Goal: Task Accomplishment & Management: Use online tool/utility

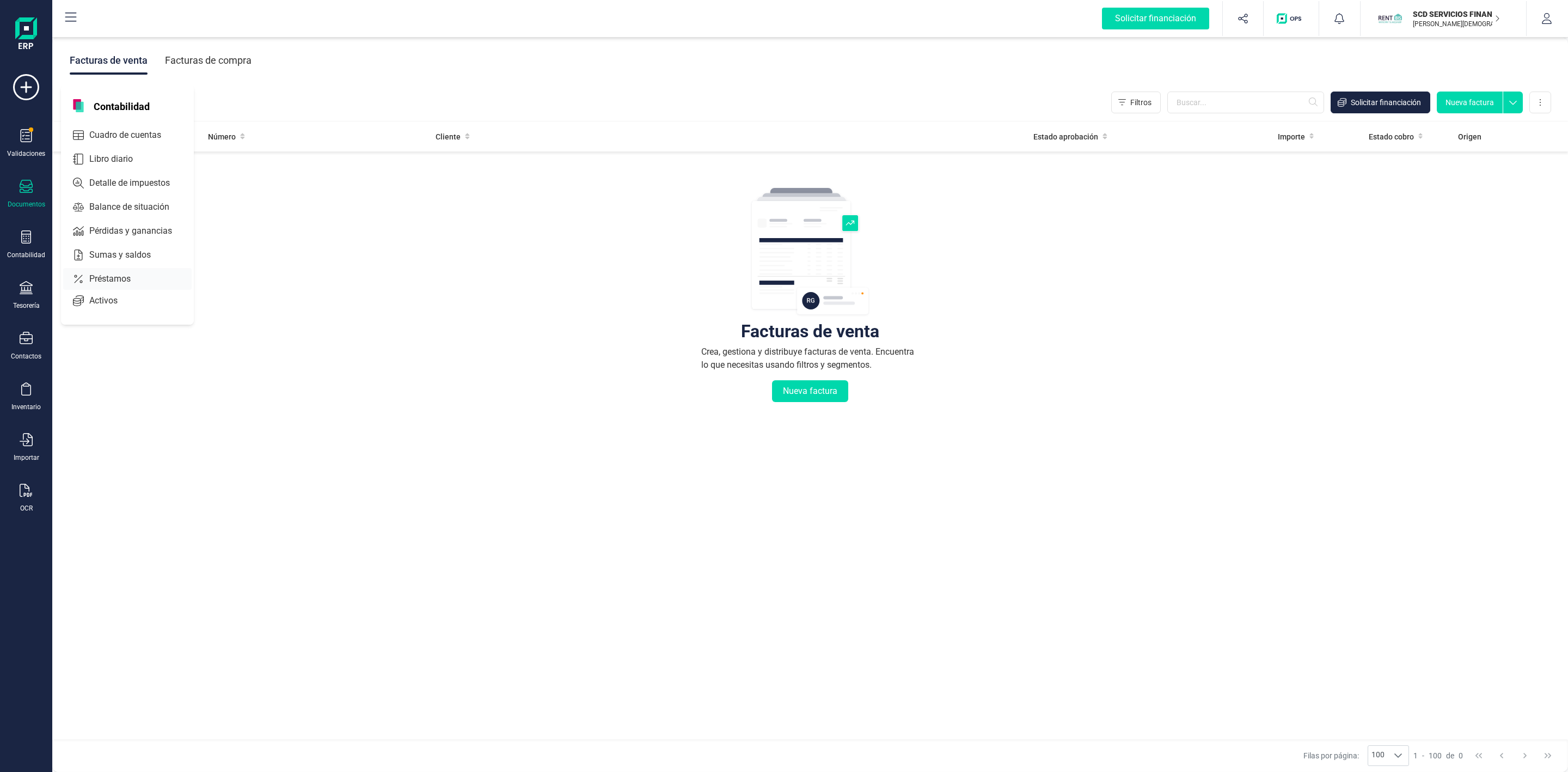
click at [93, 280] on span "Préstamos" at bounding box center [117, 279] width 65 height 13
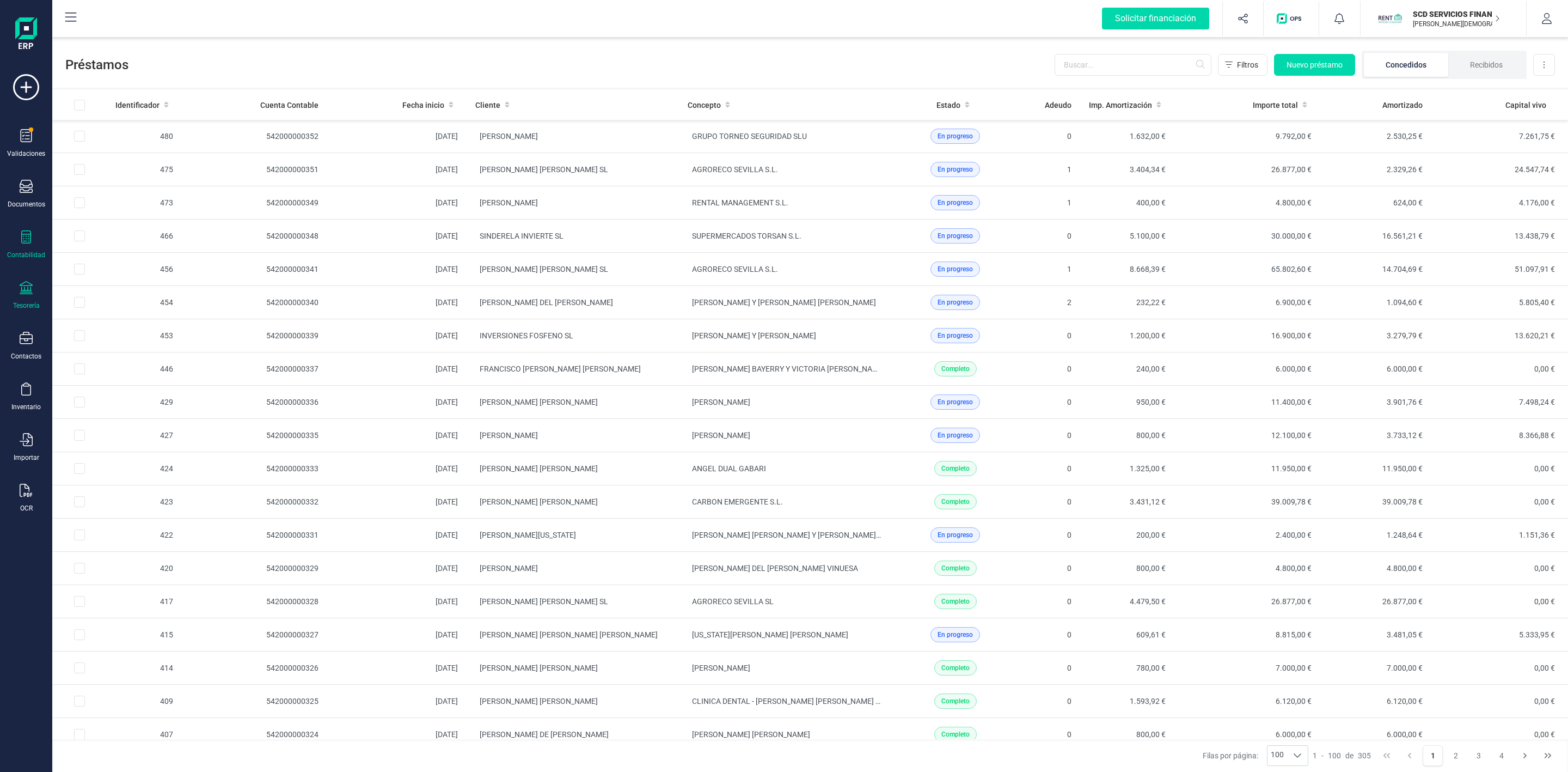
click at [26, 293] on icon at bounding box center [25, 287] width 13 height 13
click at [120, 185] on span "Cuentas bancarias" at bounding box center [132, 185] width 96 height 13
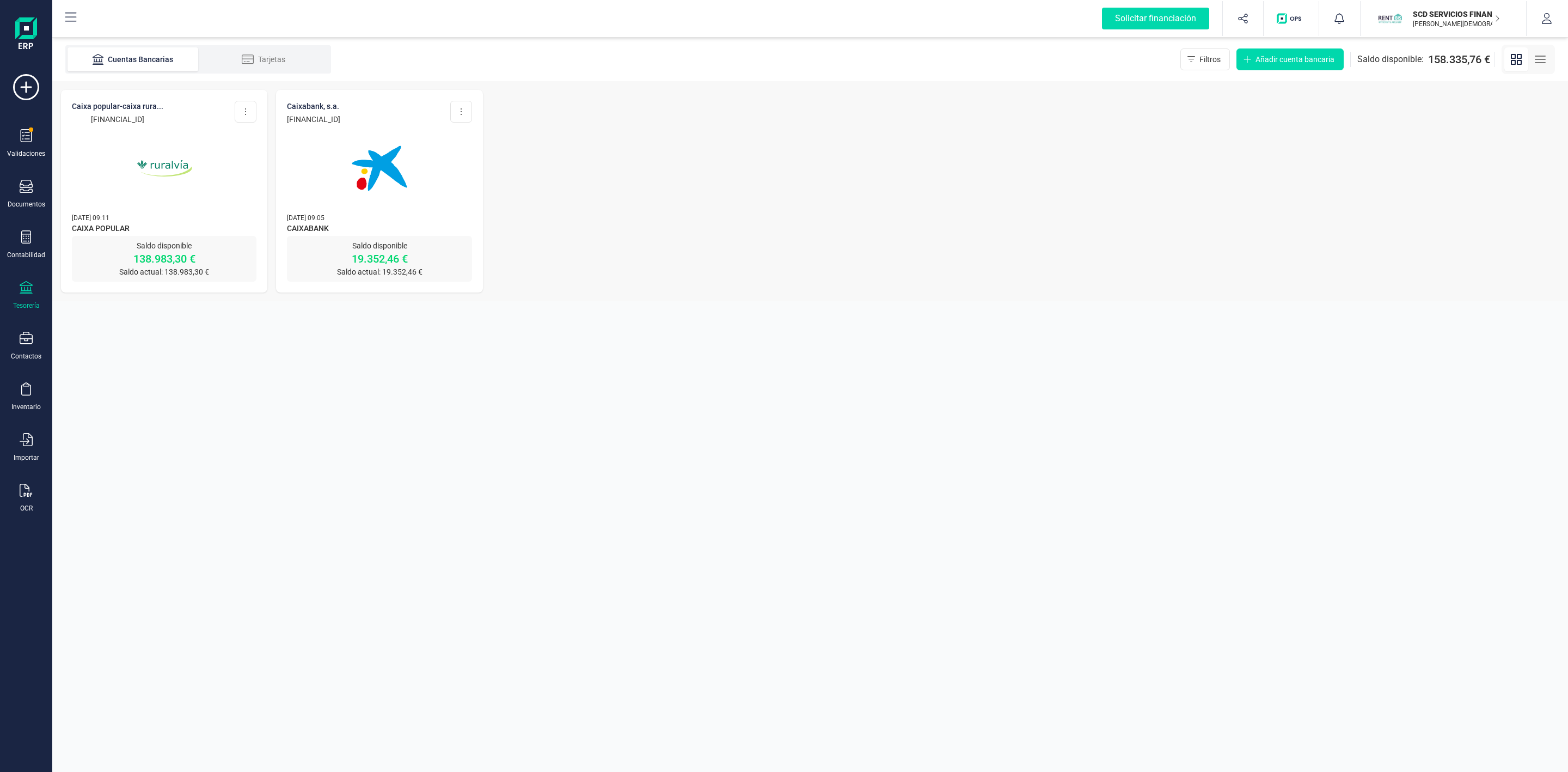
click at [147, 187] on img at bounding box center [165, 168] width 92 height 92
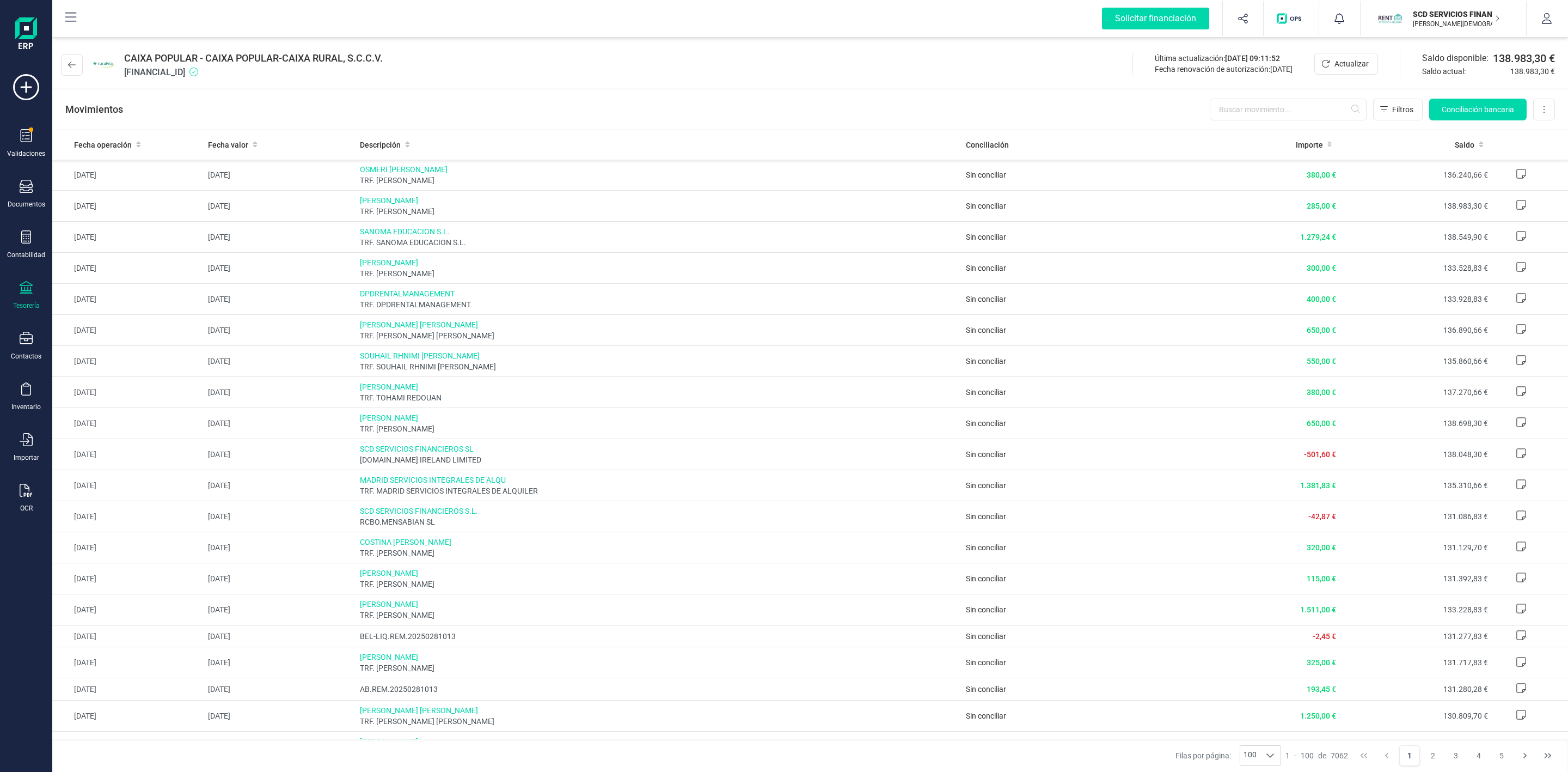
click at [565, 20] on div "Solicitar financiación Importaciones completadas 0 / 0 SCD SERVICIOS FINANCIERO…" at bounding box center [810, 18] width 1514 height 35
click at [26, 288] on icon at bounding box center [25, 287] width 13 height 13
click at [31, 237] on icon at bounding box center [25, 236] width 13 height 13
click at [82, 275] on icon at bounding box center [78, 279] width 8 height 11
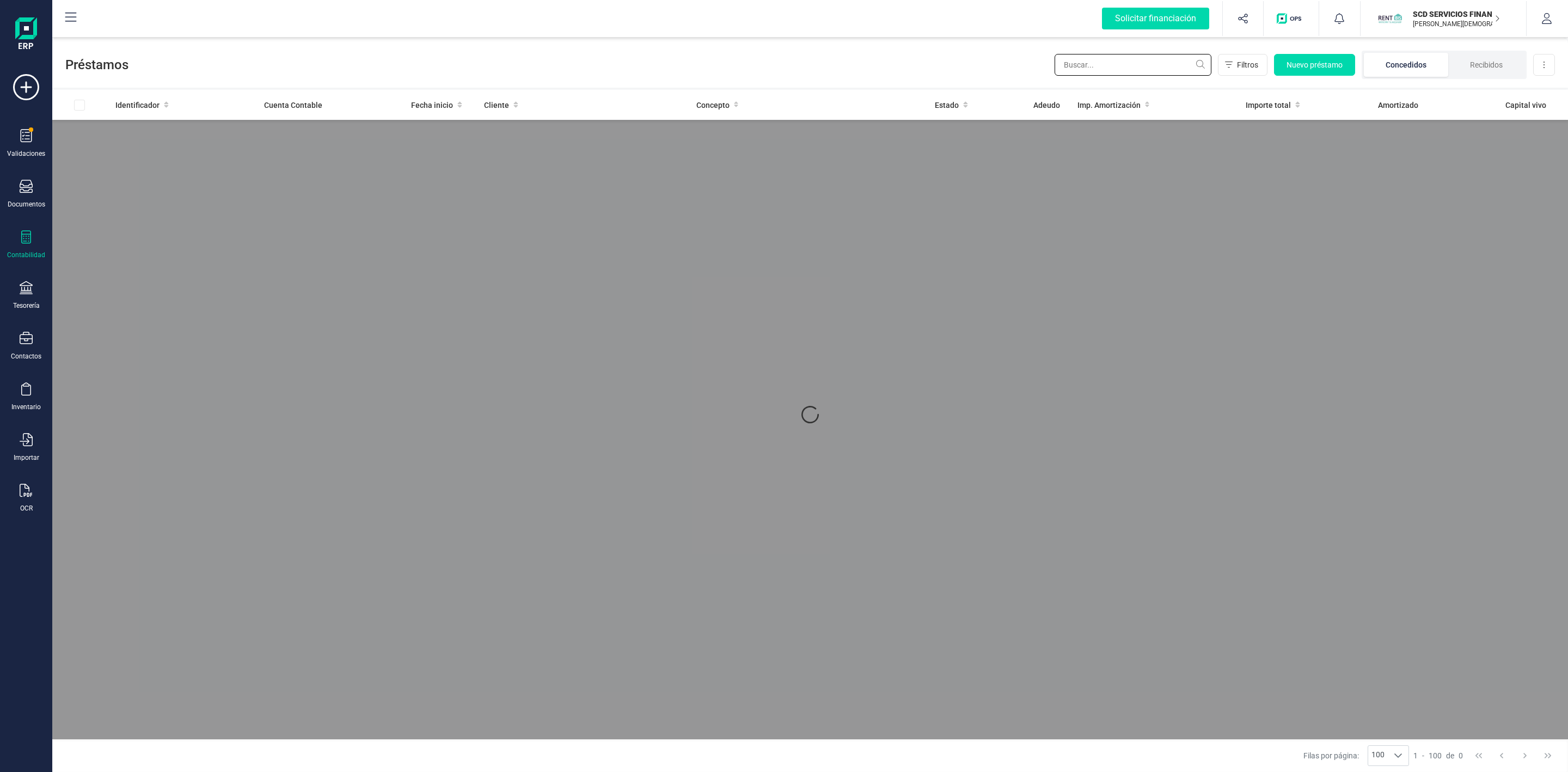
click at [1157, 61] on input "text" at bounding box center [1132, 65] width 157 height 22
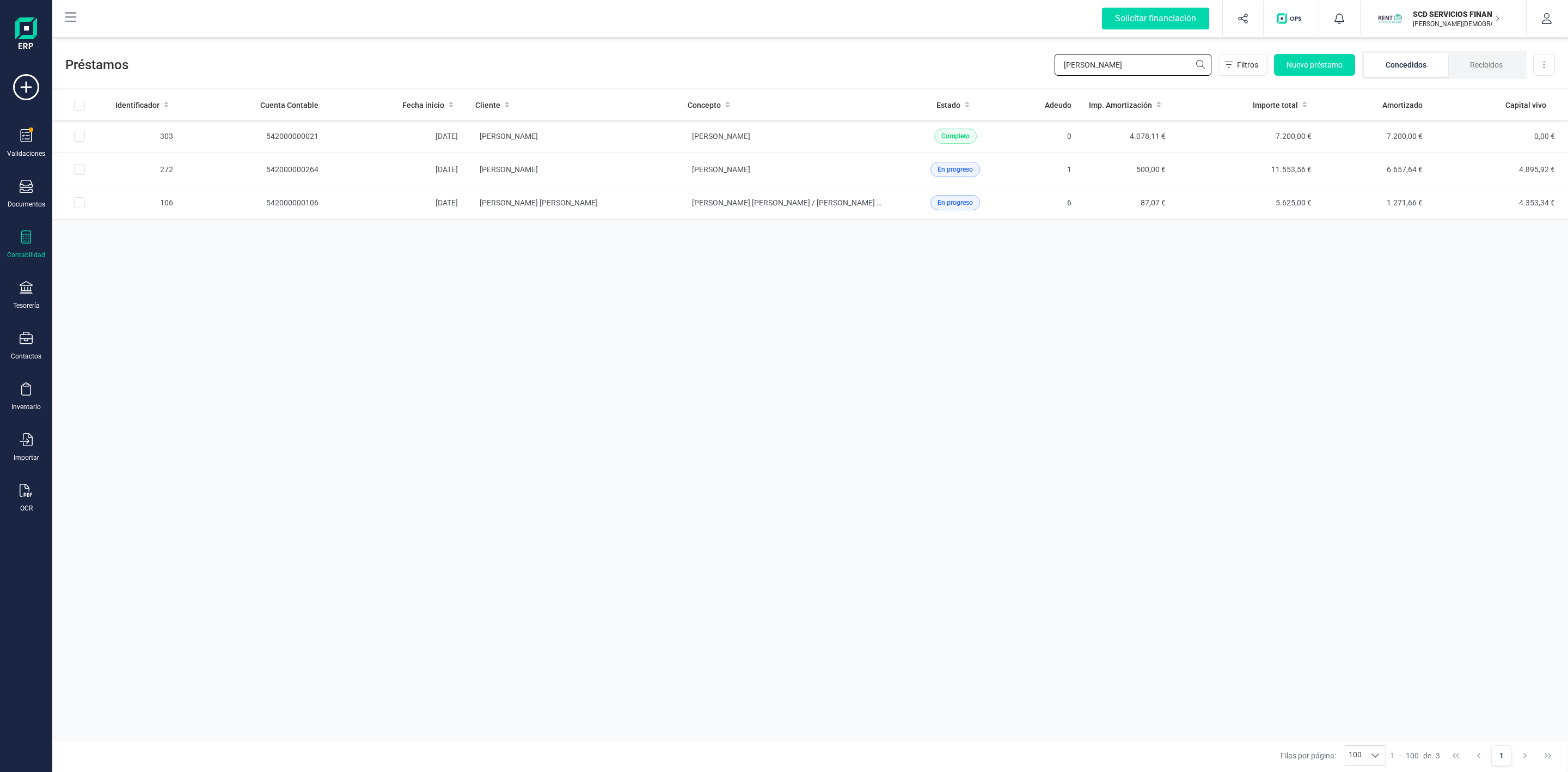
type input "sheila"
click at [1493, 526] on div "Identificador Cuenta Contable Fecha inicio Cliente Concepto Estado Adeudo Imp. …" at bounding box center [810, 414] width 1515 height 649
click at [679, 167] on td "[PERSON_NAME]" at bounding box center [785, 169] width 212 height 33
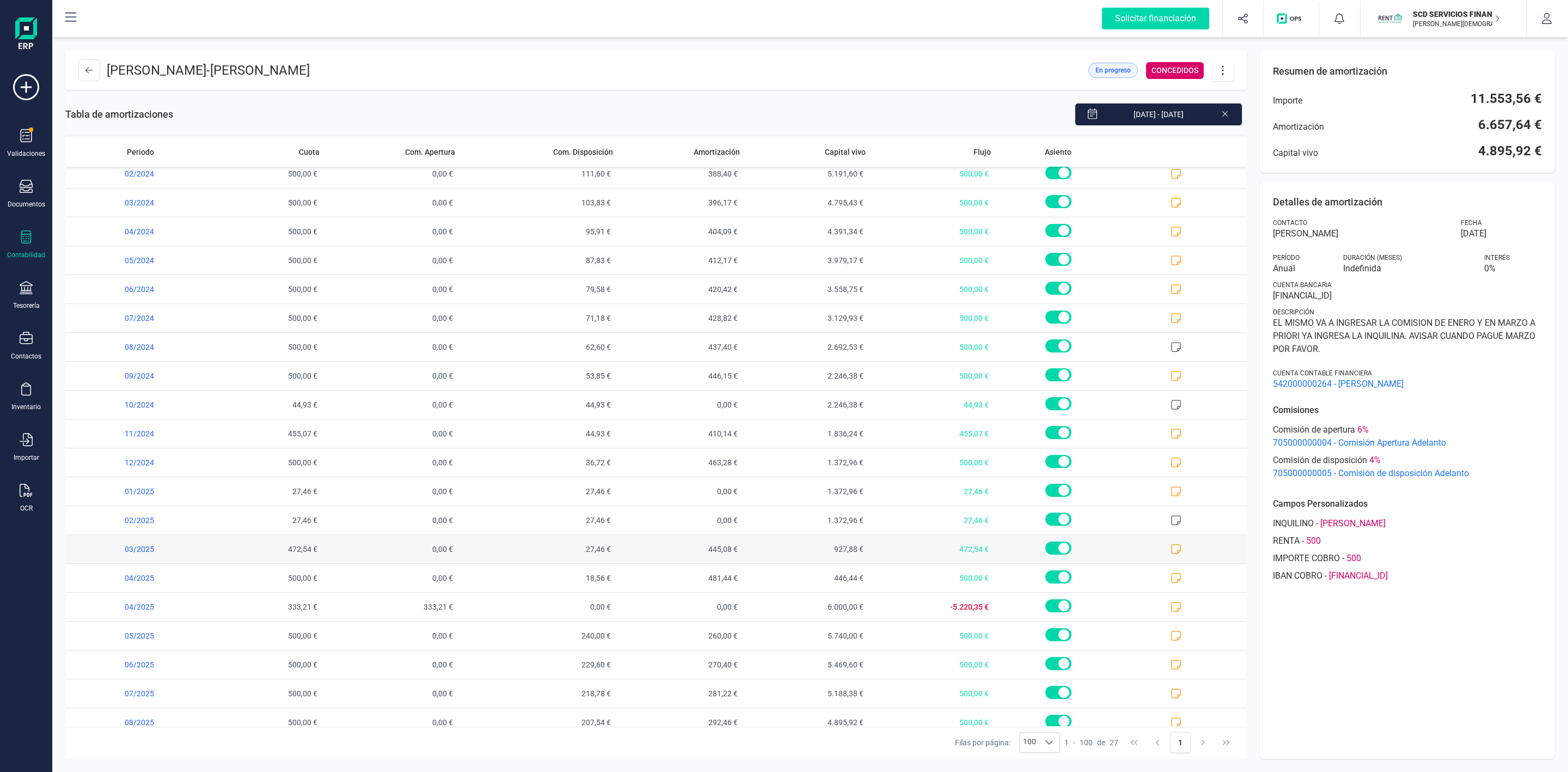
scroll to position [226, 0]
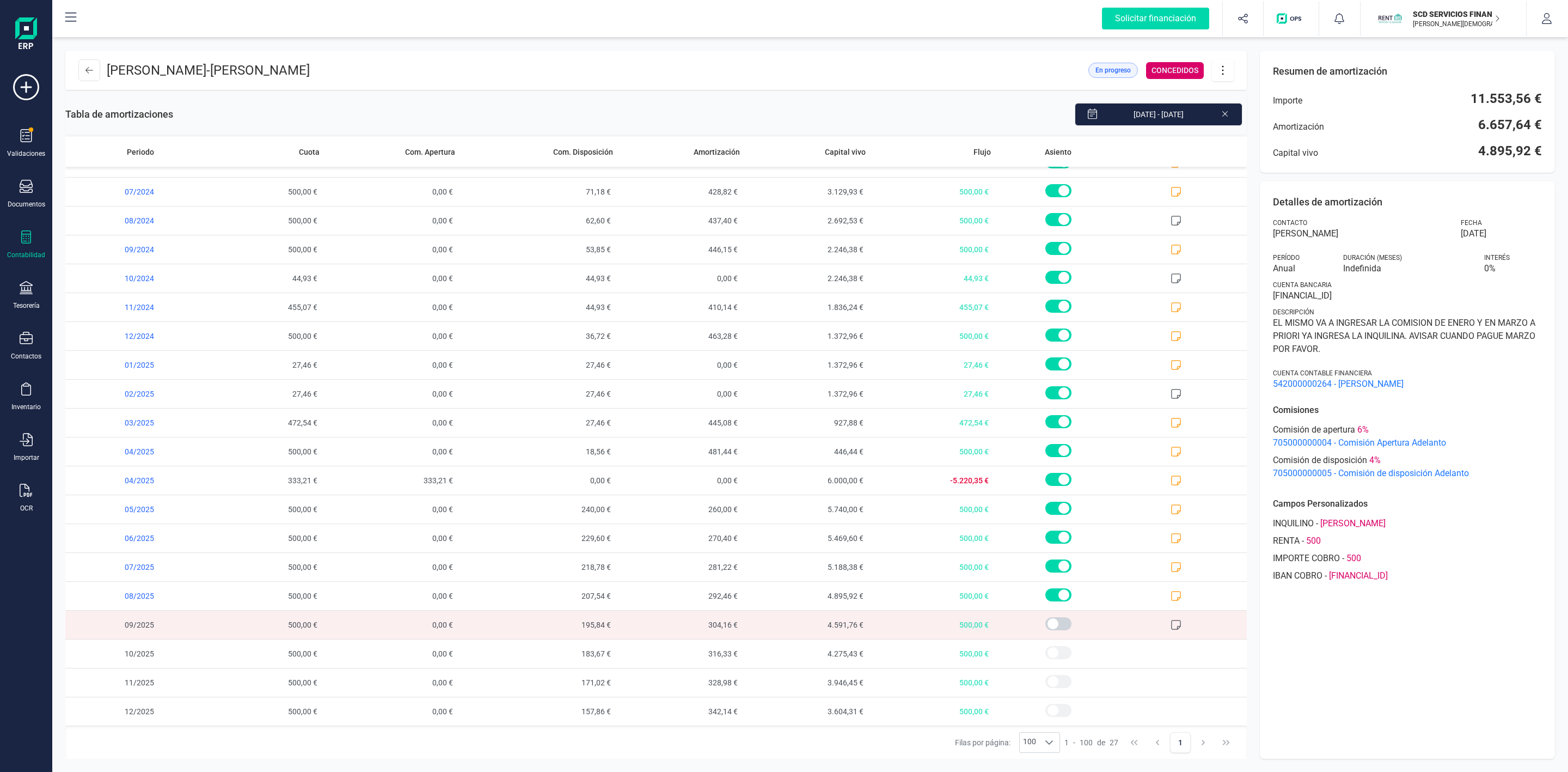
click at [772, 741] on div "Filas por página: 100 100 100 1 - 100 de 27 1" at bounding box center [655, 742] width 1181 height 32
click at [87, 72] on icon at bounding box center [89, 70] width 8 height 8
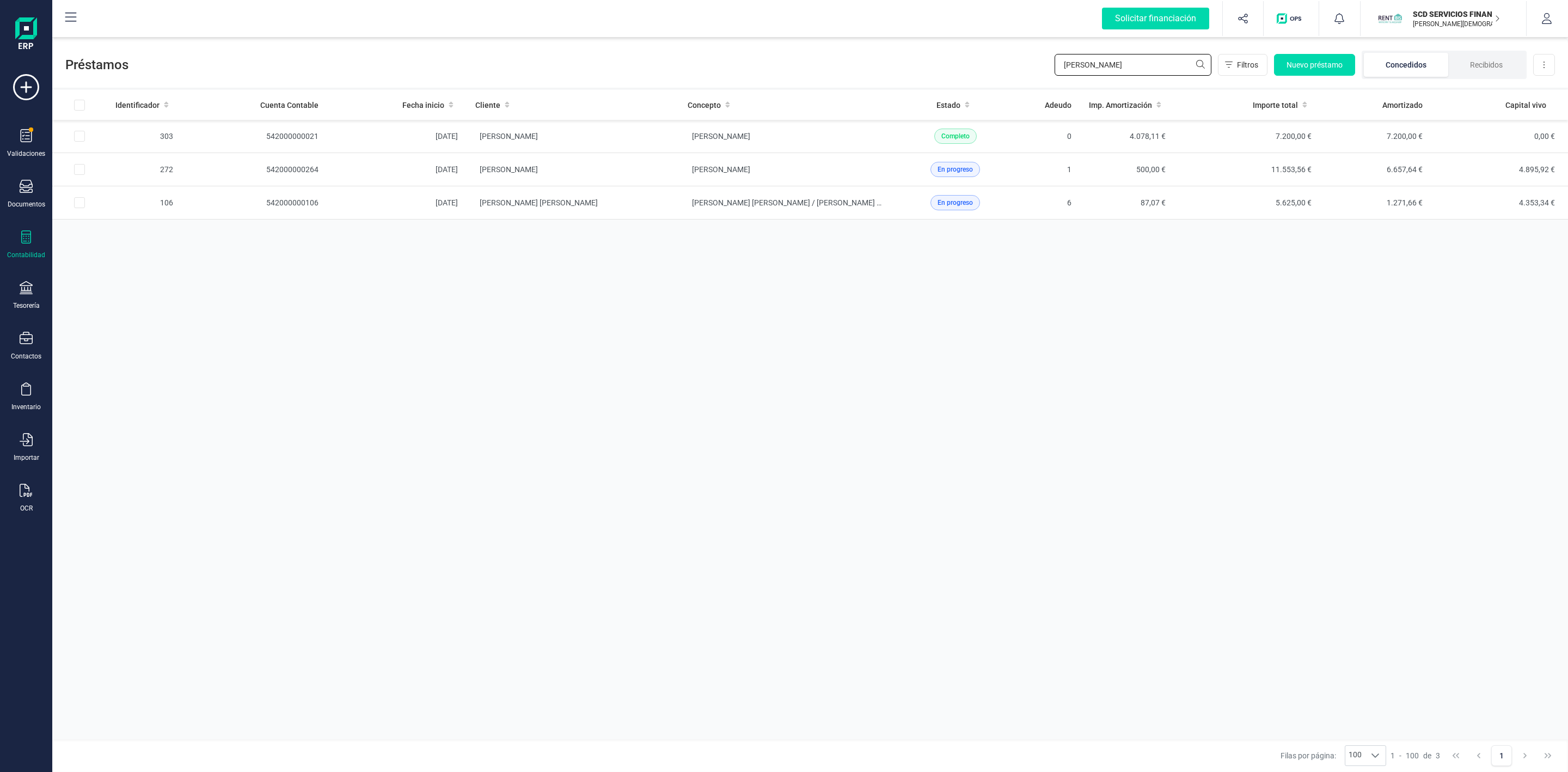
drag, startPoint x: 1166, startPoint y: 68, endPoint x: 979, endPoint y: 66, distance: 187.0
click at [988, 69] on div "Préstamos sheila Filtros Nuevo préstamo Concedidos Recibidos Descargar Excel" at bounding box center [810, 62] width 1515 height 50
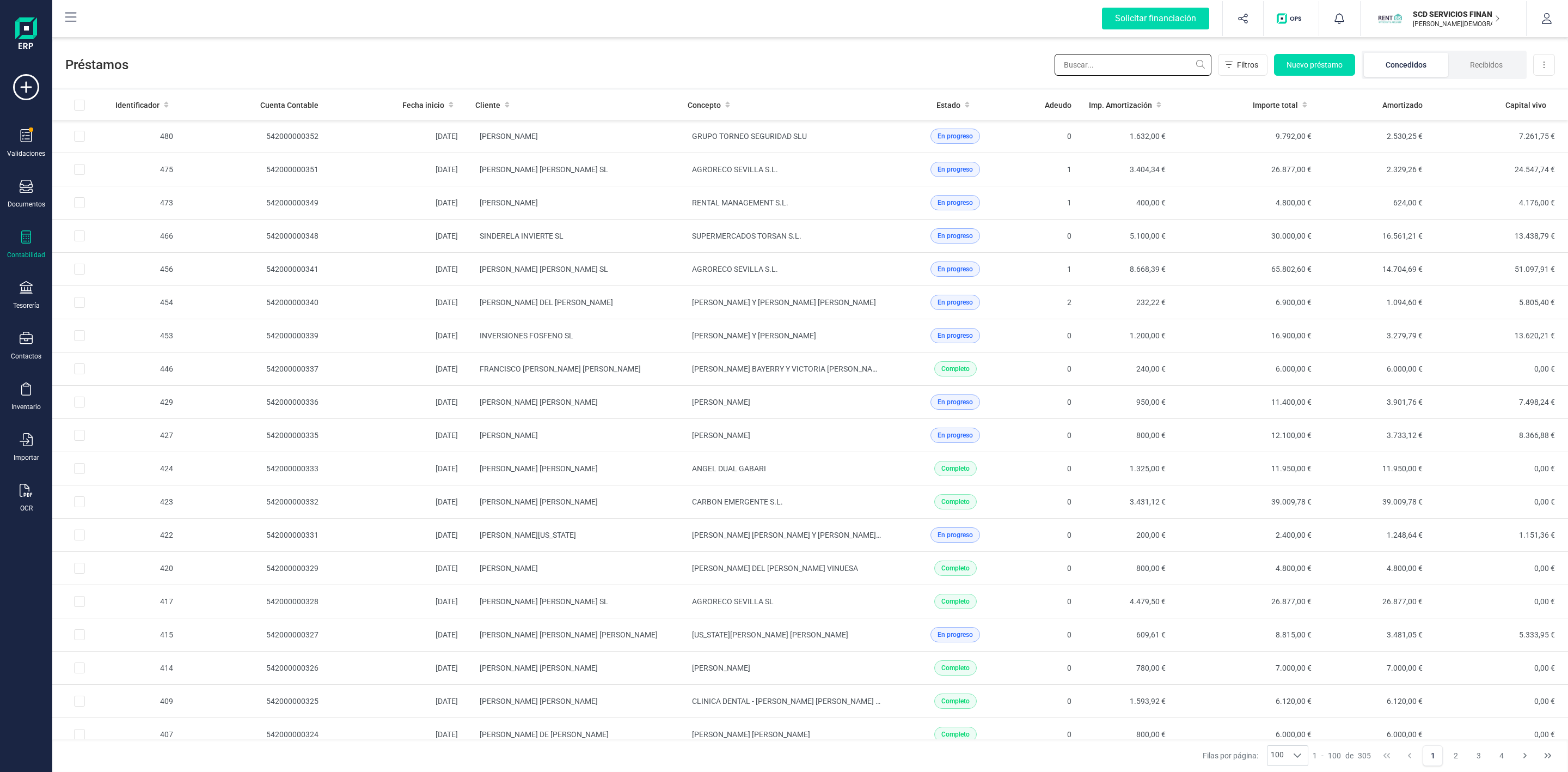
click at [1145, 64] on input "text" at bounding box center [1132, 65] width 157 height 22
click at [24, 246] on div at bounding box center [25, 238] width 13 height 16
click at [21, 288] on icon at bounding box center [25, 287] width 13 height 13
click at [98, 191] on span "Cuentas bancarias" at bounding box center [132, 185] width 96 height 13
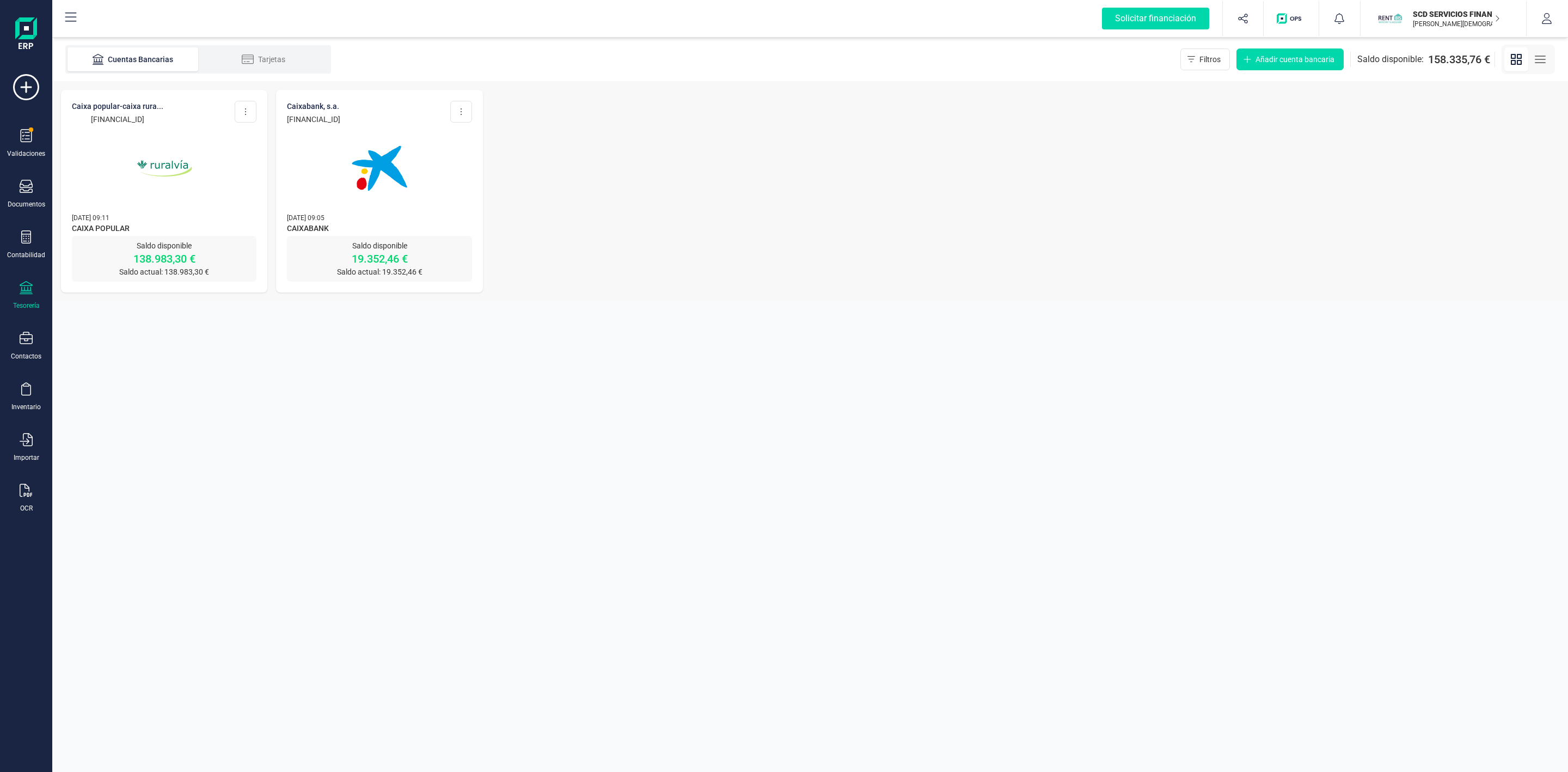
click at [193, 194] on img at bounding box center [165, 168] width 92 height 92
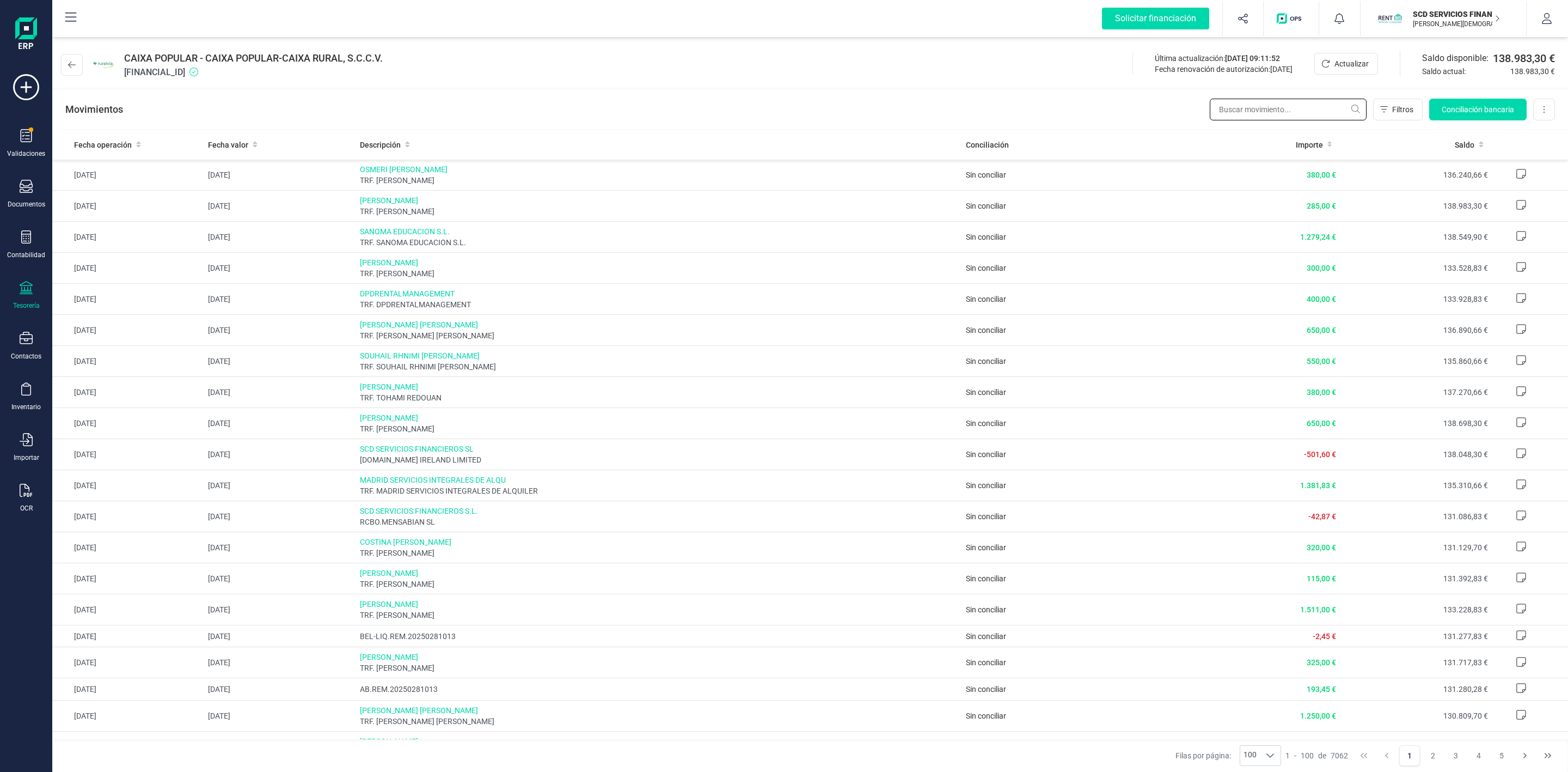
click at [1267, 108] on input "text" at bounding box center [1288, 110] width 157 height 22
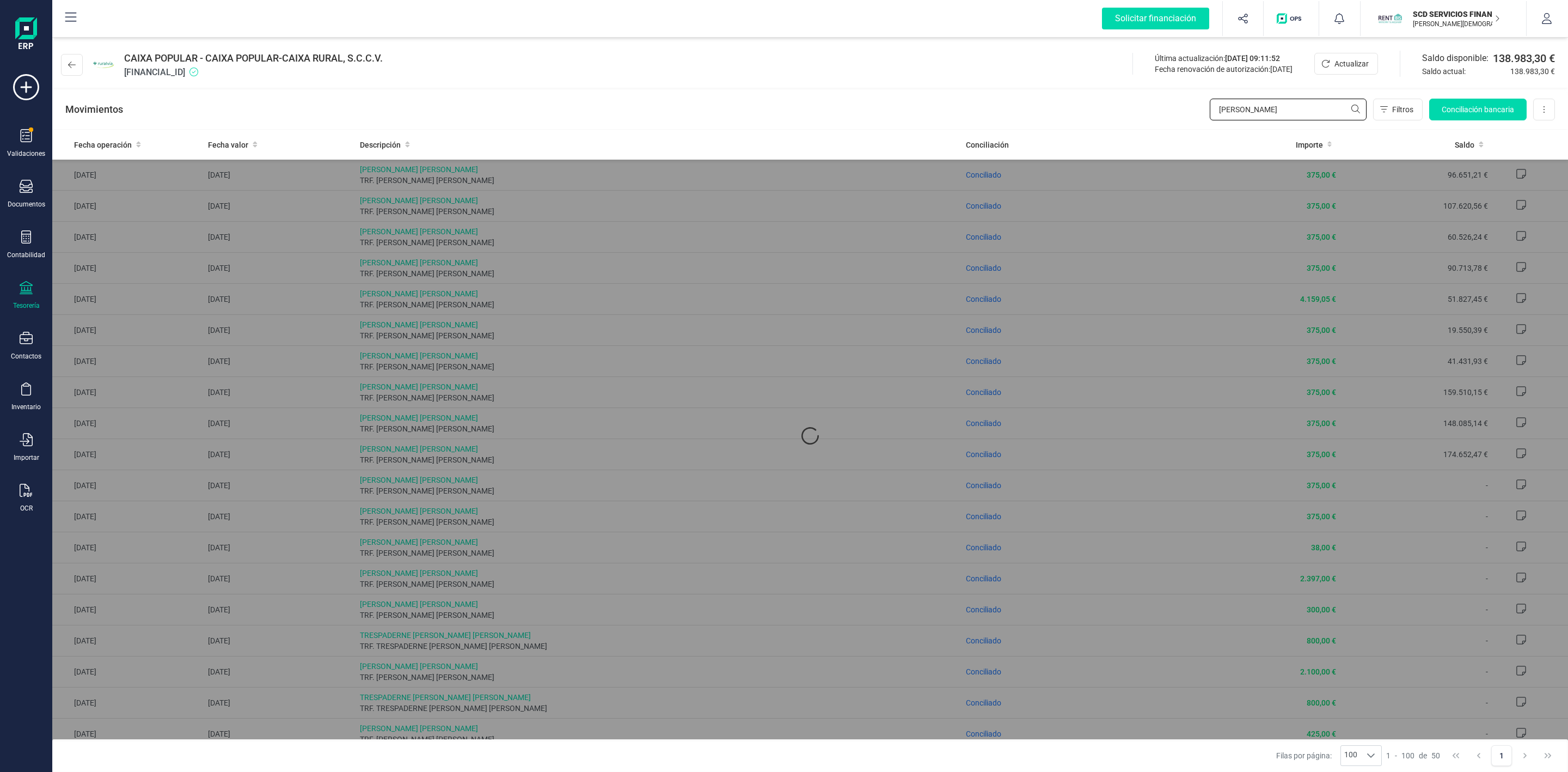
type input "J"
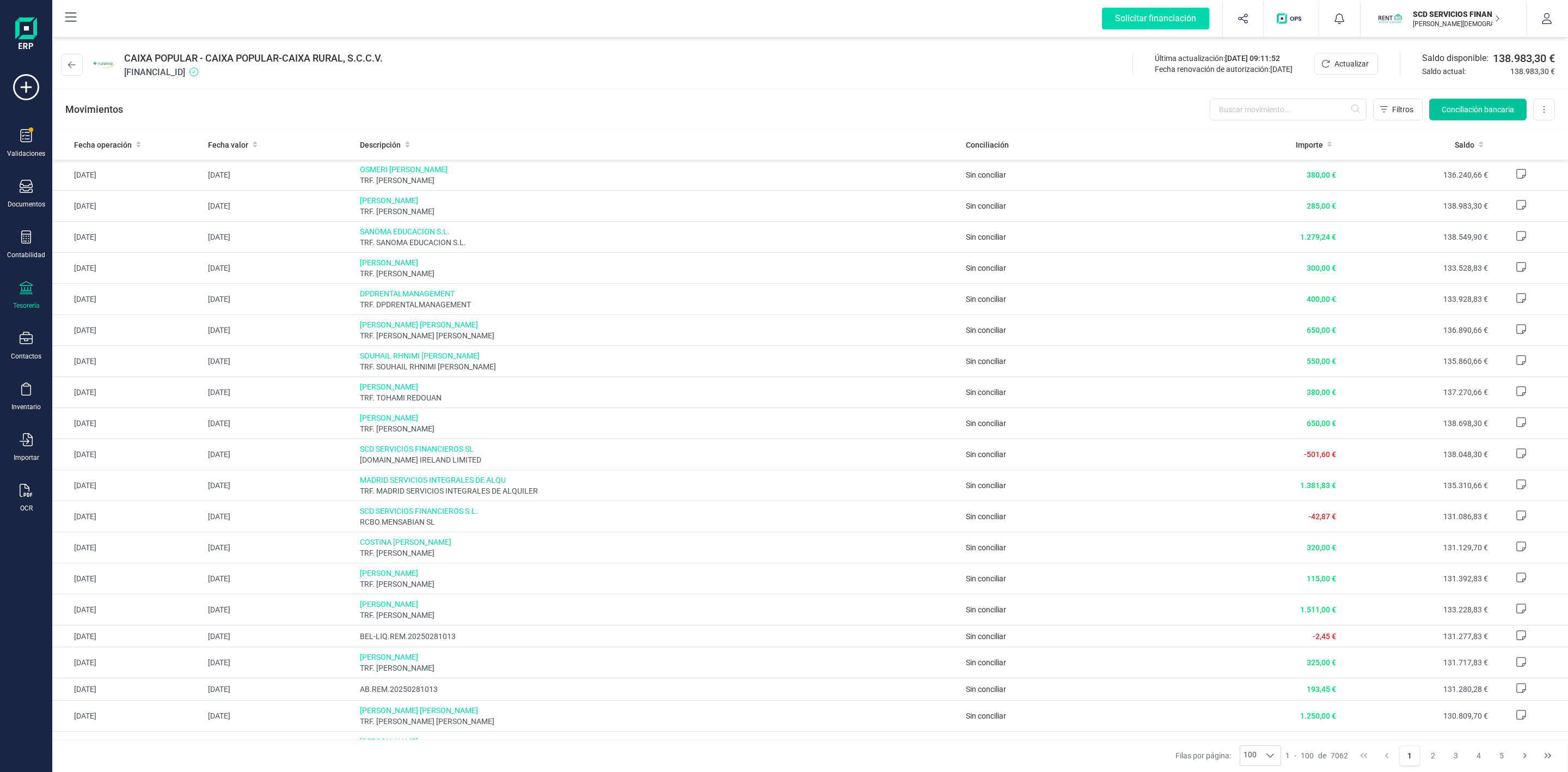
click at [1515, 108] on button "Conciliación bancaria" at bounding box center [1477, 110] width 98 height 22
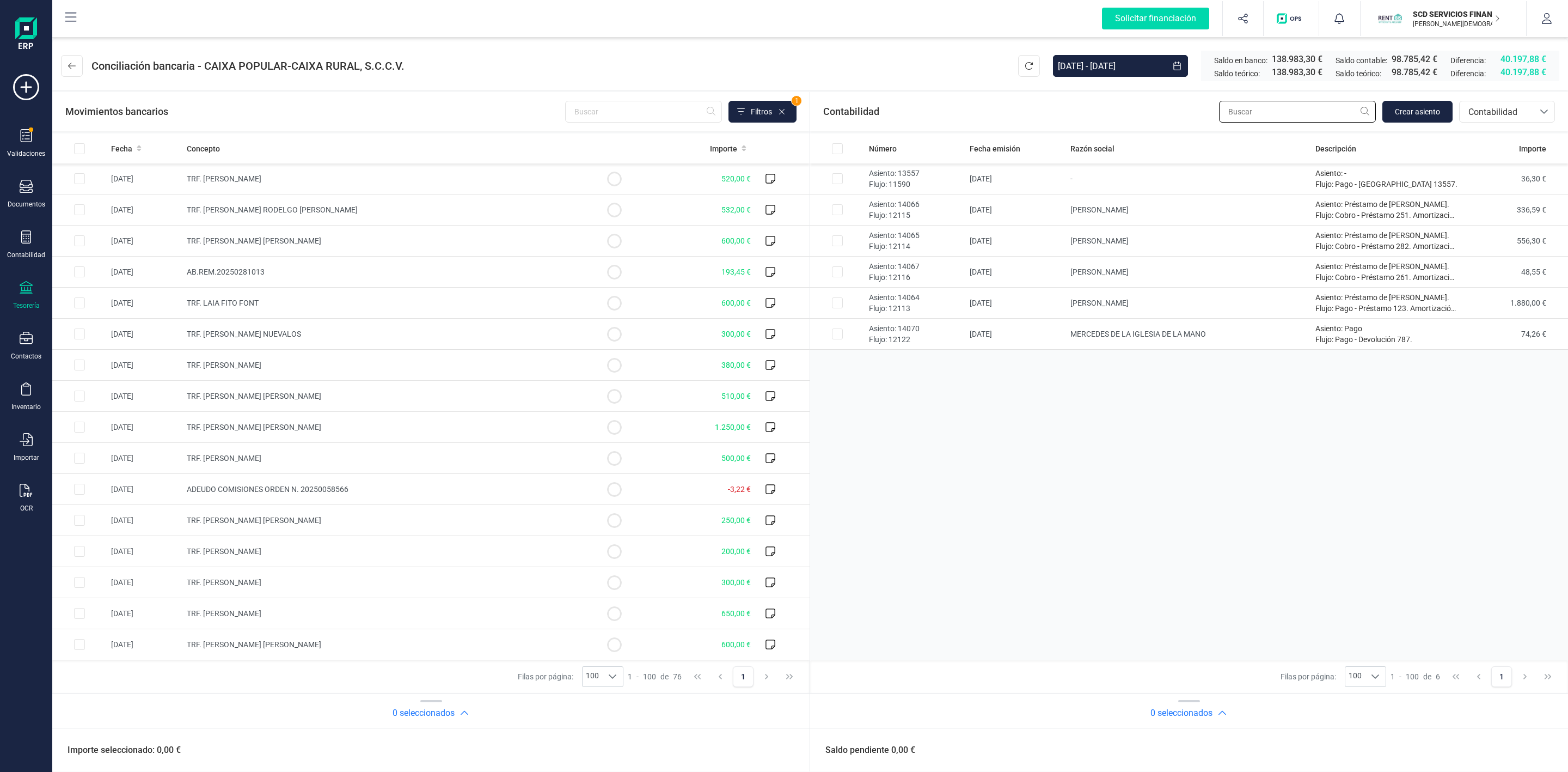
click at [1306, 113] on input "text" at bounding box center [1297, 112] width 157 height 22
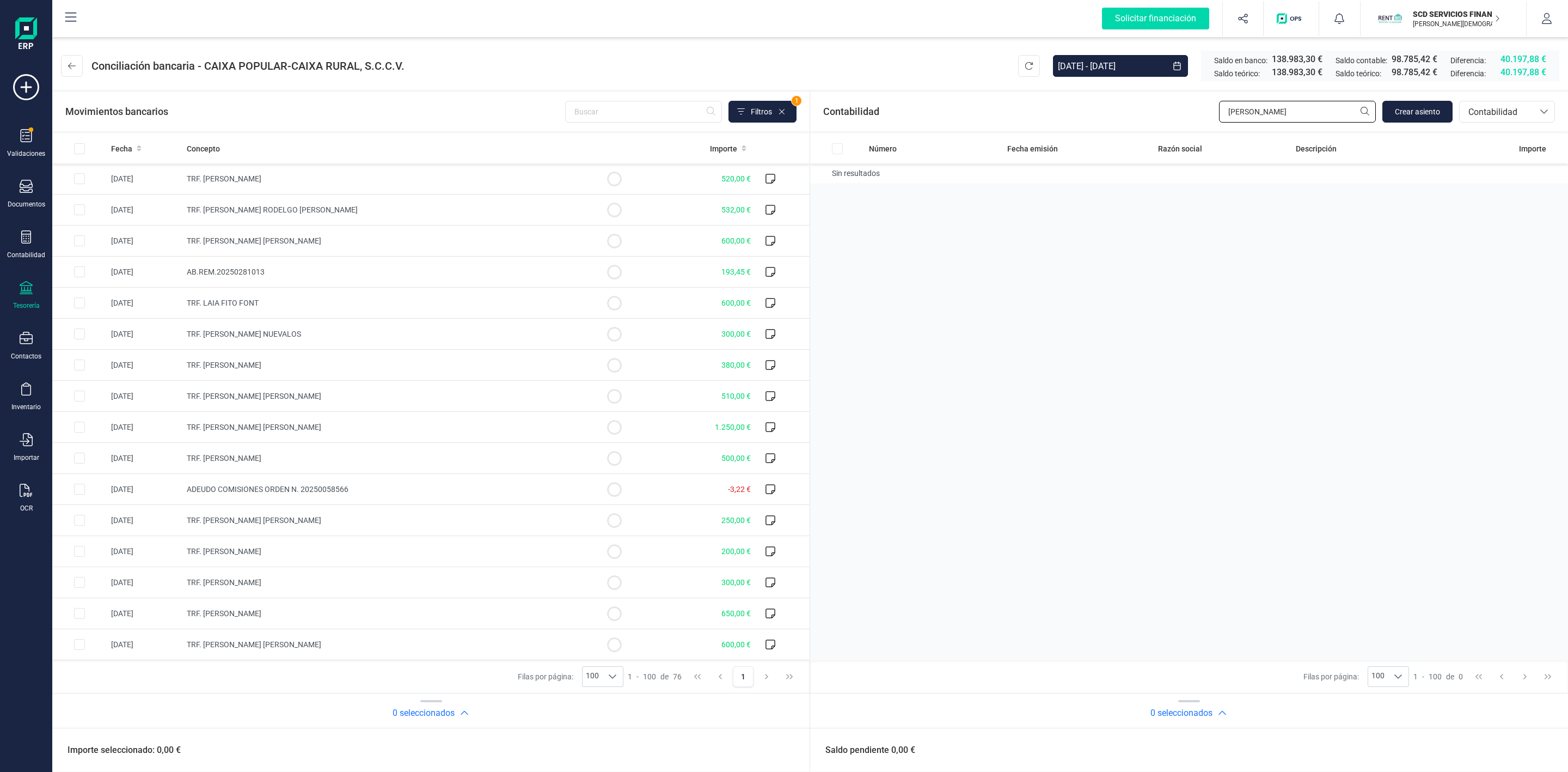
type input "[PERSON_NAME]"
click at [1423, 247] on div "Número Fecha emisión Razón social Descripción Importe Sin resultados" at bounding box center [1189, 397] width 758 height 527
click at [1508, 116] on span "Contabilidad" at bounding box center [1496, 111] width 65 height 13
click at [1477, 229] on span "Préstamos" at bounding box center [1488, 228] width 42 height 13
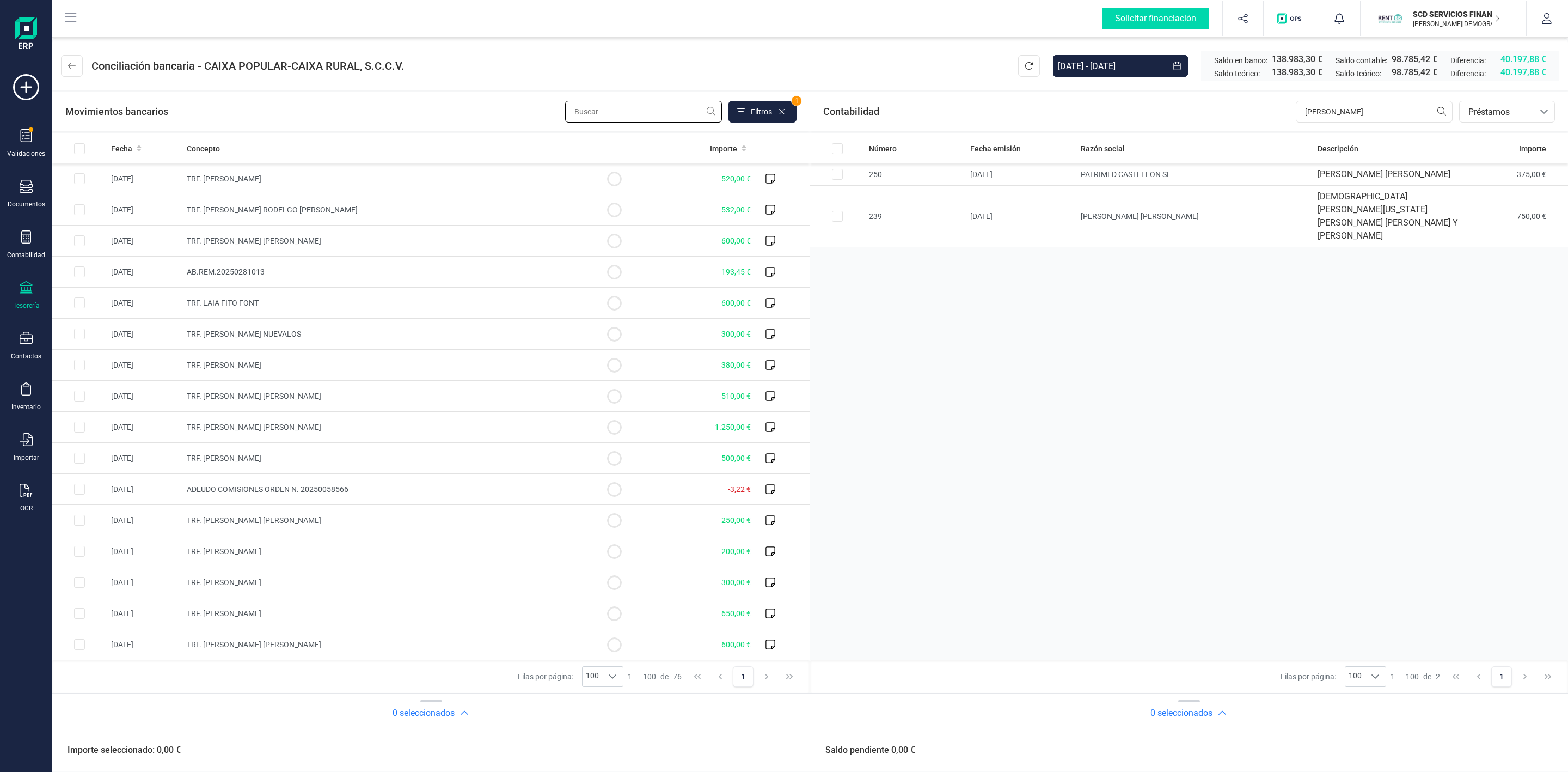
click at [629, 107] on input "text" at bounding box center [643, 112] width 157 height 22
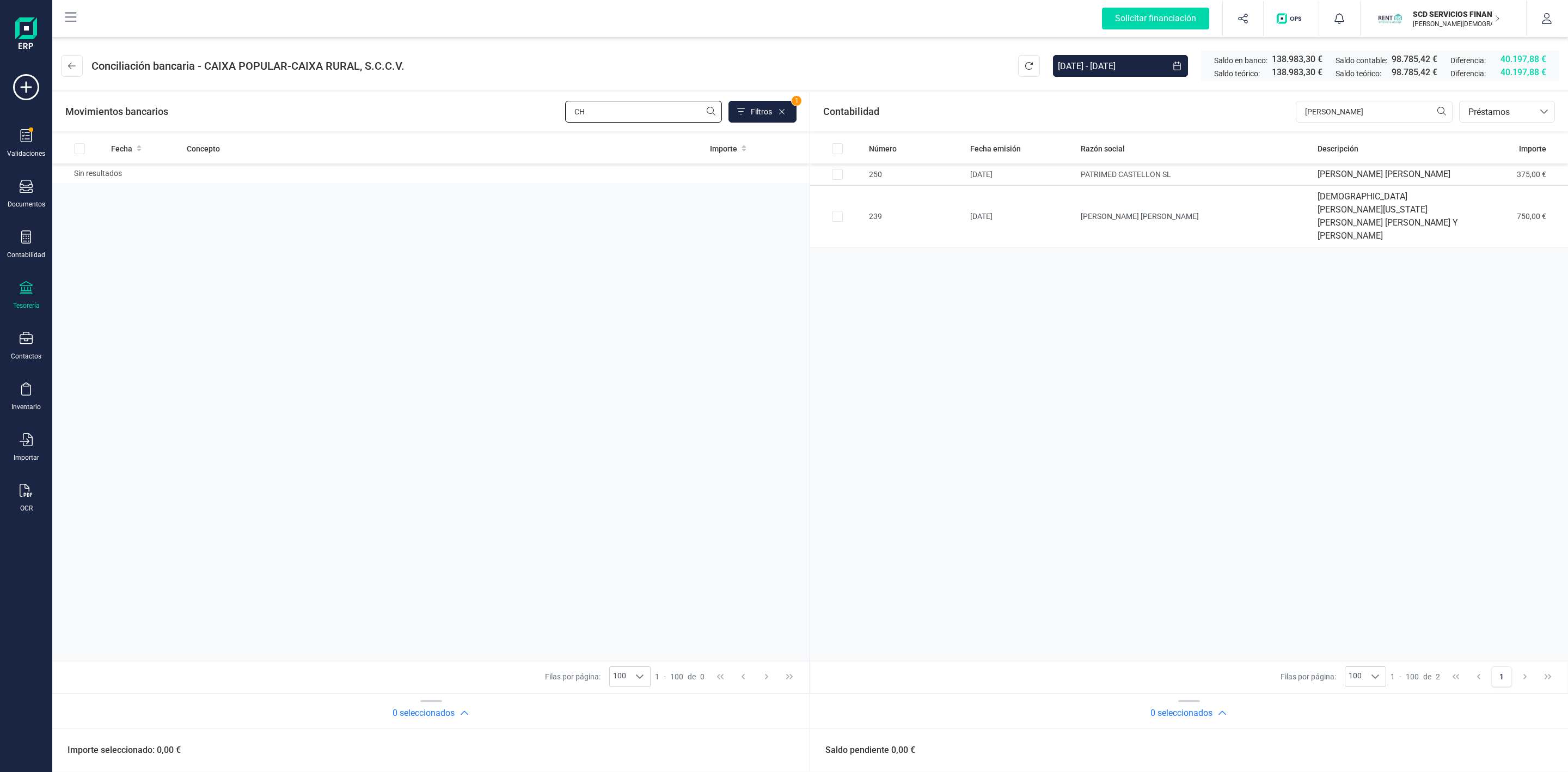
type input "C"
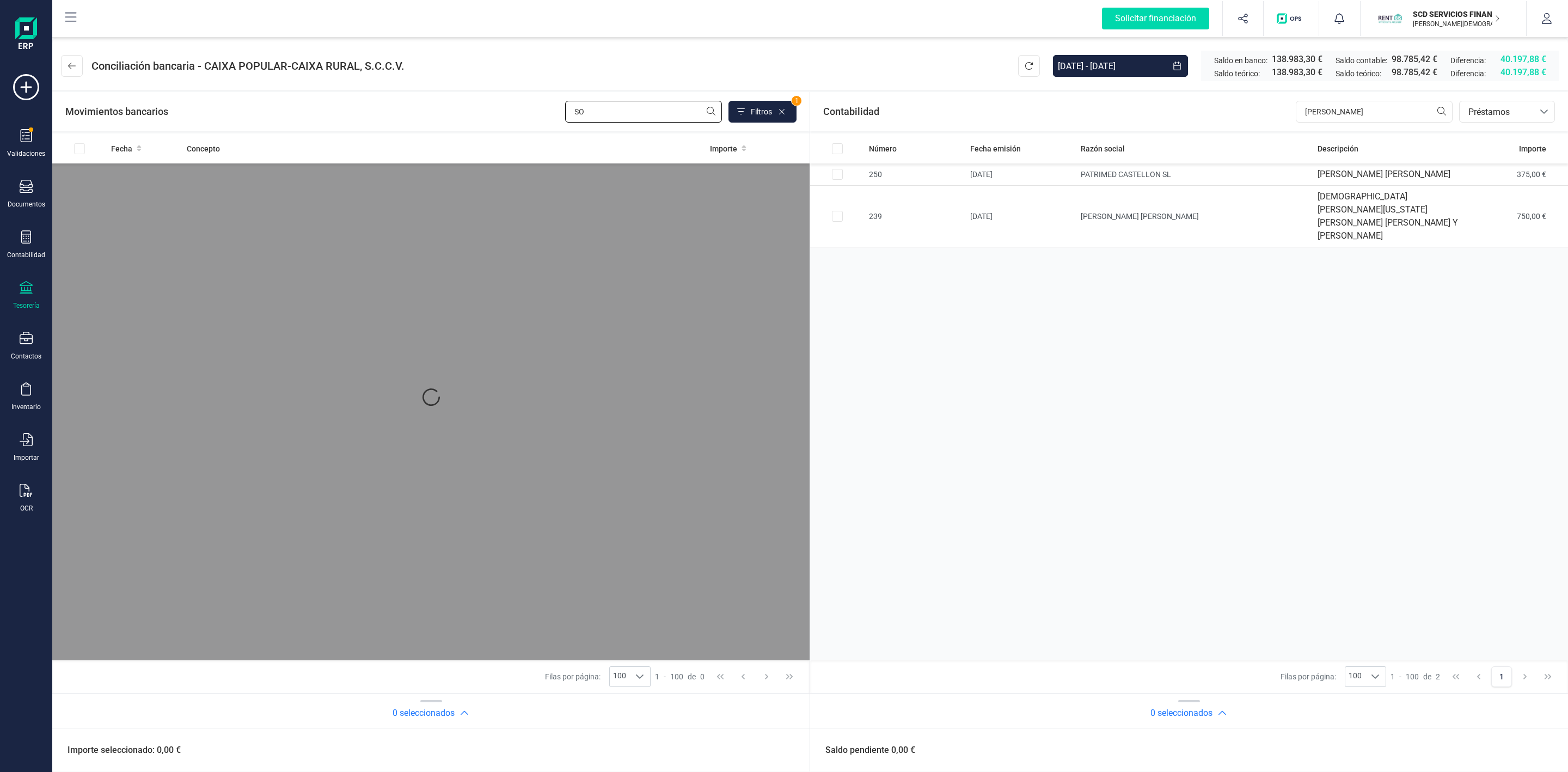
type input "S"
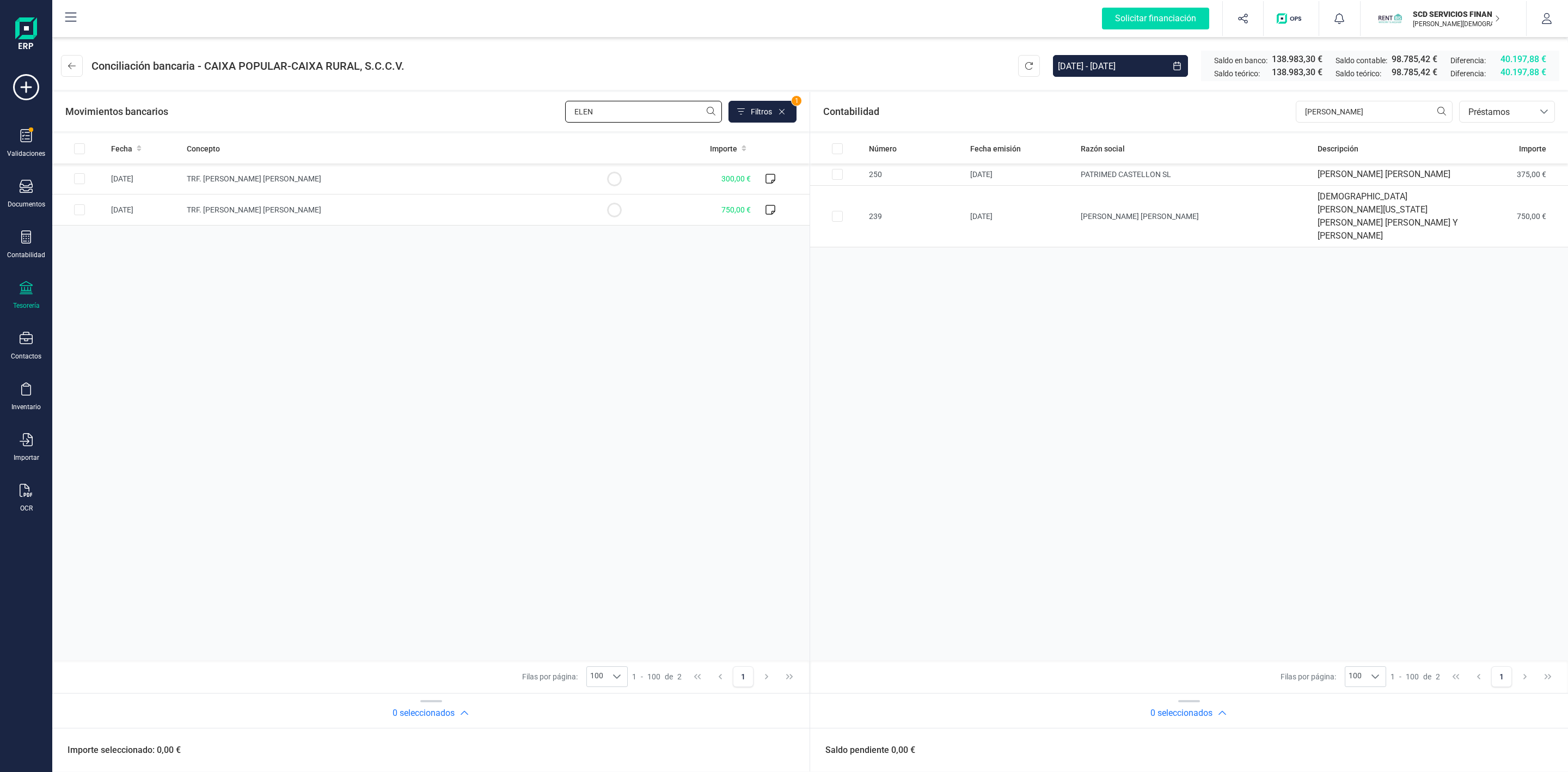
type input "ELEN"
click at [615, 211] on circle at bounding box center [614, 209] width 13 height 13
checkbox input "true"
click at [835, 213] on input "Row Selected bf41fade-d02c-4da0-bae6-c36f2d26296f" at bounding box center [837, 216] width 11 height 11
click at [1516, 755] on button "Conciliar" at bounding box center [1511, 750] width 51 height 22
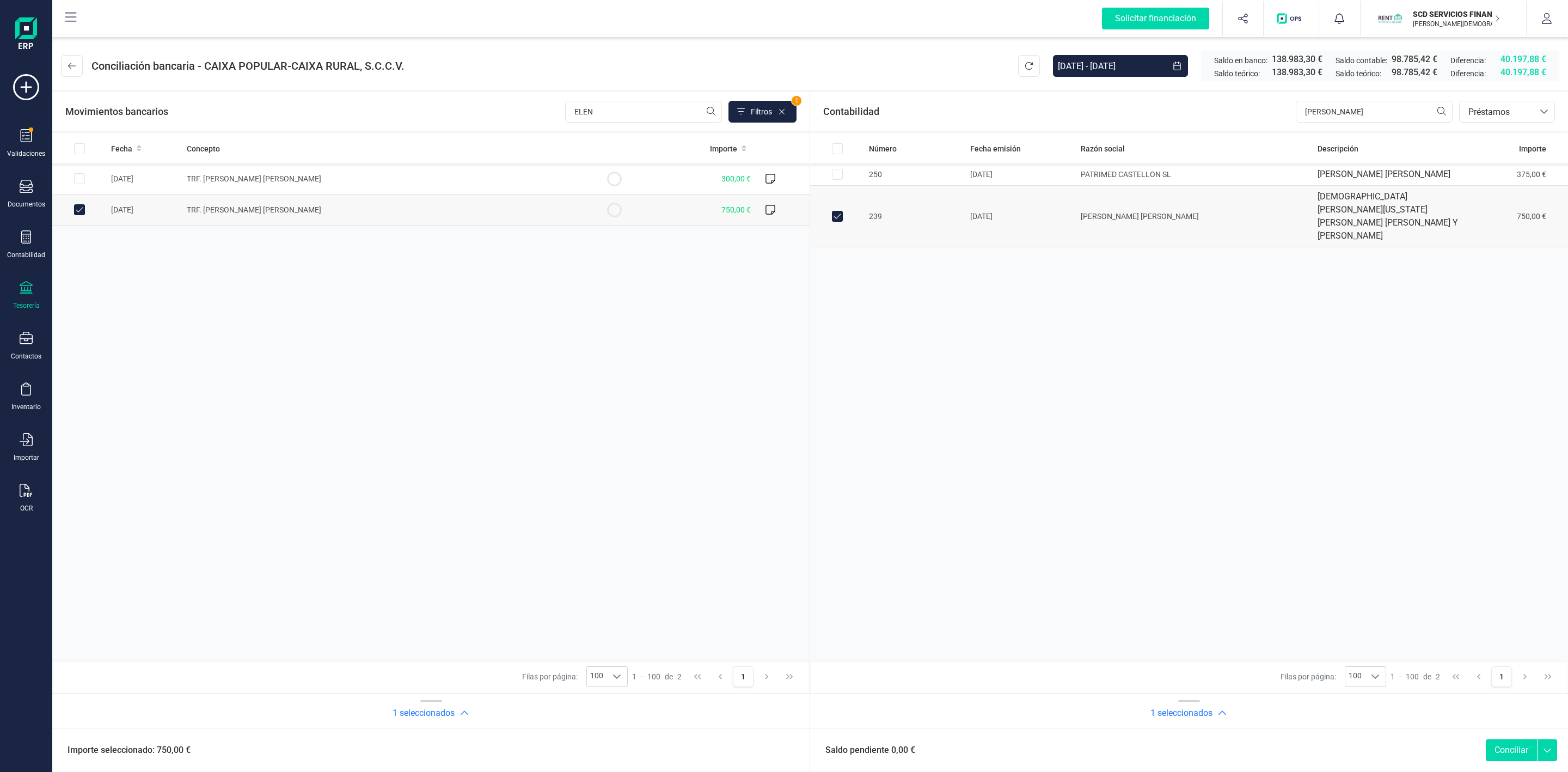
checkbox input "false"
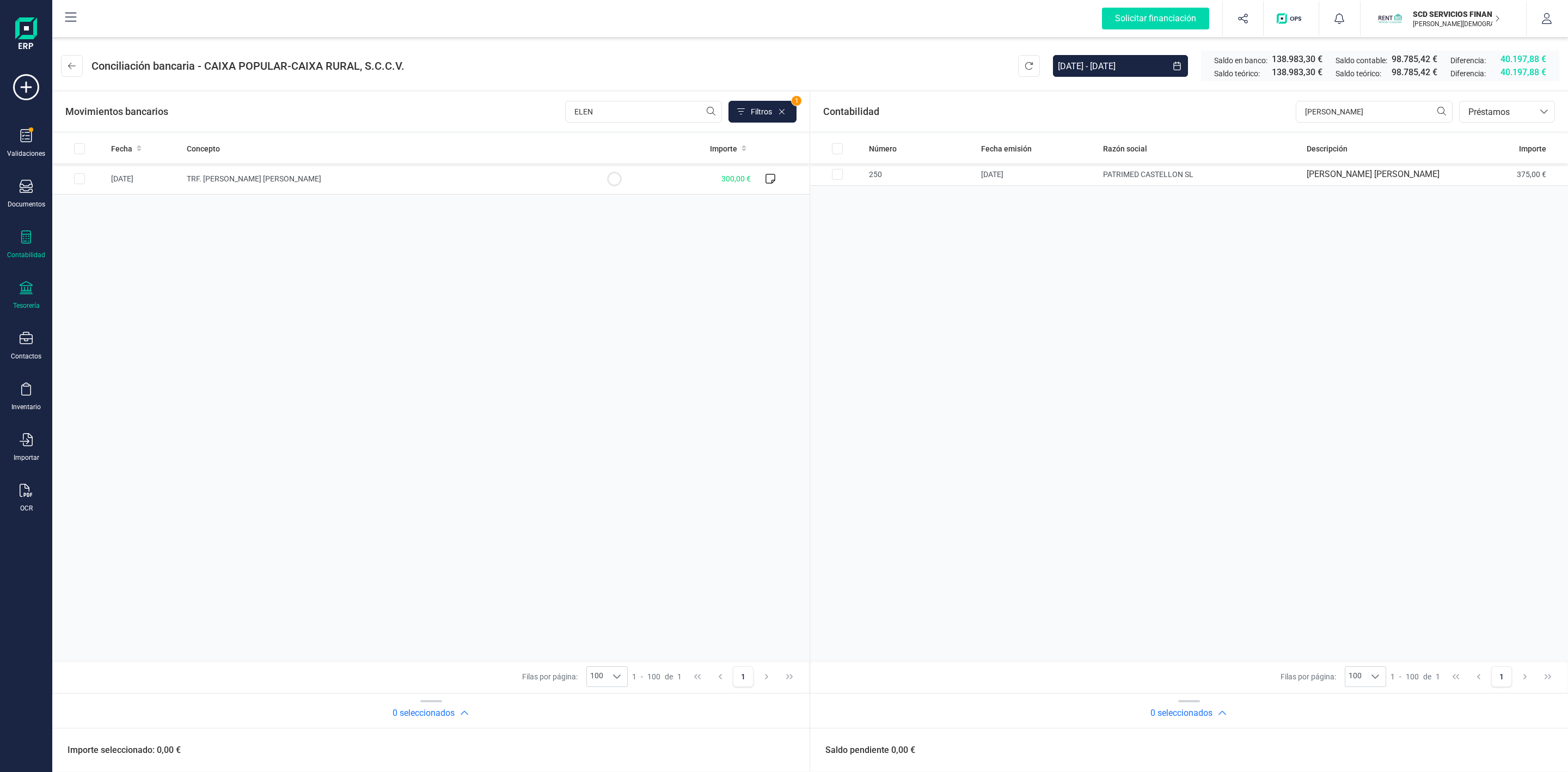
click at [28, 233] on icon at bounding box center [25, 236] width 13 height 13
click at [116, 268] on div "Sumas y saldos" at bounding box center [127, 256] width 132 height 24
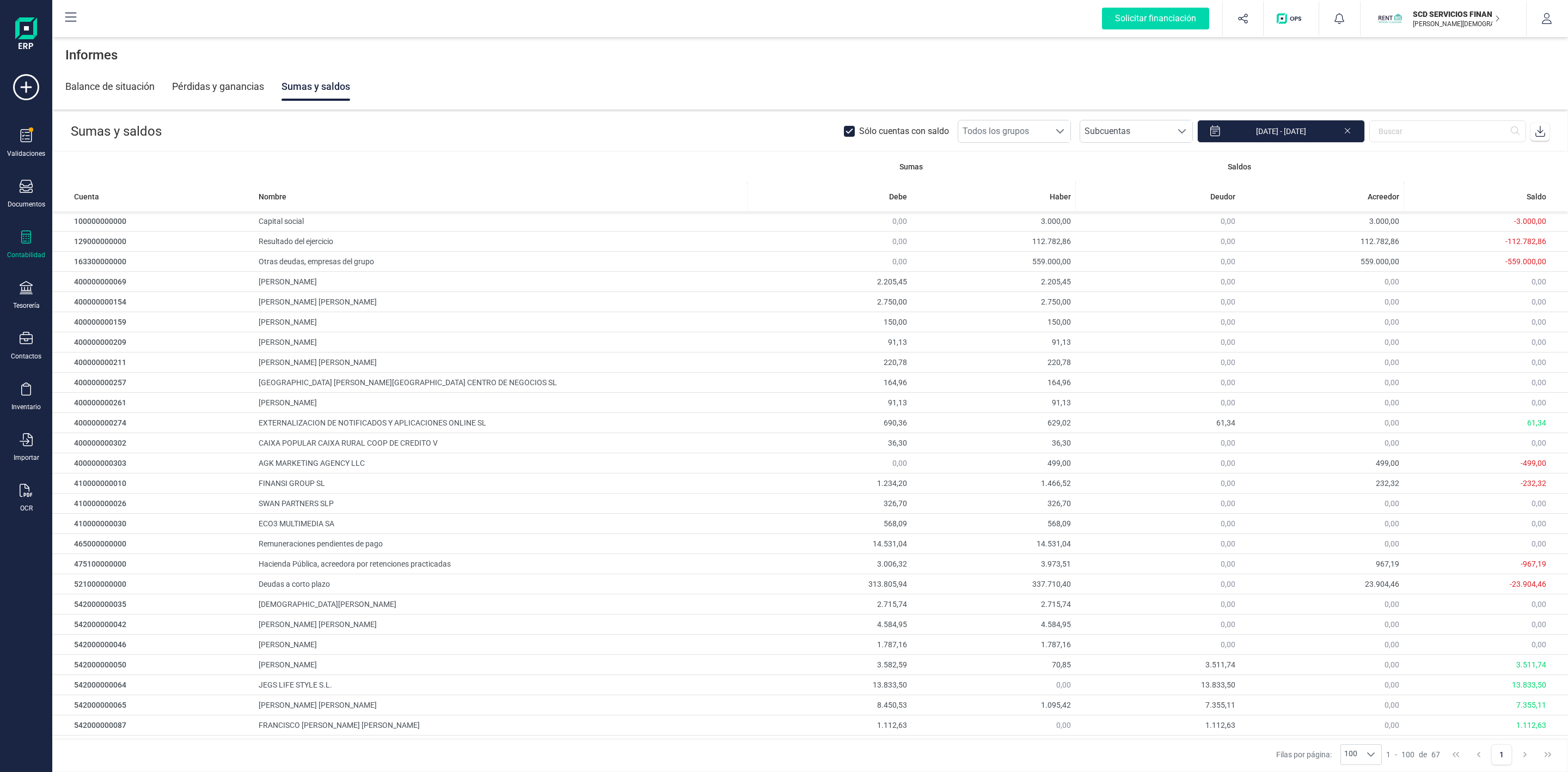
click at [31, 25] on img at bounding box center [26, 35] width 22 height 35
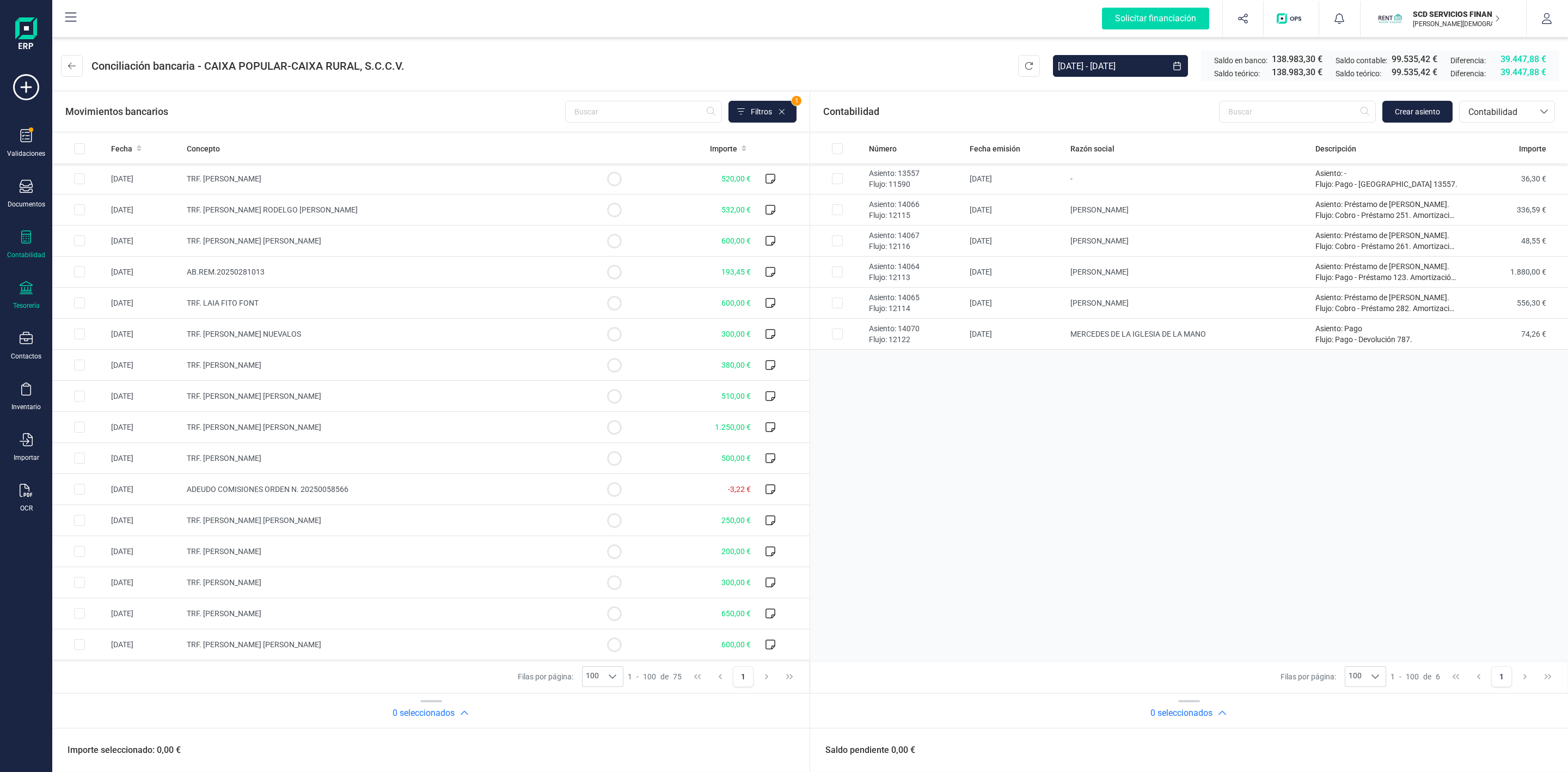
click at [40, 239] on div "Contabilidad" at bounding box center [25, 245] width 43 height 29
click at [101, 279] on span "Préstamos" at bounding box center [117, 279] width 65 height 13
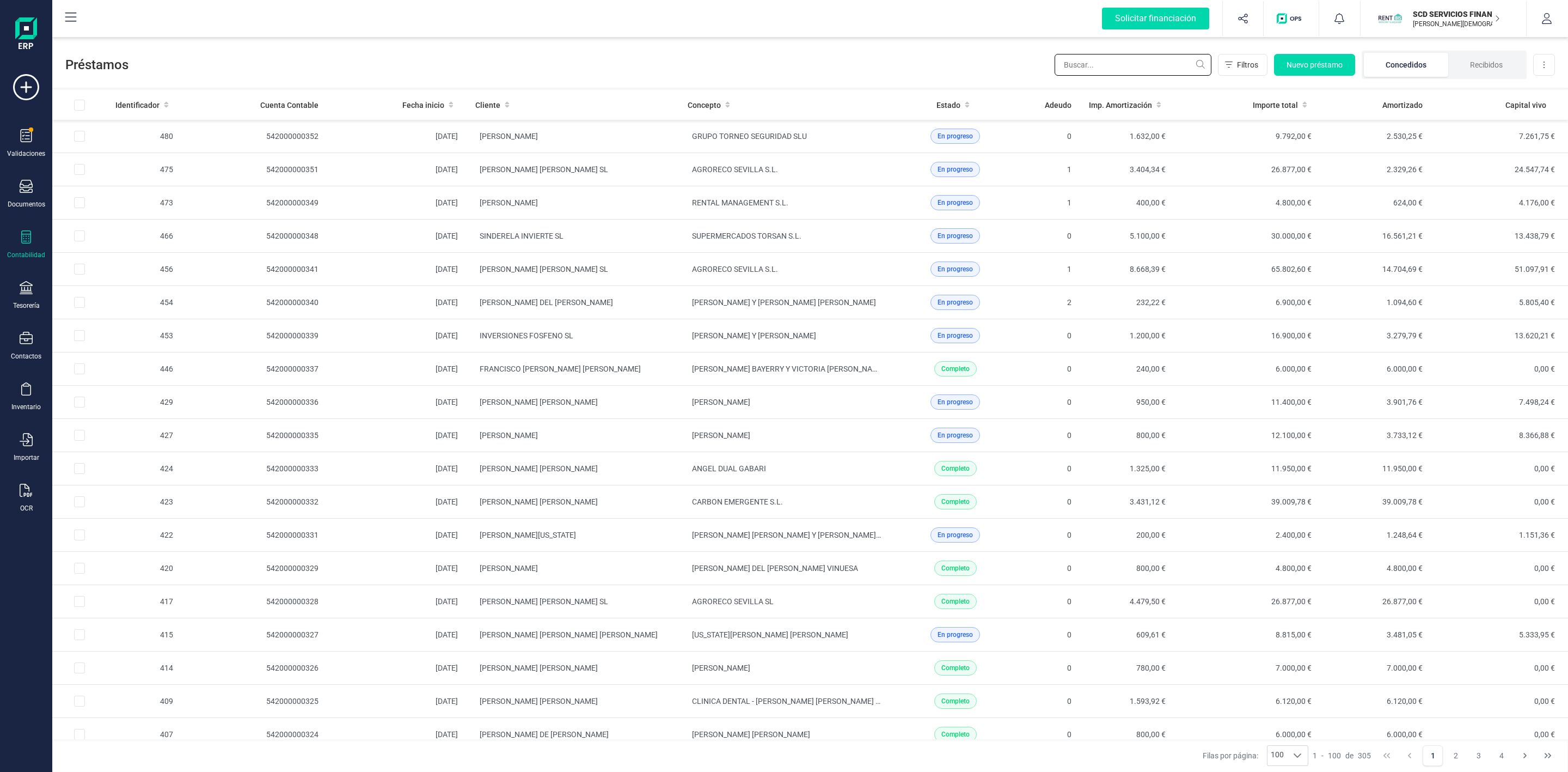
click at [1110, 66] on input "text" at bounding box center [1132, 65] width 157 height 22
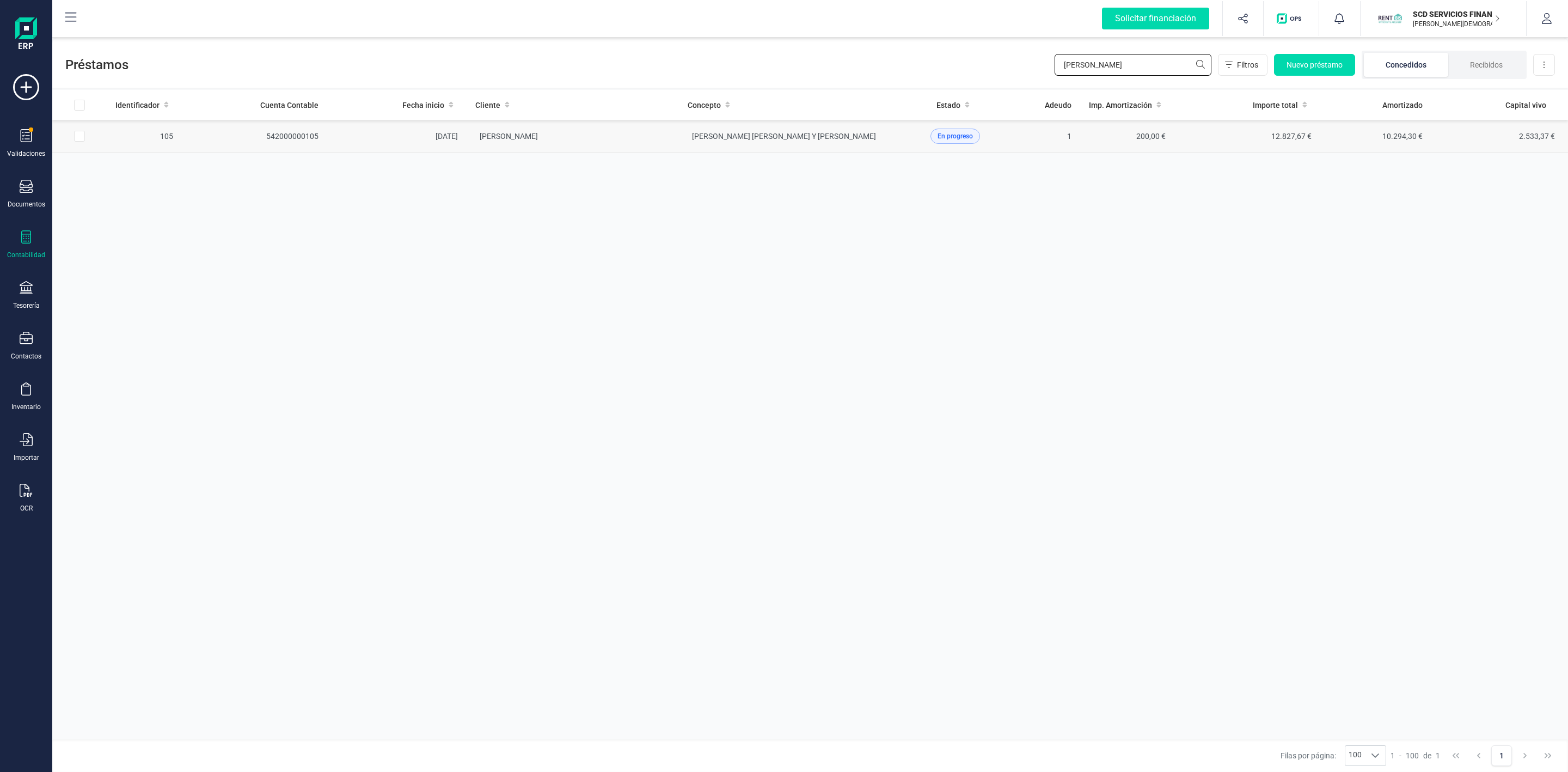
type input "[PERSON_NAME]"
click at [657, 136] on td "RAFAEL BLANCO ESTRADA" at bounding box center [573, 136] width 212 height 33
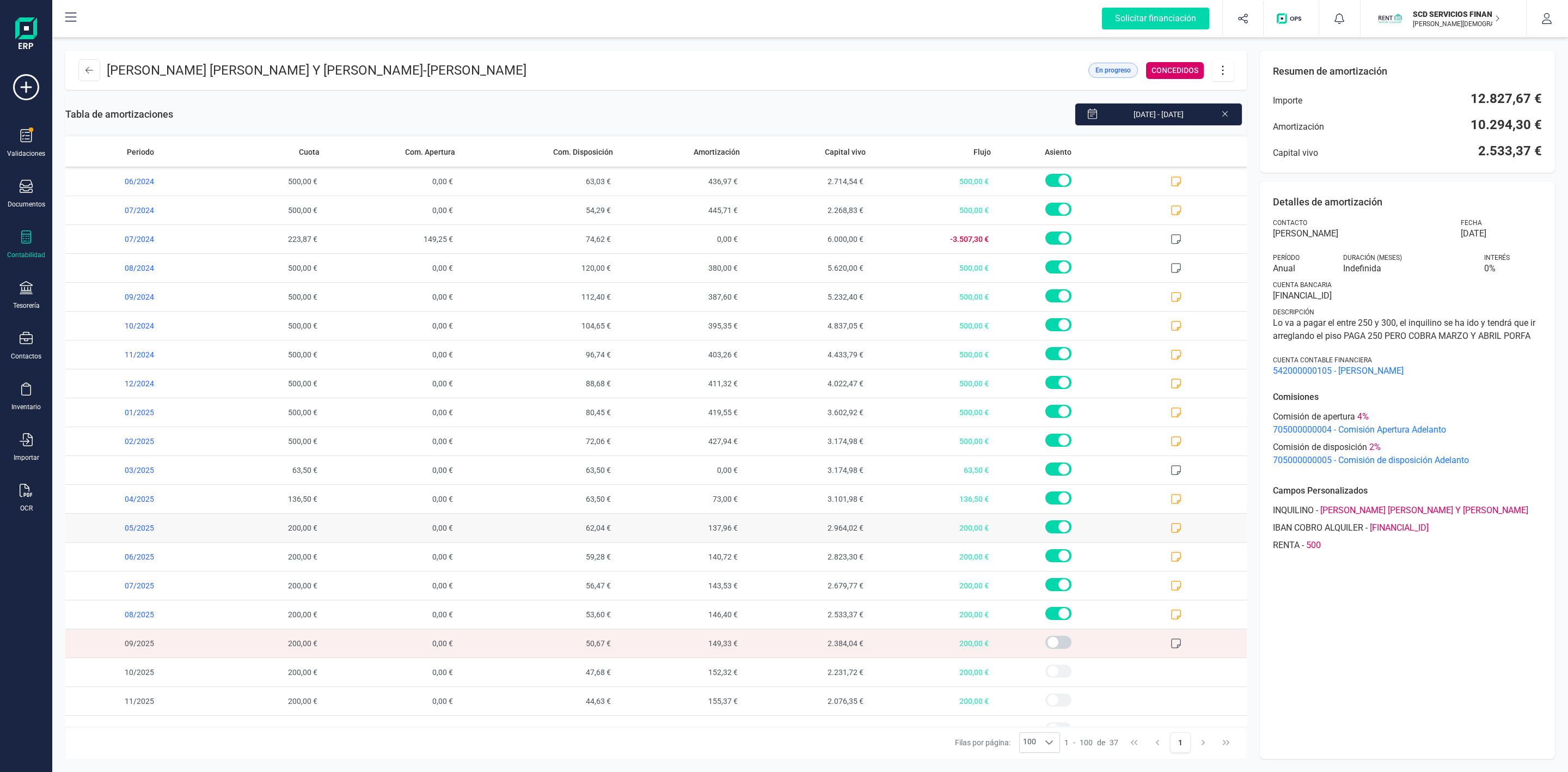
scroll to position [518, 0]
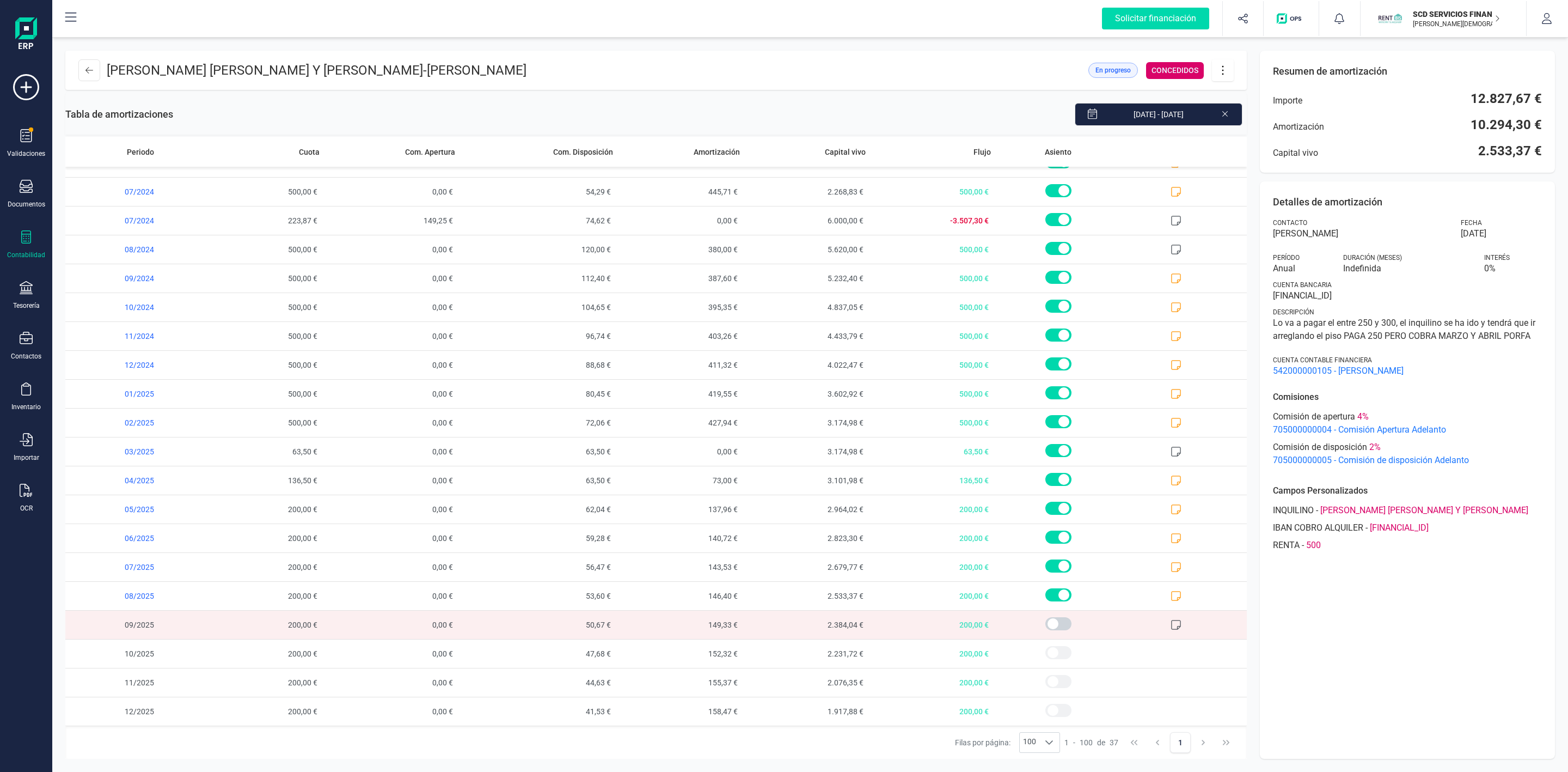
click at [1224, 116] on icon at bounding box center [1225, 112] width 8 height 11
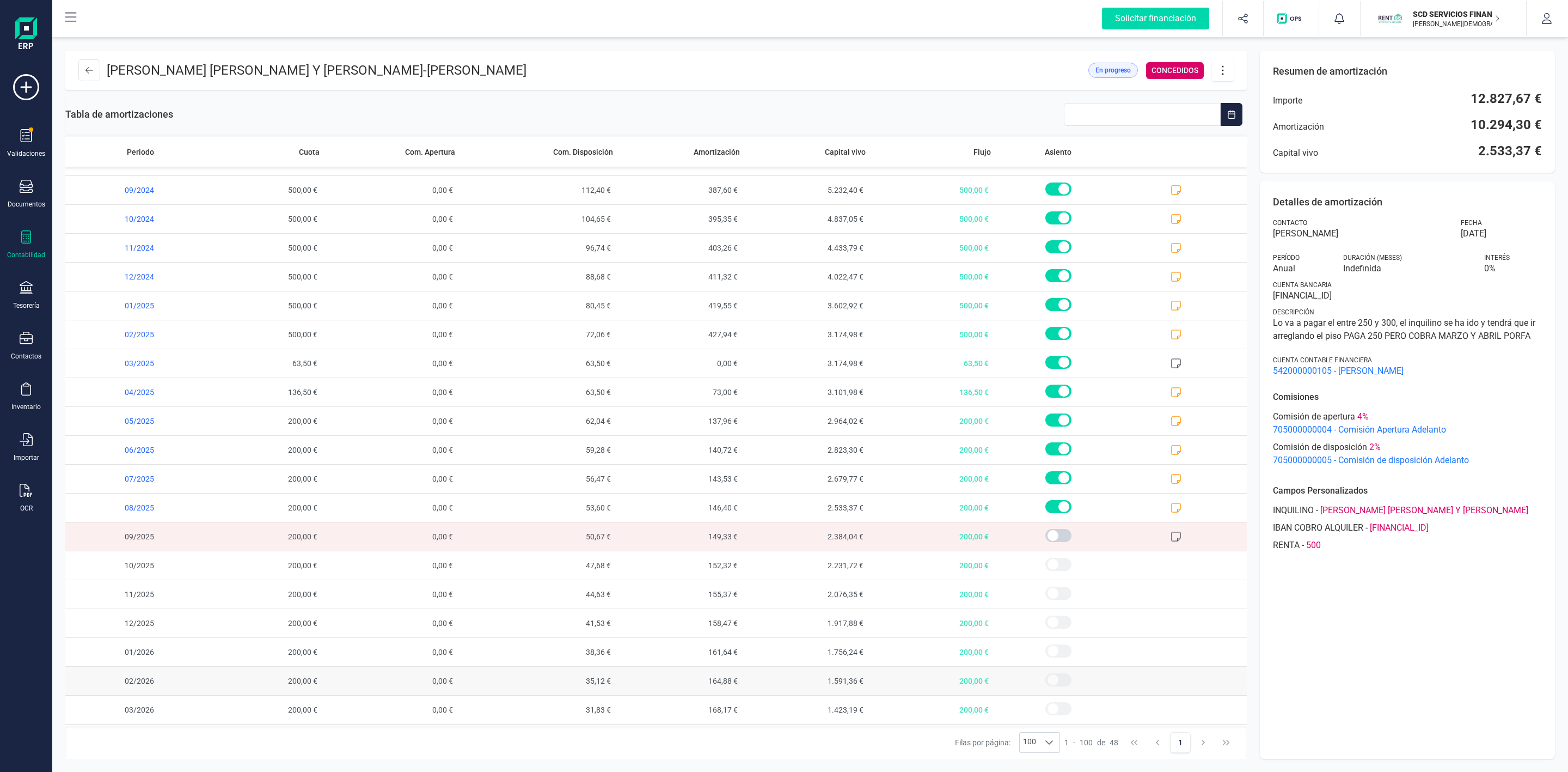
scroll to position [593, 0]
click at [1172, 516] on icon at bounding box center [1177, 511] width 10 height 10
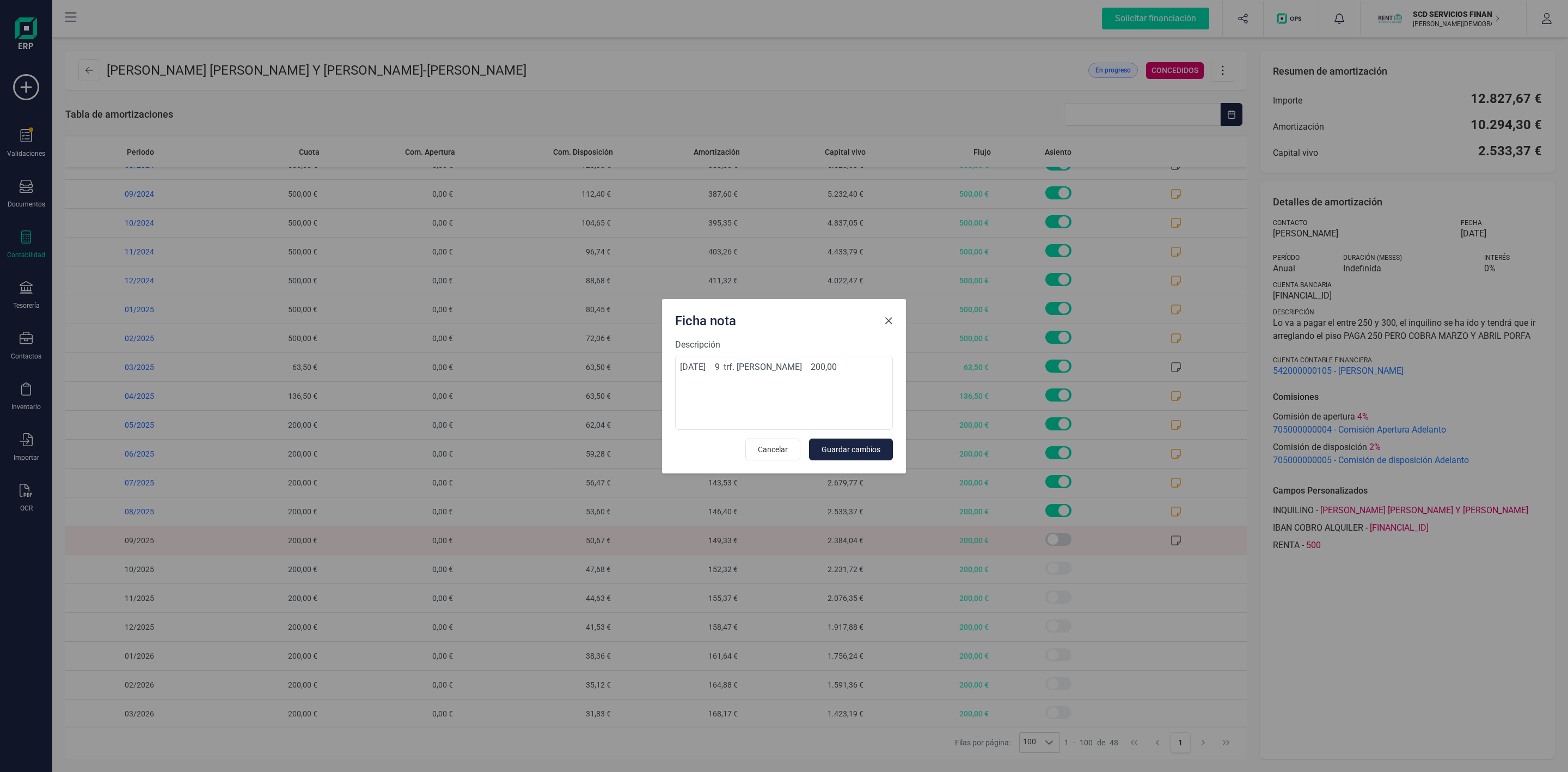
click at [885, 318] on span "Close" at bounding box center [888, 321] width 8 height 8
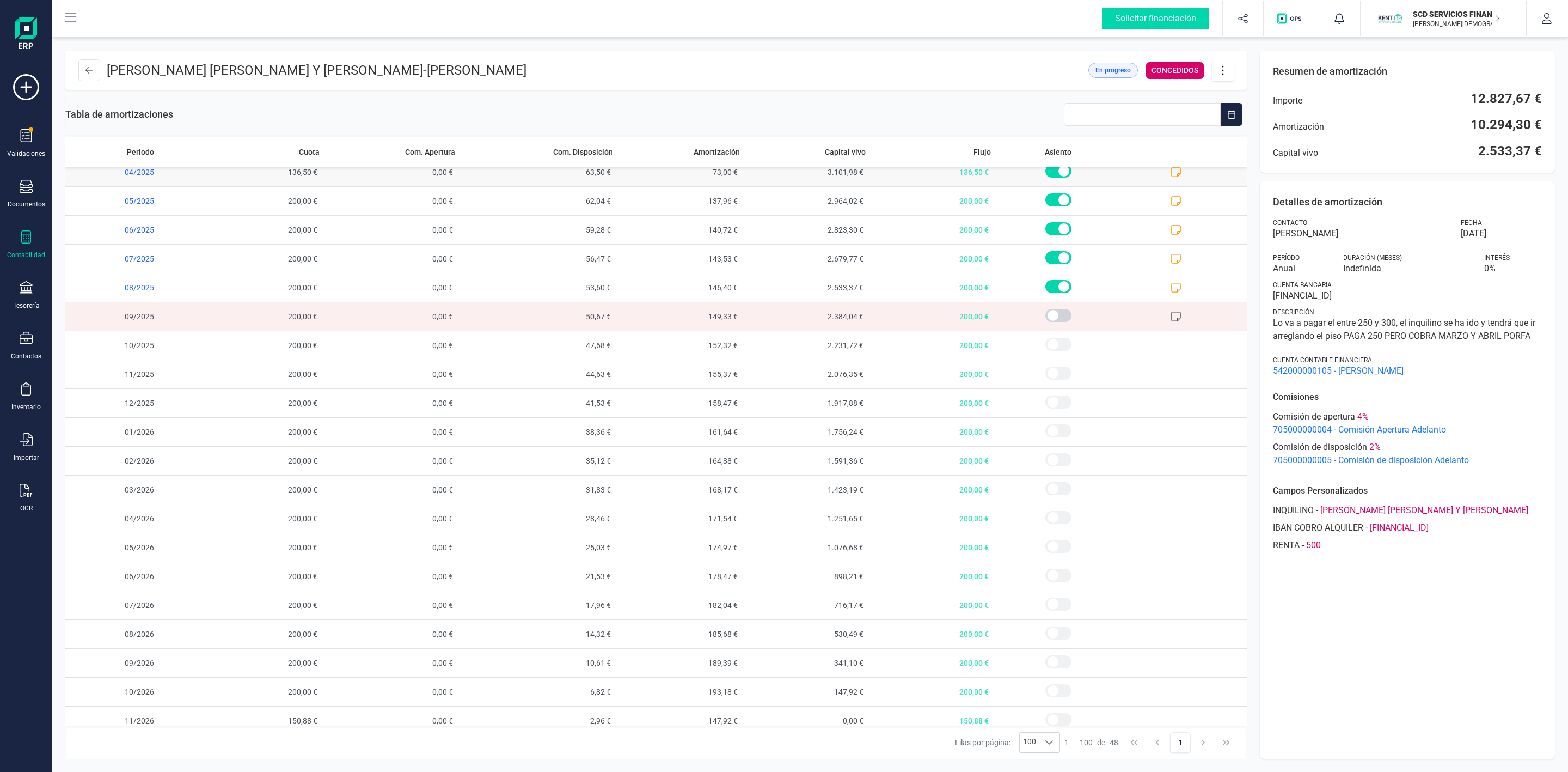
scroll to position [838, 0]
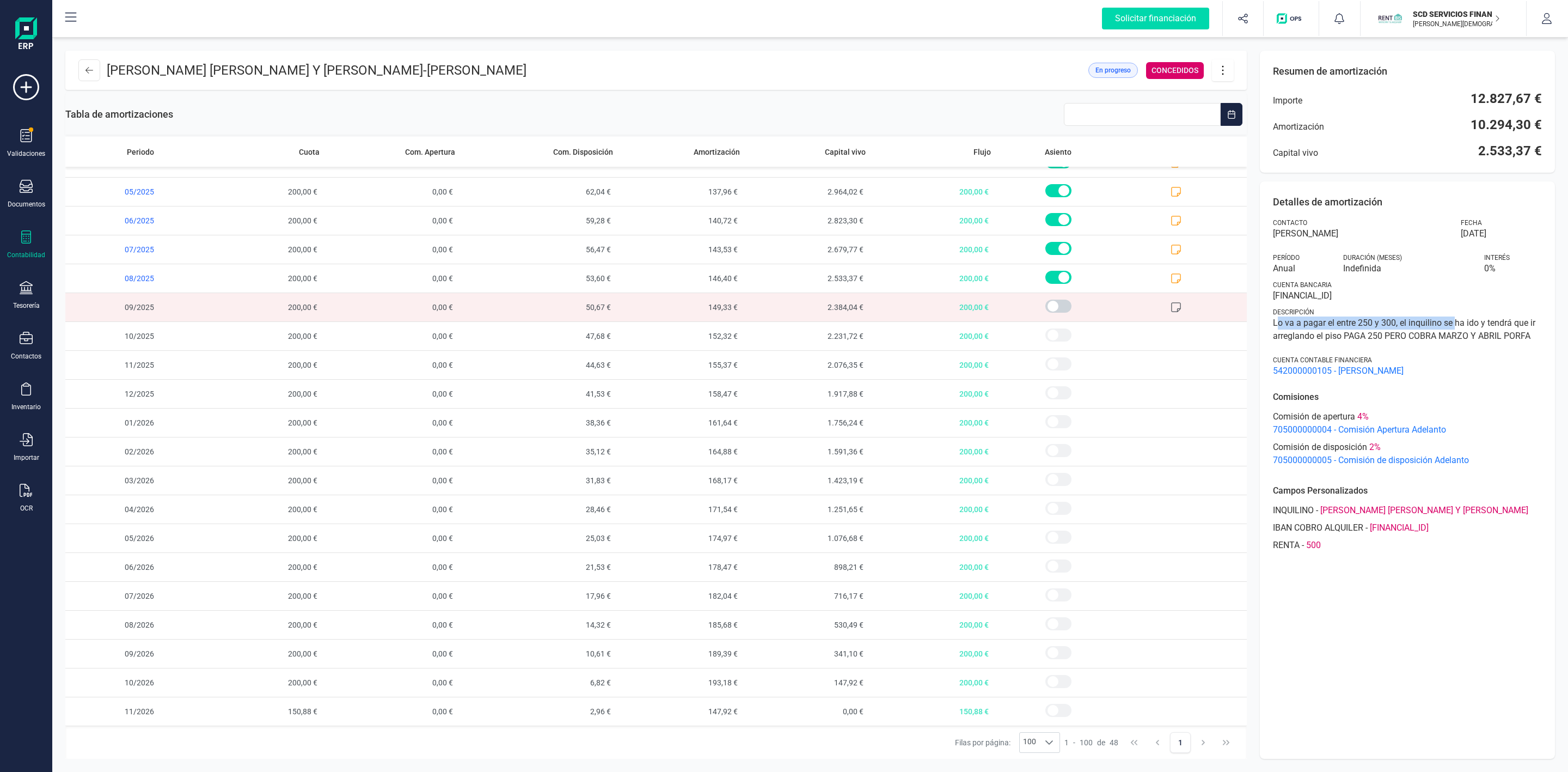
drag, startPoint x: 1278, startPoint y: 327, endPoint x: 1453, endPoint y: 320, distance: 175.1
click at [1453, 320] on span "Lo va a pagar el entre 250 y 300, el inquilino se ha ido y tendrá que ir arregl…" at bounding box center [1407, 330] width 269 height 26
click at [1467, 325] on span "Lo va a pagar el entre 250 y 300, el inquilino se ha ido y tendrá que ir arregl…" at bounding box center [1407, 330] width 269 height 26
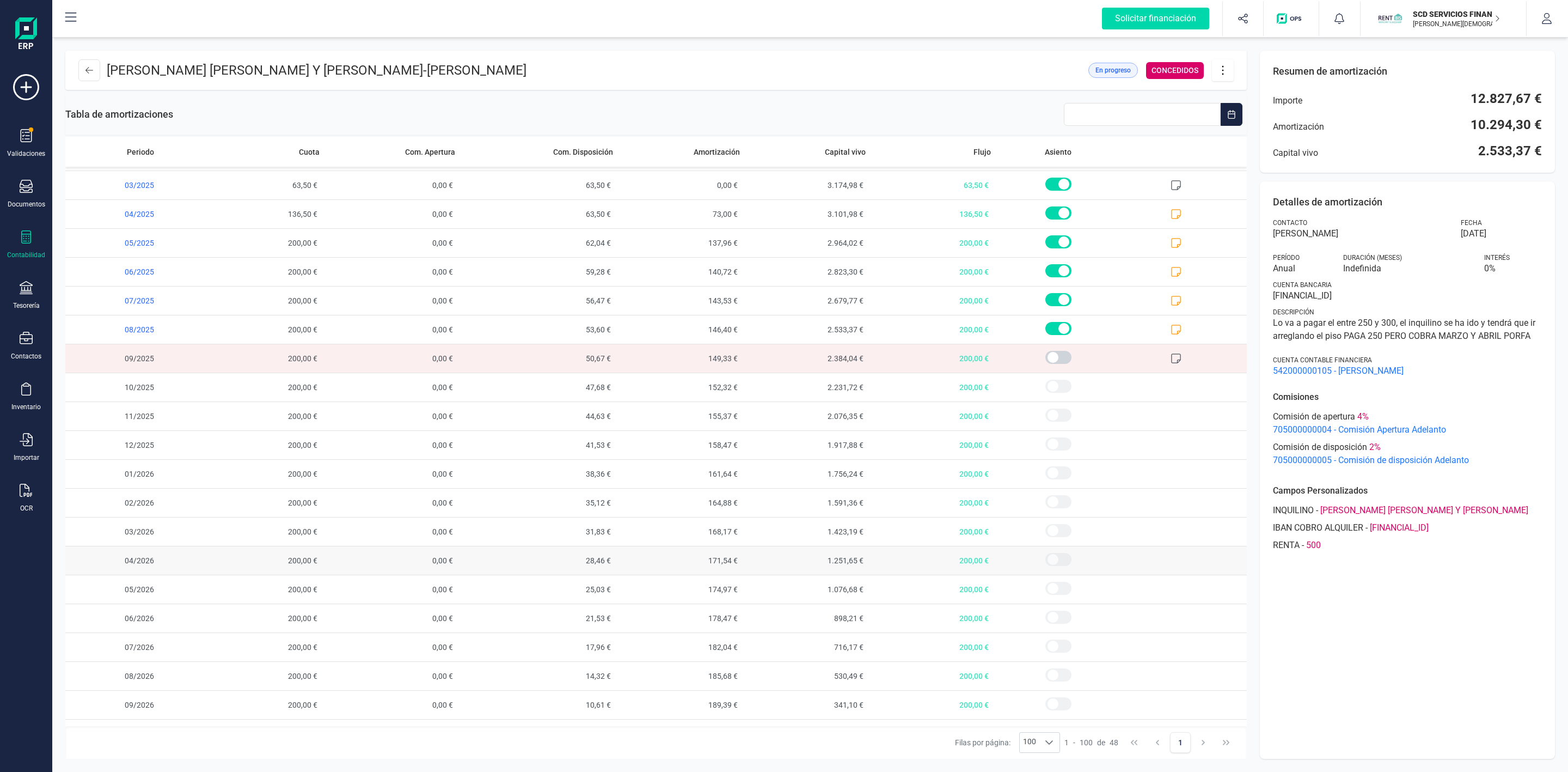
scroll to position [757, 0]
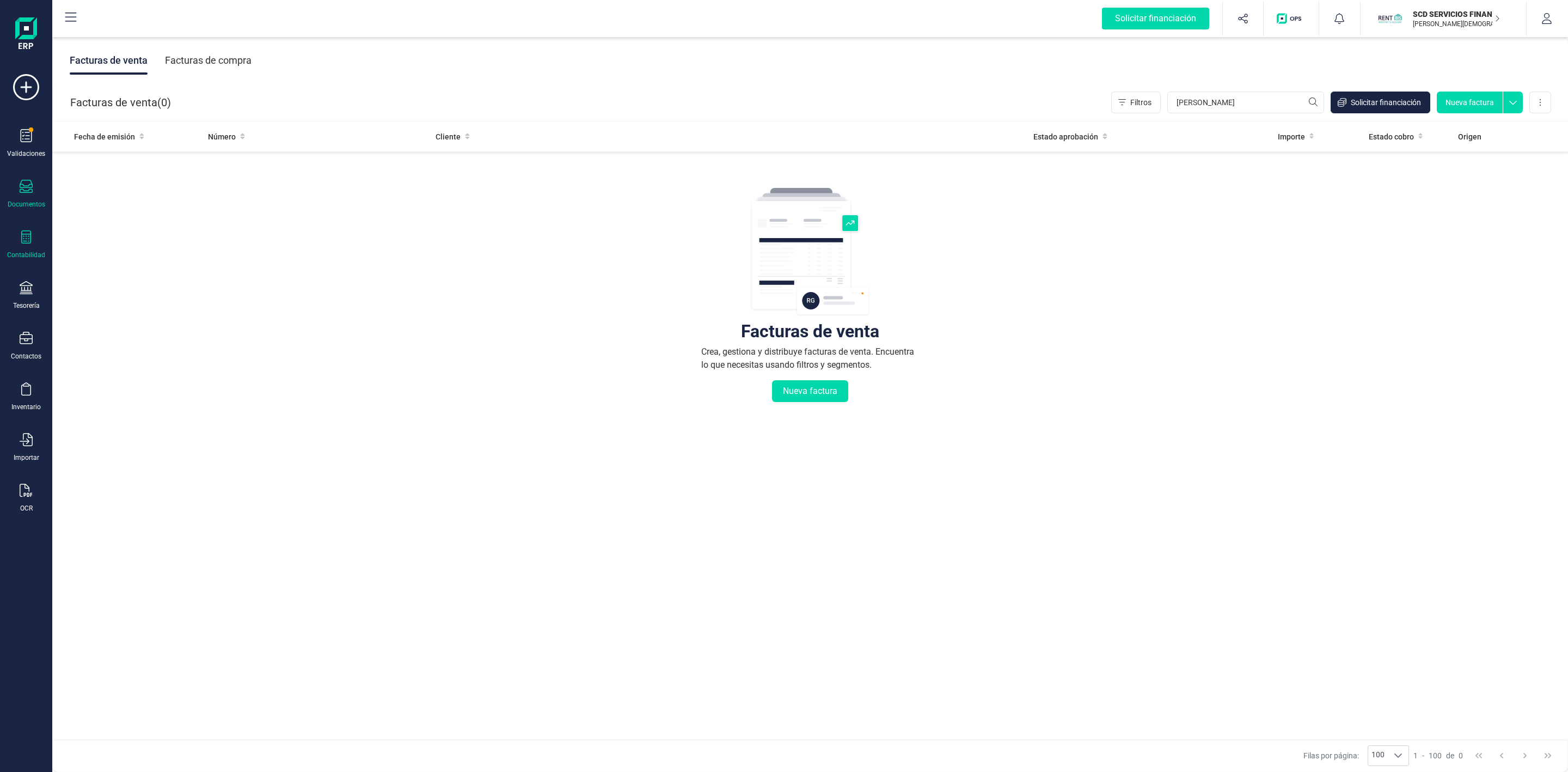
type input "[PERSON_NAME]"
click at [22, 247] on div "Contabilidad" at bounding box center [25, 245] width 43 height 29
click at [155, 278] on div "Préstamos" at bounding box center [126, 279] width 128 height 22
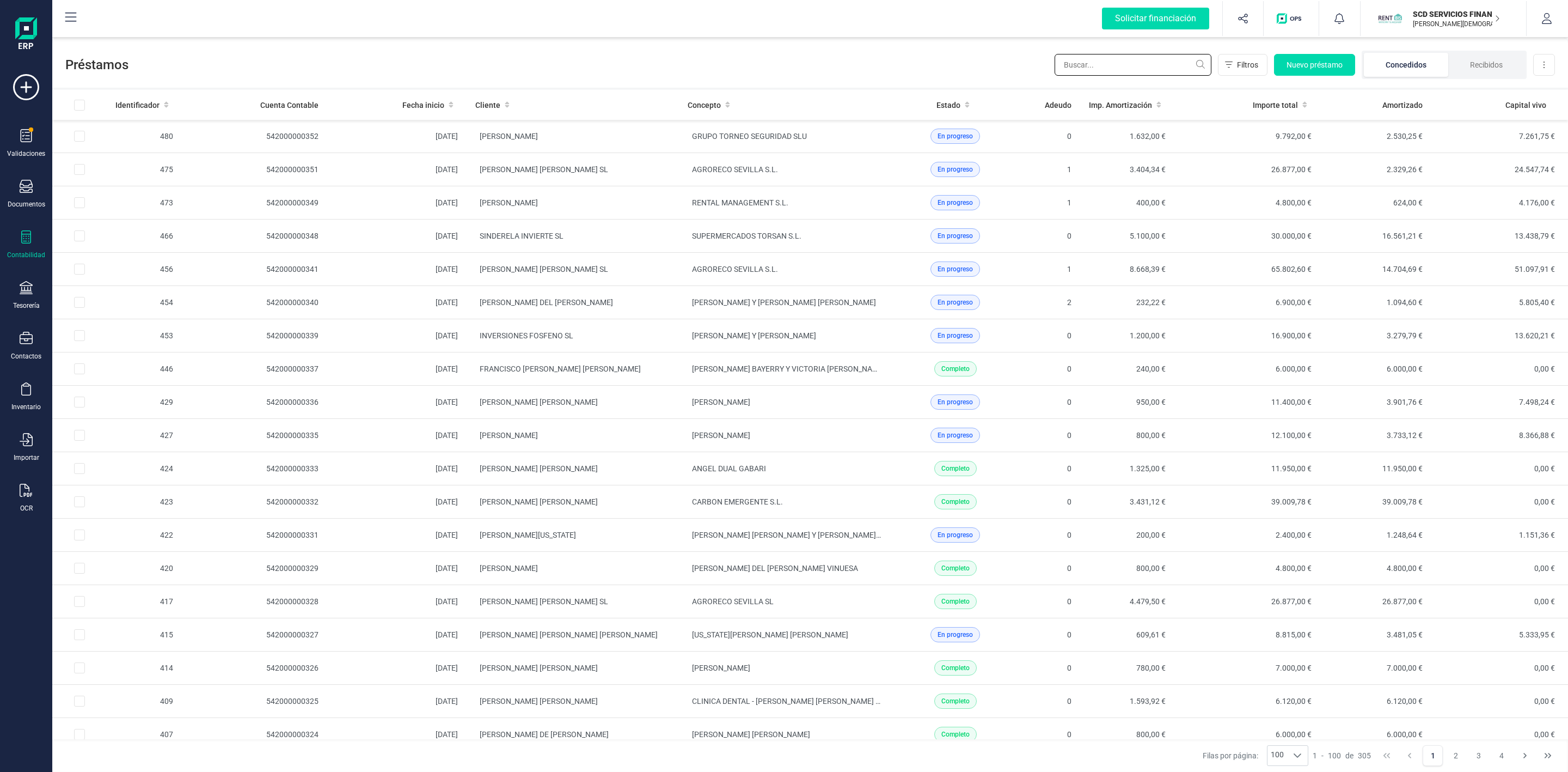
click at [1144, 63] on input "text" at bounding box center [1132, 65] width 157 height 22
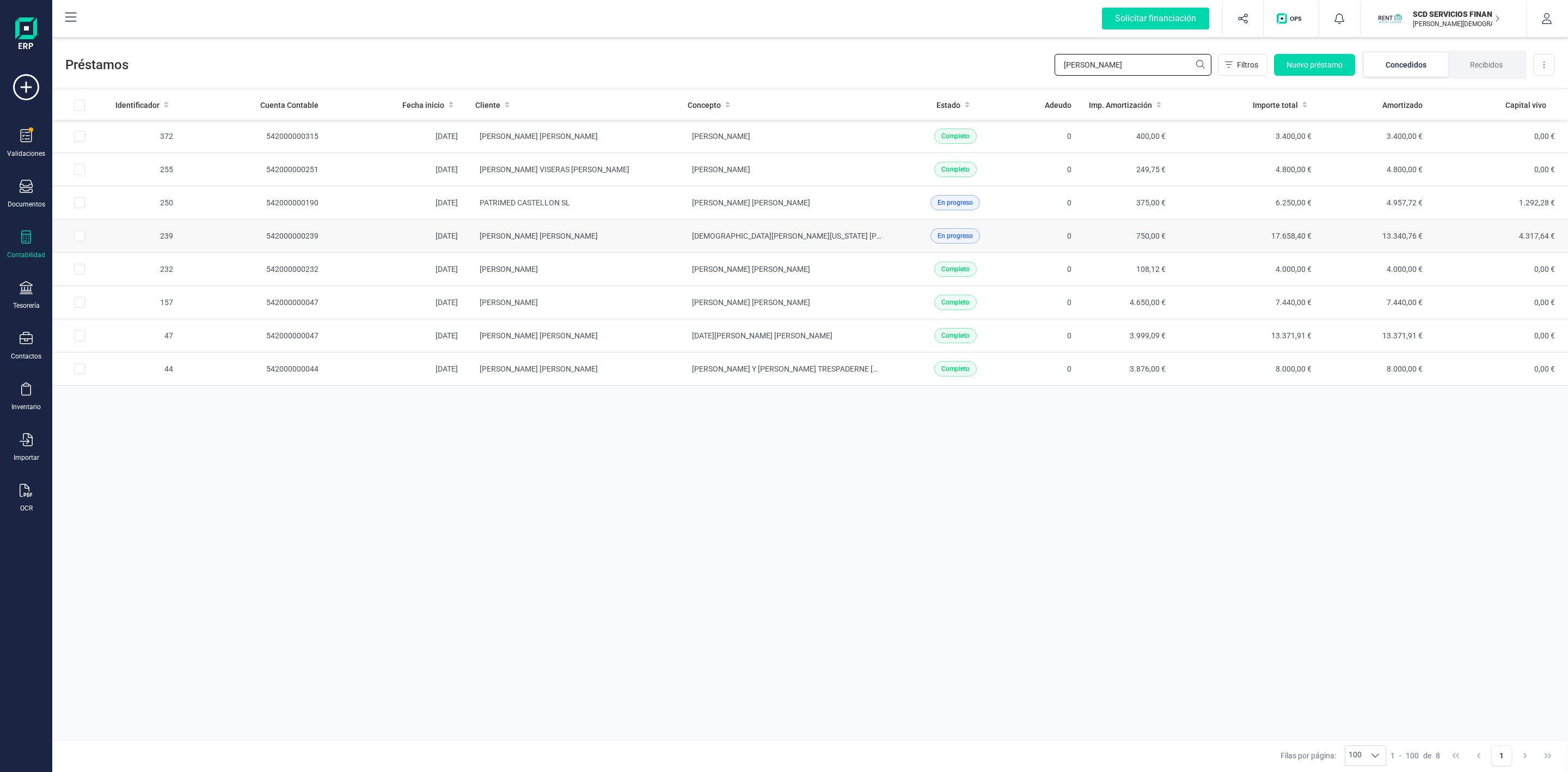
type input "[PERSON_NAME]"
click at [638, 237] on td "[PERSON_NAME] [PERSON_NAME]" at bounding box center [573, 235] width 212 height 33
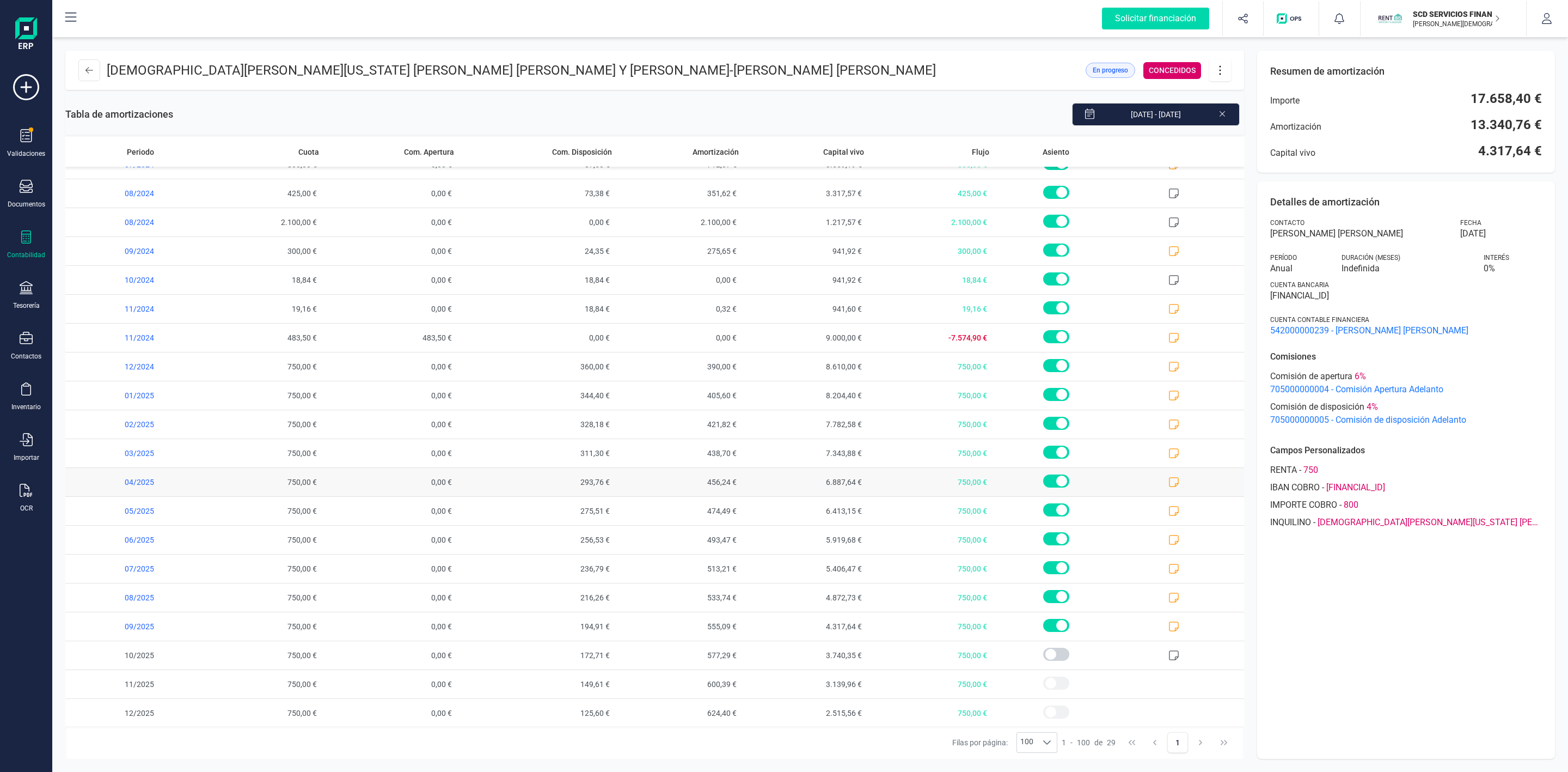
scroll to position [285, 0]
click at [1168, 628] on icon at bounding box center [1173, 624] width 11 height 11
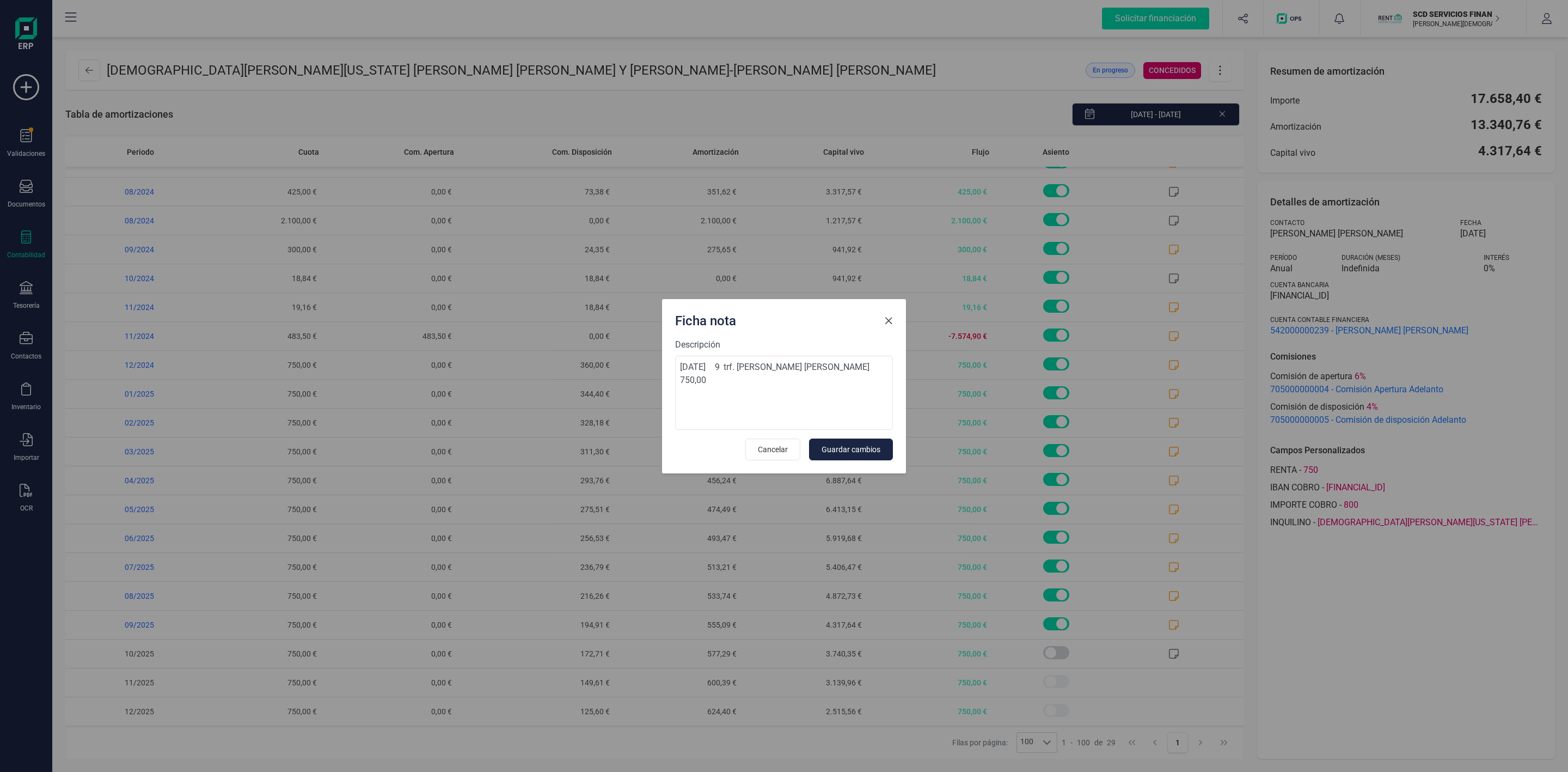
click at [887, 323] on span "Close" at bounding box center [888, 321] width 8 height 8
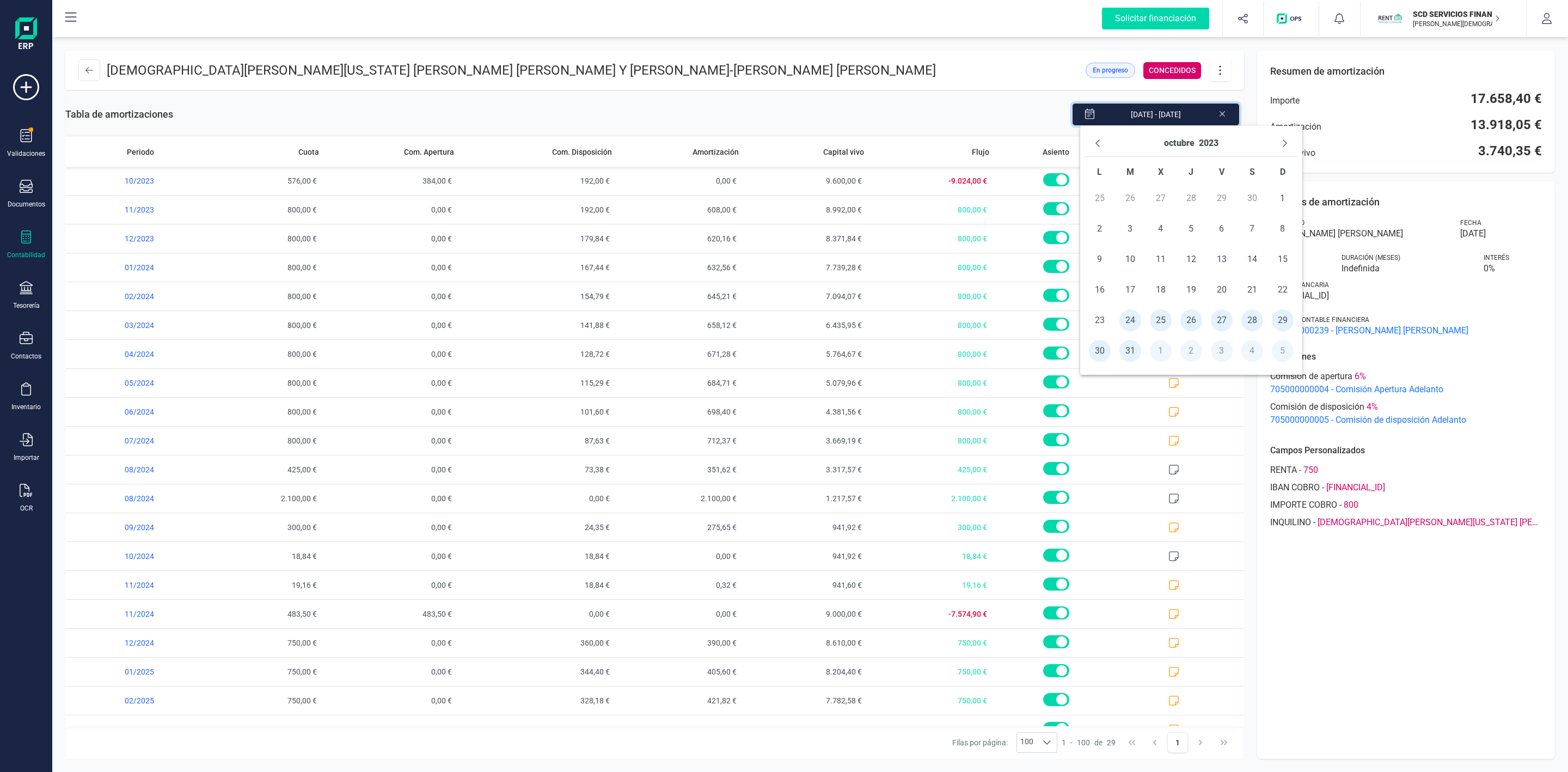
scroll to position [285, 0]
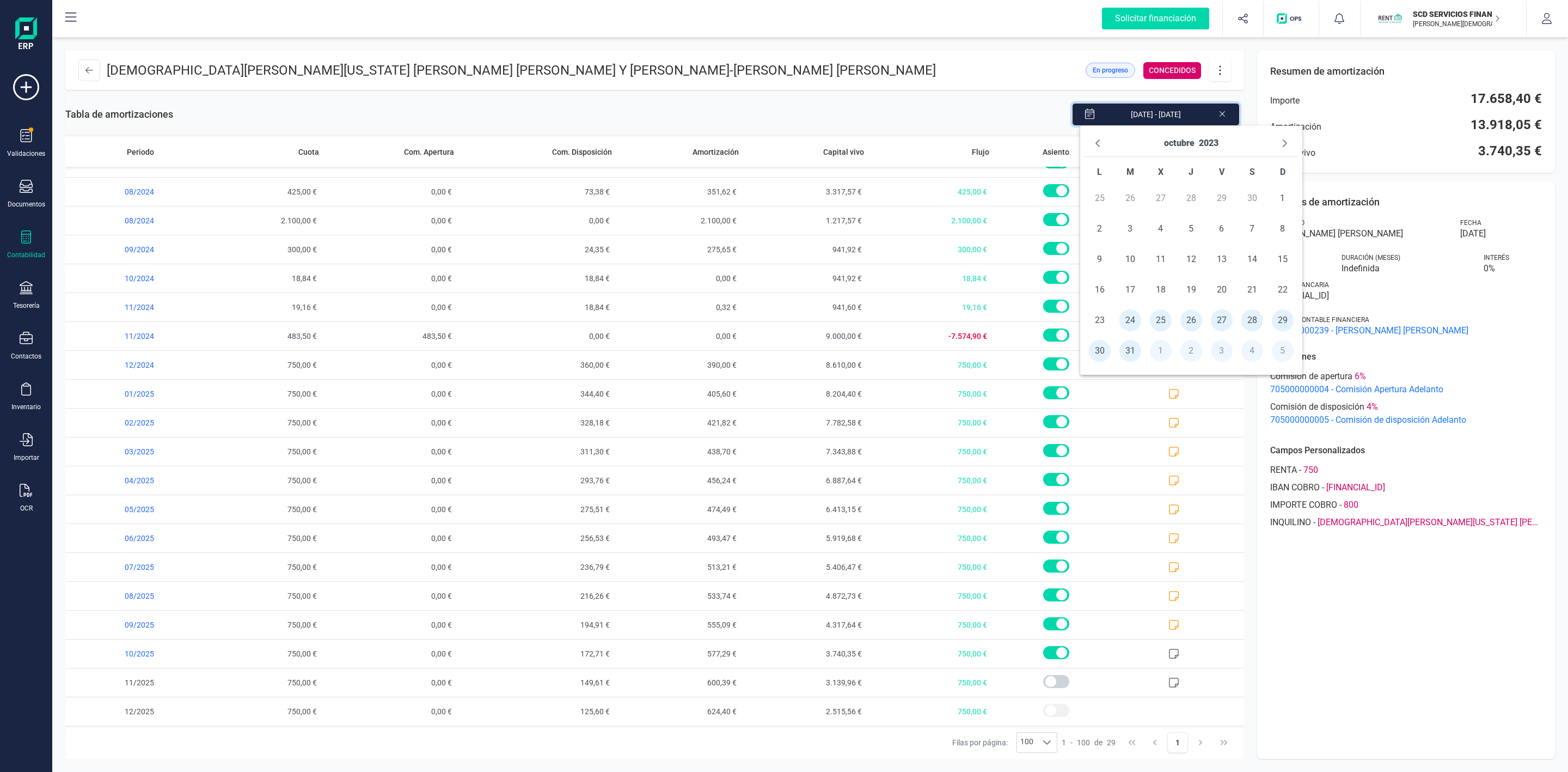
click at [1222, 111] on icon at bounding box center [1222, 112] width 8 height 11
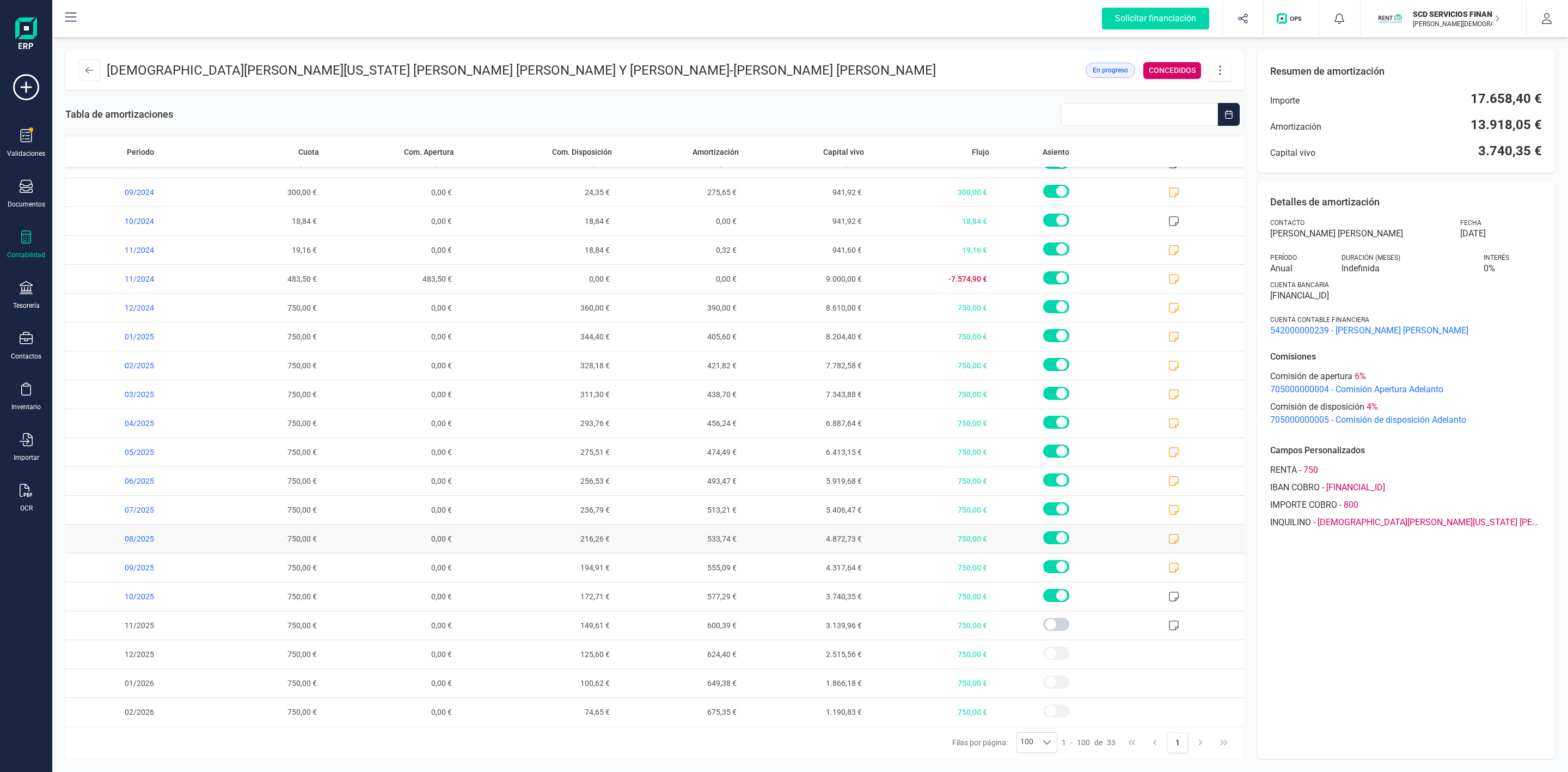
scroll to position [401, 0]
click at [19, 298] on div "Tesorería" at bounding box center [25, 296] width 43 height 29
click at [100, 185] on span "Cuentas bancarias" at bounding box center [132, 185] width 96 height 13
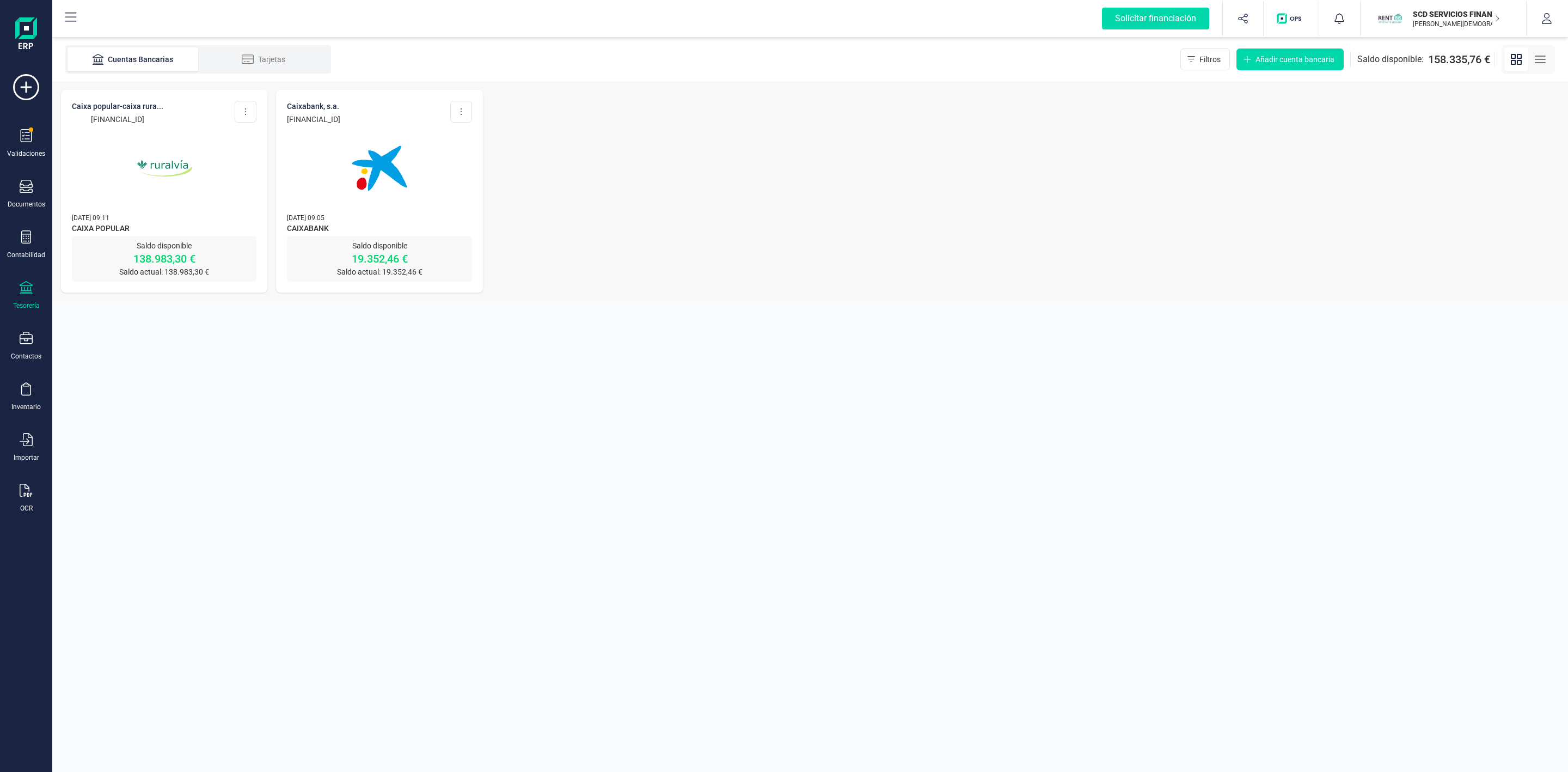
click at [165, 245] on p "Saldo disponible" at bounding box center [164, 245] width 184 height 11
click at [169, 261] on p "138.983,30 €" at bounding box center [164, 259] width 184 height 15
click at [174, 256] on p "138.983,30 €" at bounding box center [164, 259] width 184 height 15
click at [187, 262] on p "138.983,30 €" at bounding box center [164, 259] width 184 height 15
click at [31, 293] on icon at bounding box center [25, 287] width 13 height 13
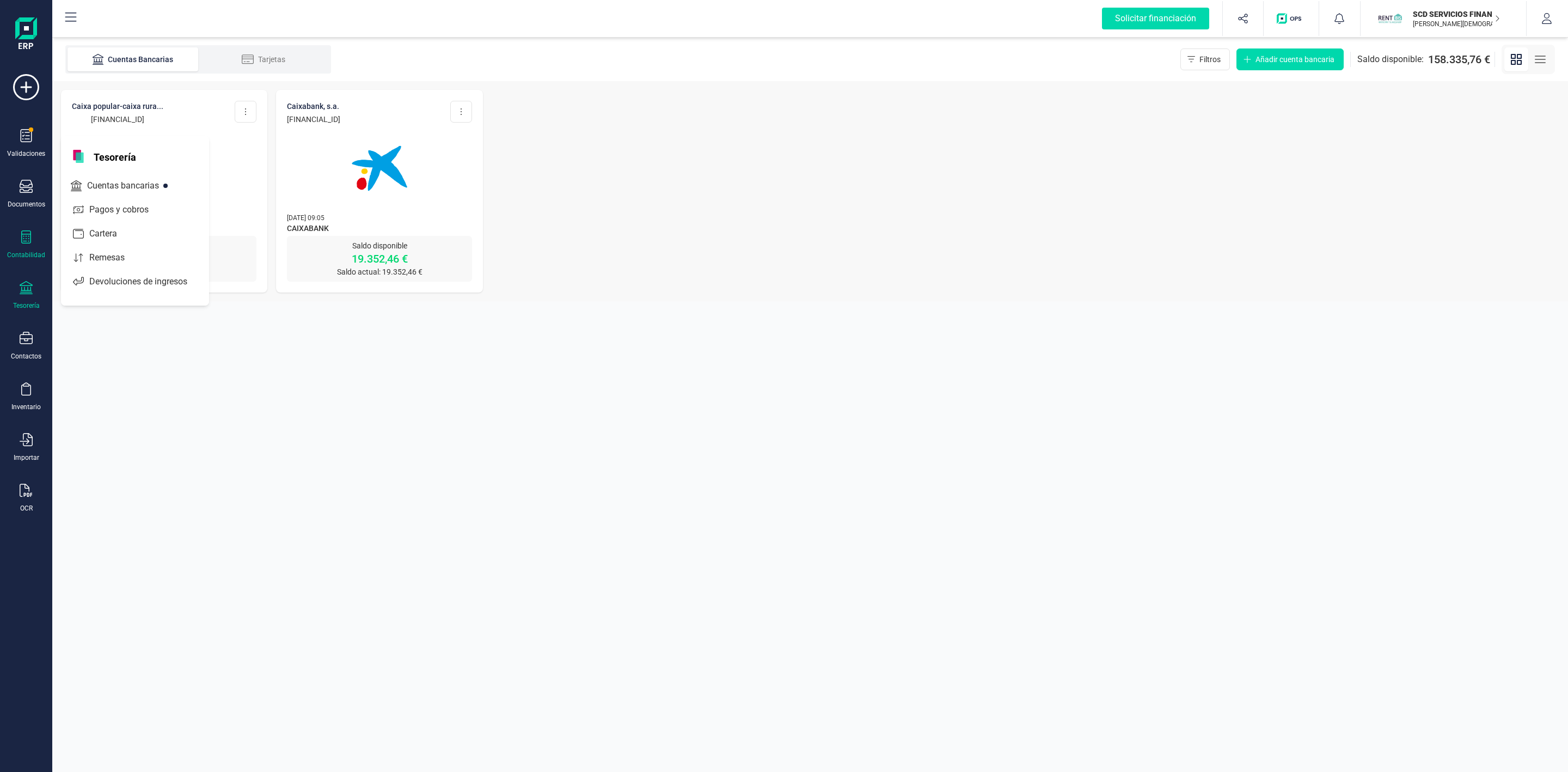
click at [31, 244] on div at bounding box center [25, 238] width 13 height 16
click at [26, 298] on div "Tesorería" at bounding box center [25, 296] width 43 height 29
click at [104, 256] on span "Remesas" at bounding box center [115, 257] width 59 height 13
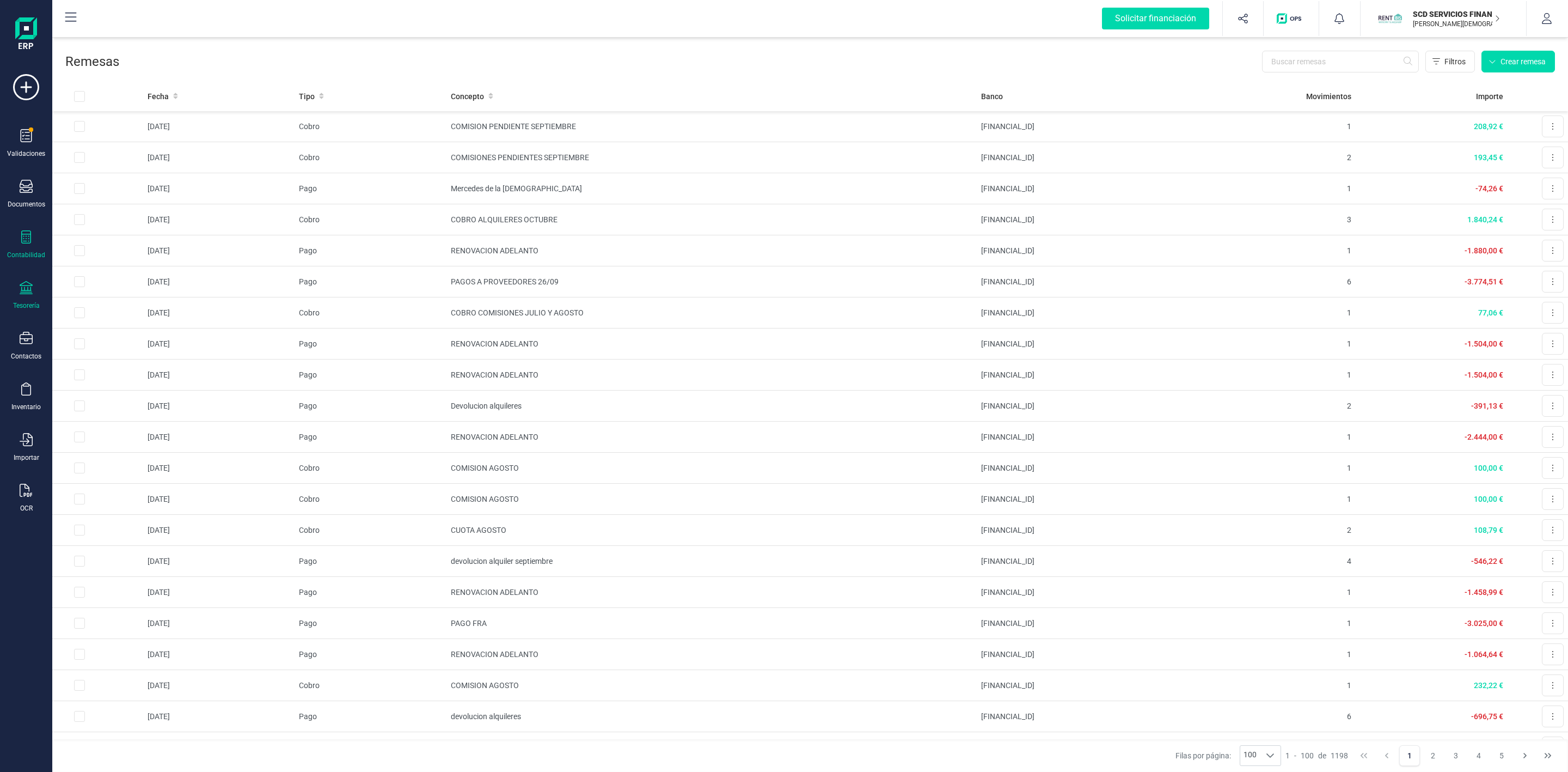
click at [26, 245] on div at bounding box center [25, 238] width 13 height 16
click at [92, 277] on span "Préstamos" at bounding box center [117, 279] width 65 height 13
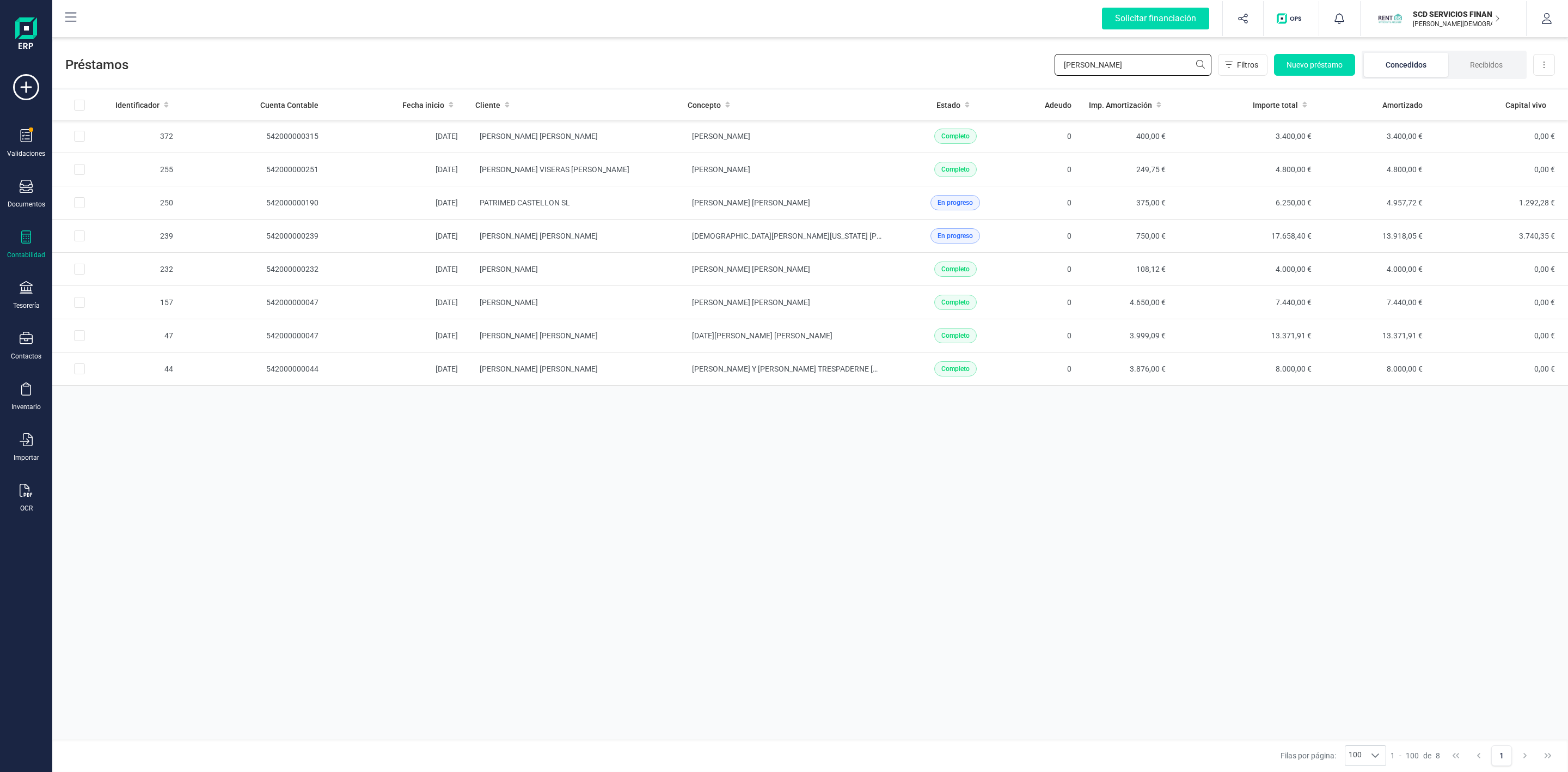
drag, startPoint x: 1129, startPoint y: 67, endPoint x: 1003, endPoint y: 70, distance: 126.0
click at [1004, 70] on div "Préstamos [PERSON_NAME] Nuevo préstamo Concedidos Recibidos Descargar Excel" at bounding box center [810, 62] width 1515 height 50
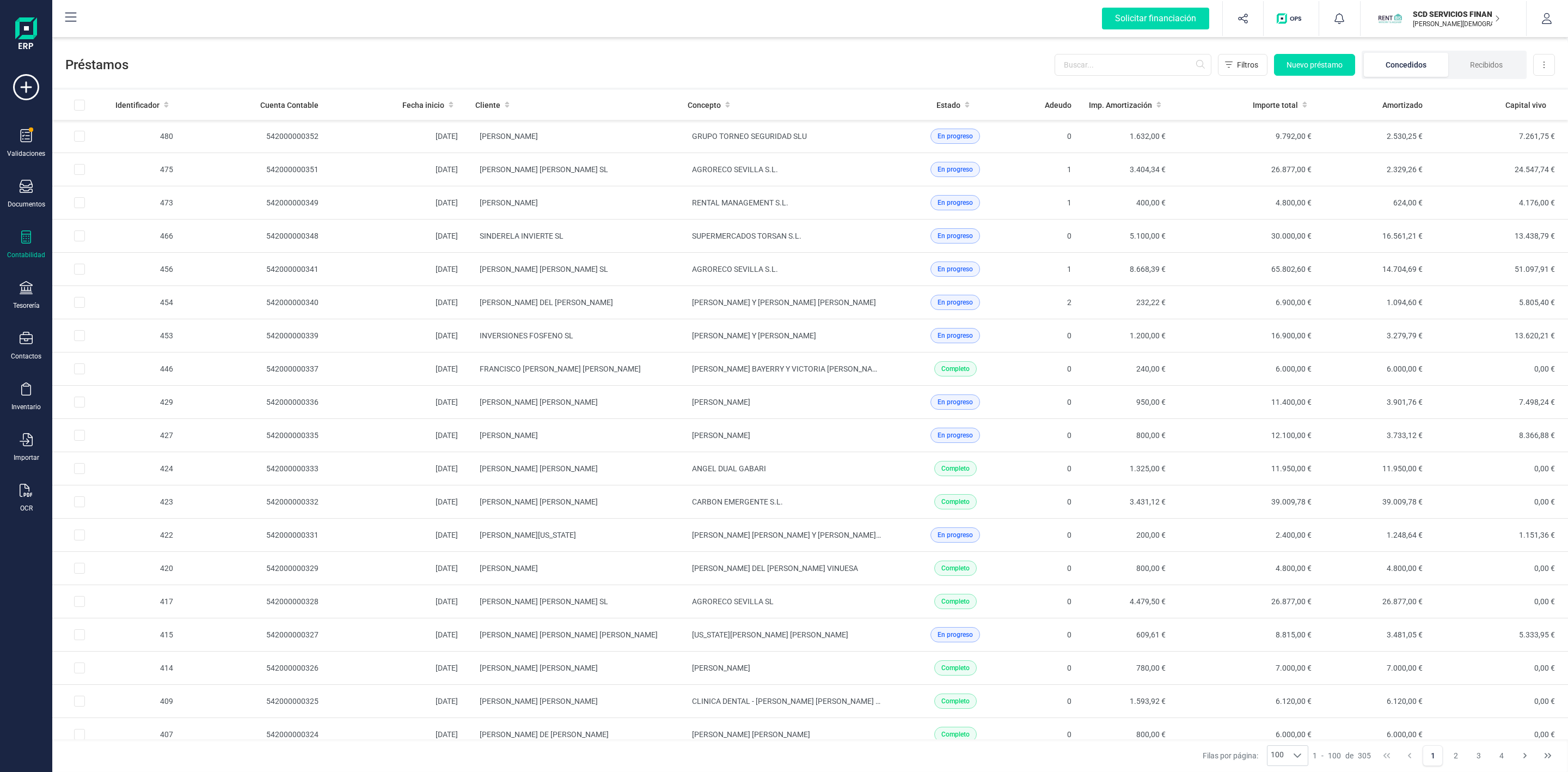
click at [20, 242] on icon at bounding box center [25, 236] width 13 height 13
click at [26, 294] on icon at bounding box center [25, 287] width 13 height 13
click at [113, 189] on span "Cuentas bancarias" at bounding box center [132, 185] width 96 height 13
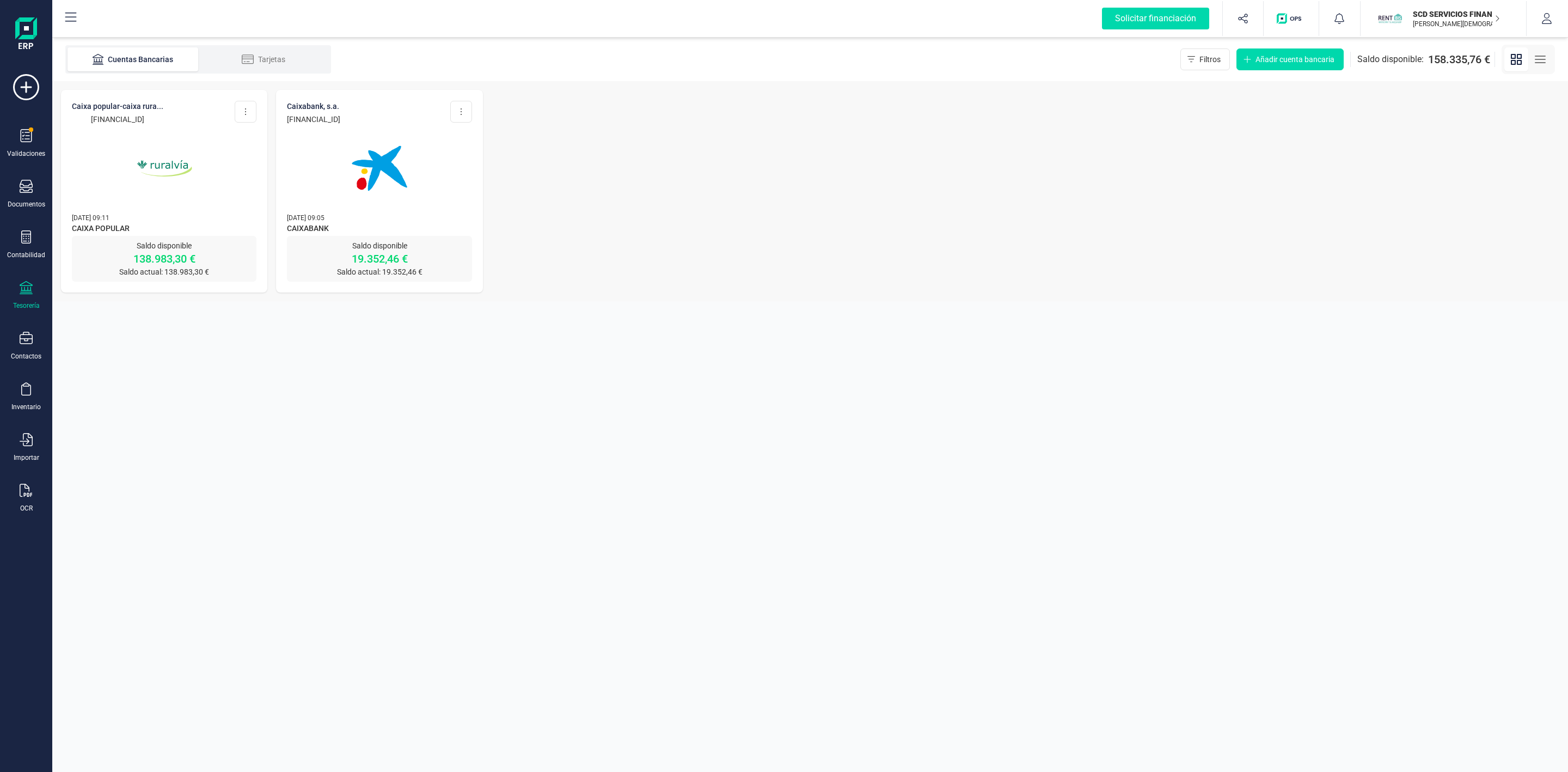
click at [172, 244] on p "Saldo disponible" at bounding box center [164, 245] width 184 height 11
click at [175, 267] on p "Saldo actual: 138.983,30 €" at bounding box center [164, 272] width 184 height 11
click at [134, 111] on p "CAIXA POPULAR-CAIXA RURA..." at bounding box center [118, 106] width 92 height 11
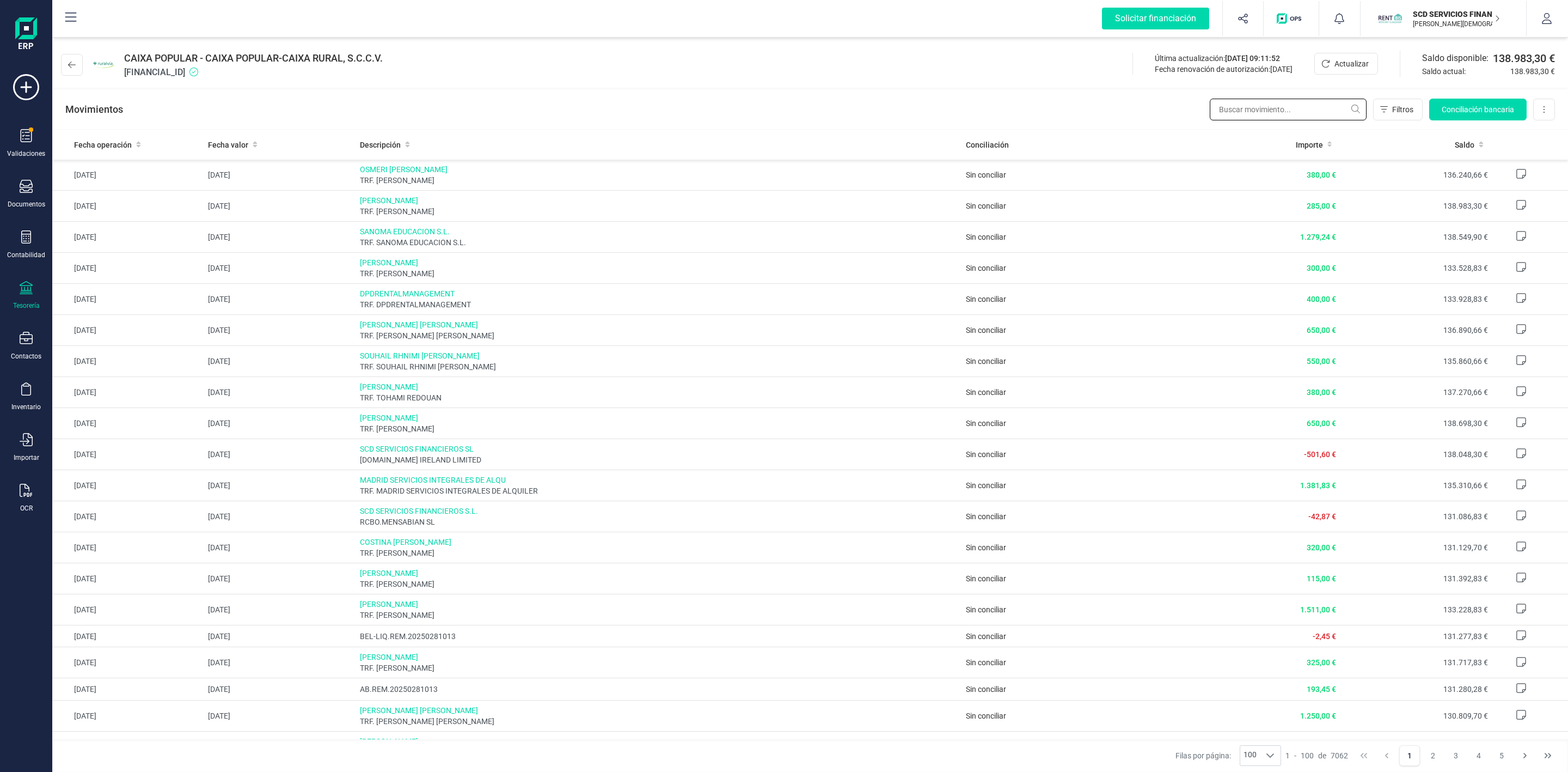
click at [1271, 115] on input "text" at bounding box center [1288, 110] width 157 height 22
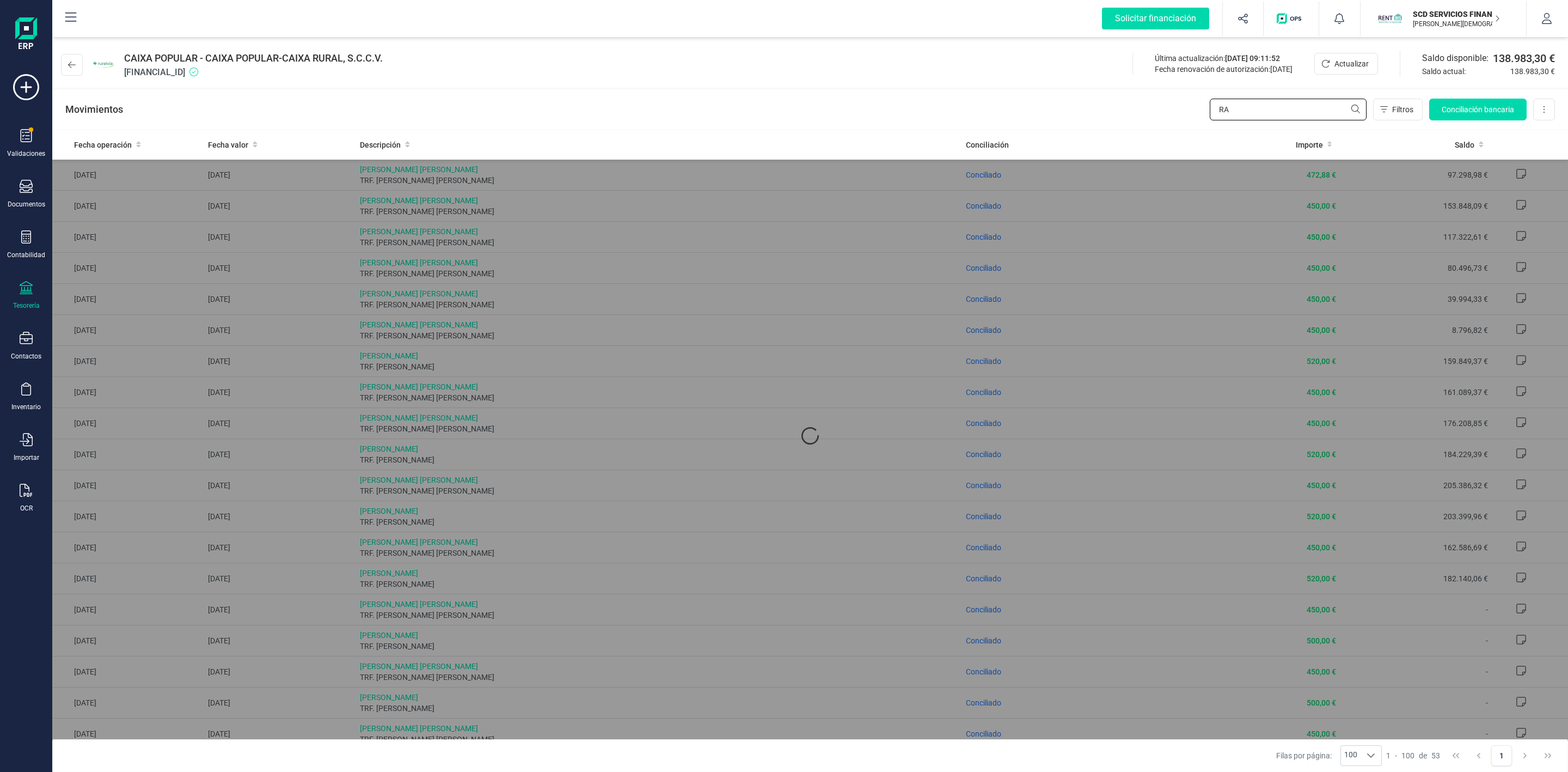
type input "R"
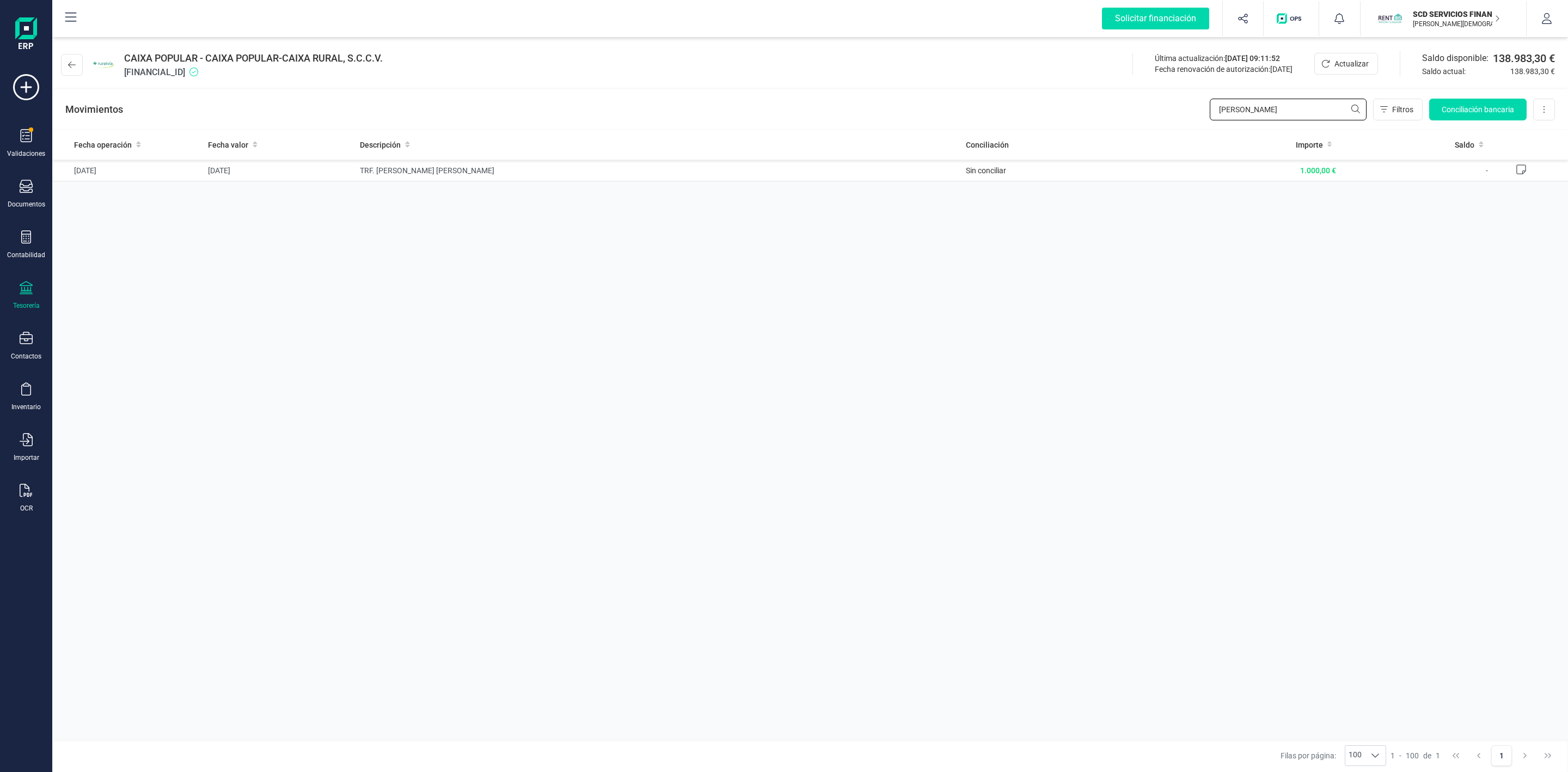
type input "[PERSON_NAME]"
drag, startPoint x: 1284, startPoint y: 105, endPoint x: 1124, endPoint y: 92, distance: 160.5
click at [1144, 101] on div "Movimientos [PERSON_NAME] Filtros Conciliación bancaria Descargar Excel Elimina…" at bounding box center [810, 110] width 1515 height 39
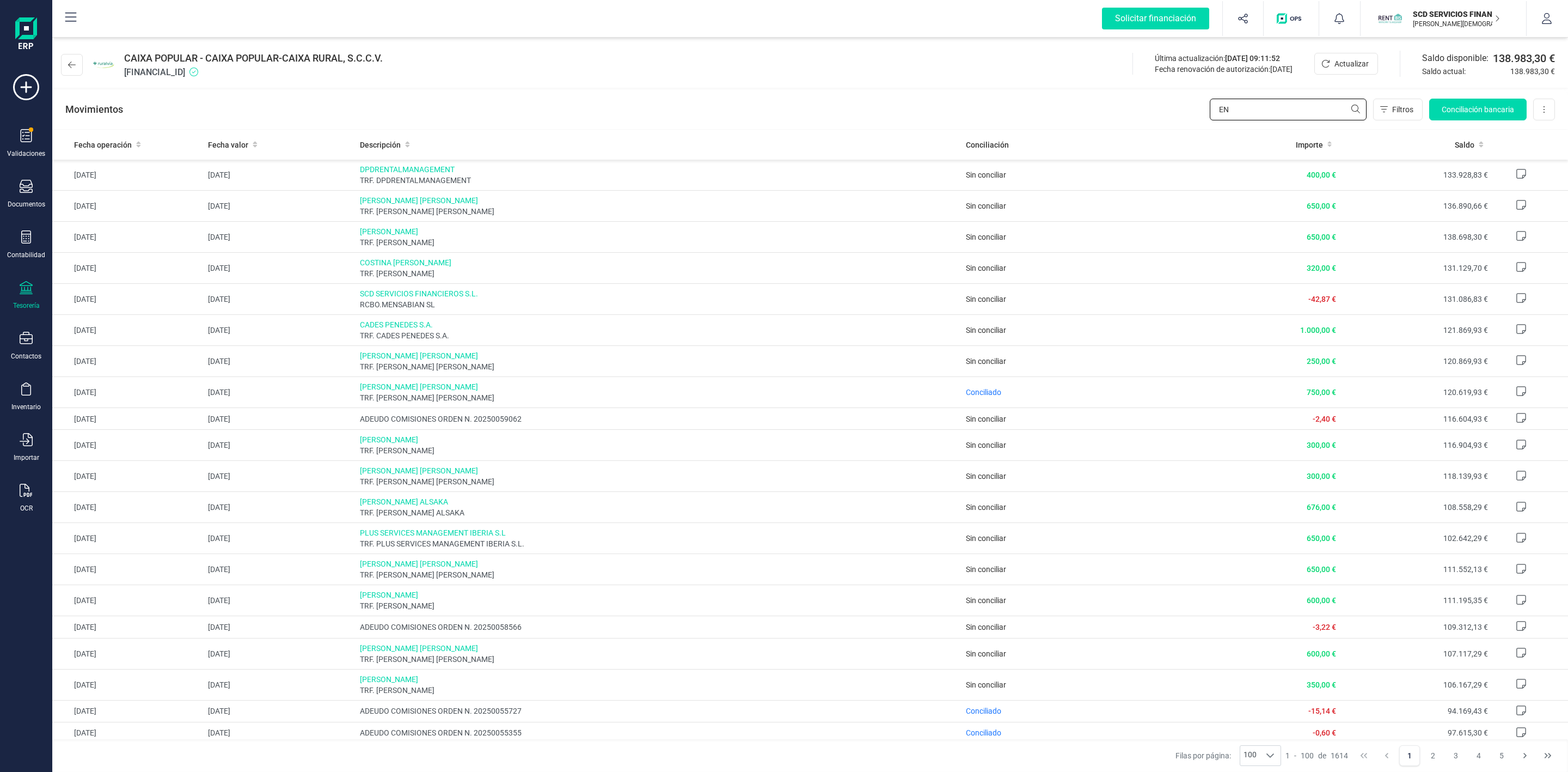
type input "E"
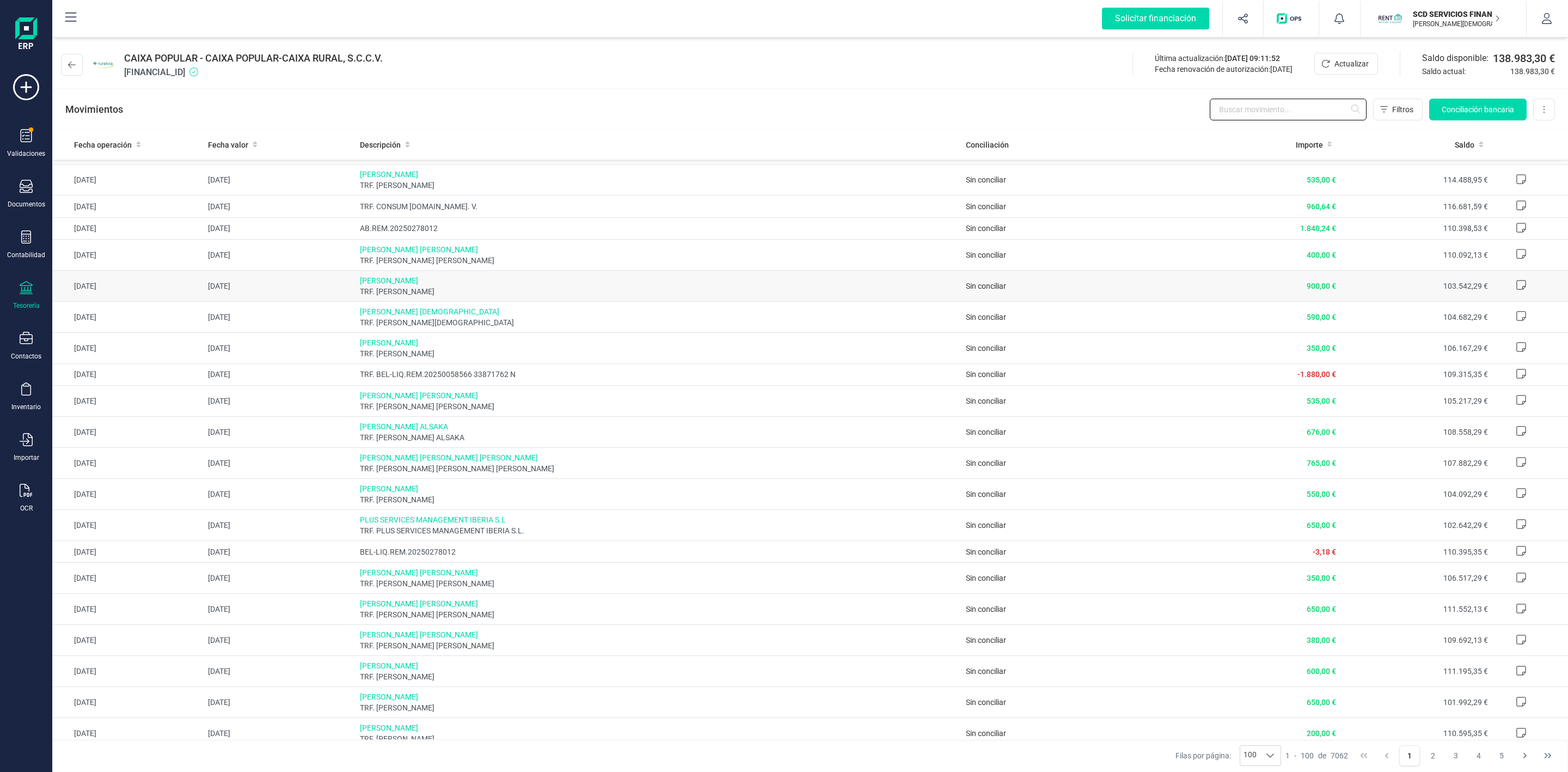
scroll to position [1470, 0]
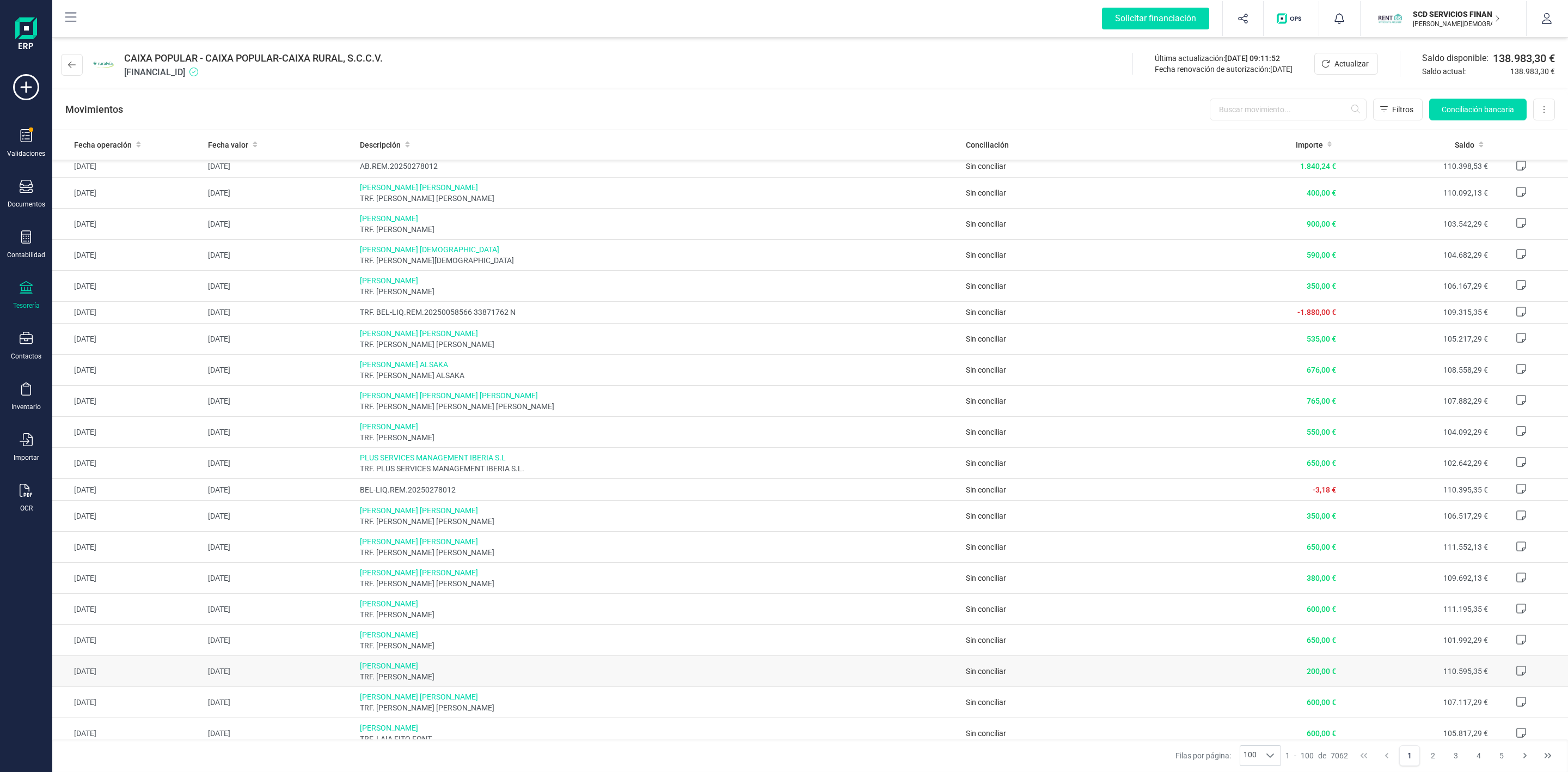
click at [515, 682] on span "TRF. [PERSON_NAME]" at bounding box center [659, 676] width 598 height 11
click at [201, 687] on td "[DATE]" at bounding box center [128, 671] width 151 height 31
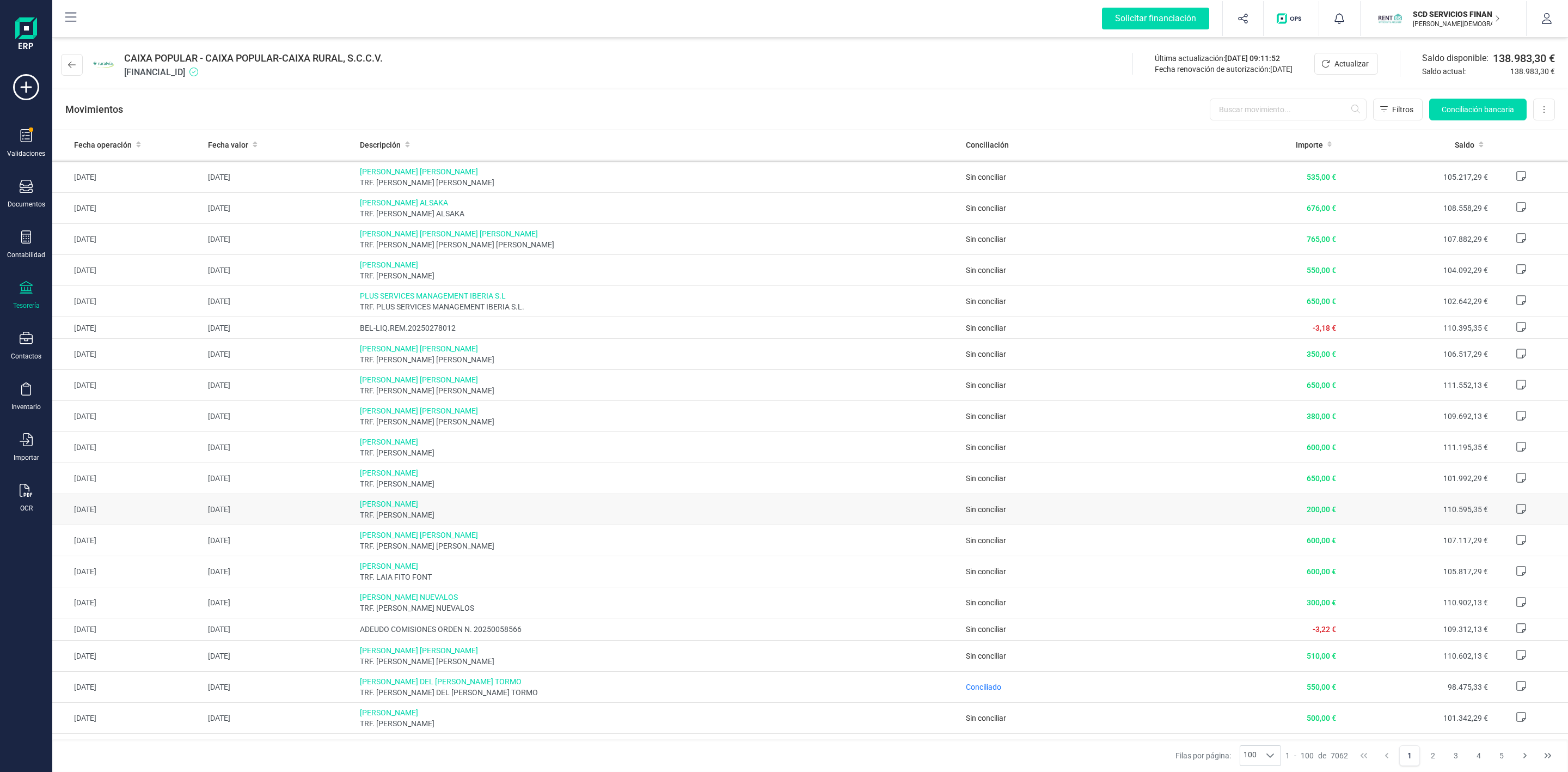
scroll to position [1634, 0]
click at [200, 523] on td "[DATE]" at bounding box center [128, 508] width 151 height 31
click at [510, 518] on span "TRF. [PERSON_NAME]" at bounding box center [659, 513] width 598 height 11
click at [415, 508] on span "[PERSON_NAME]" at bounding box center [659, 502] width 598 height 11
click at [312, 518] on td "[DATE]" at bounding box center [279, 508] width 151 height 31
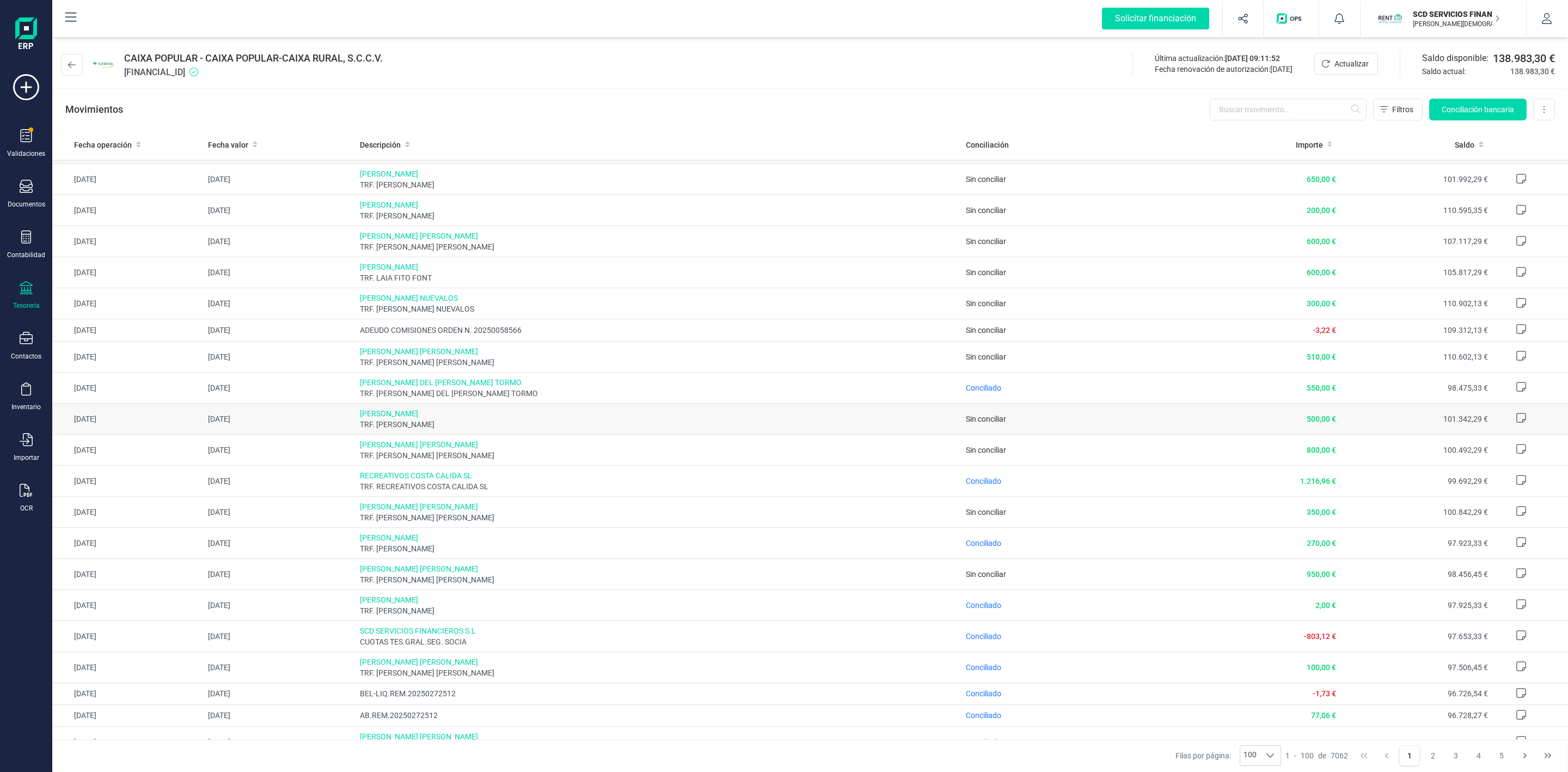
scroll to position [1960, 0]
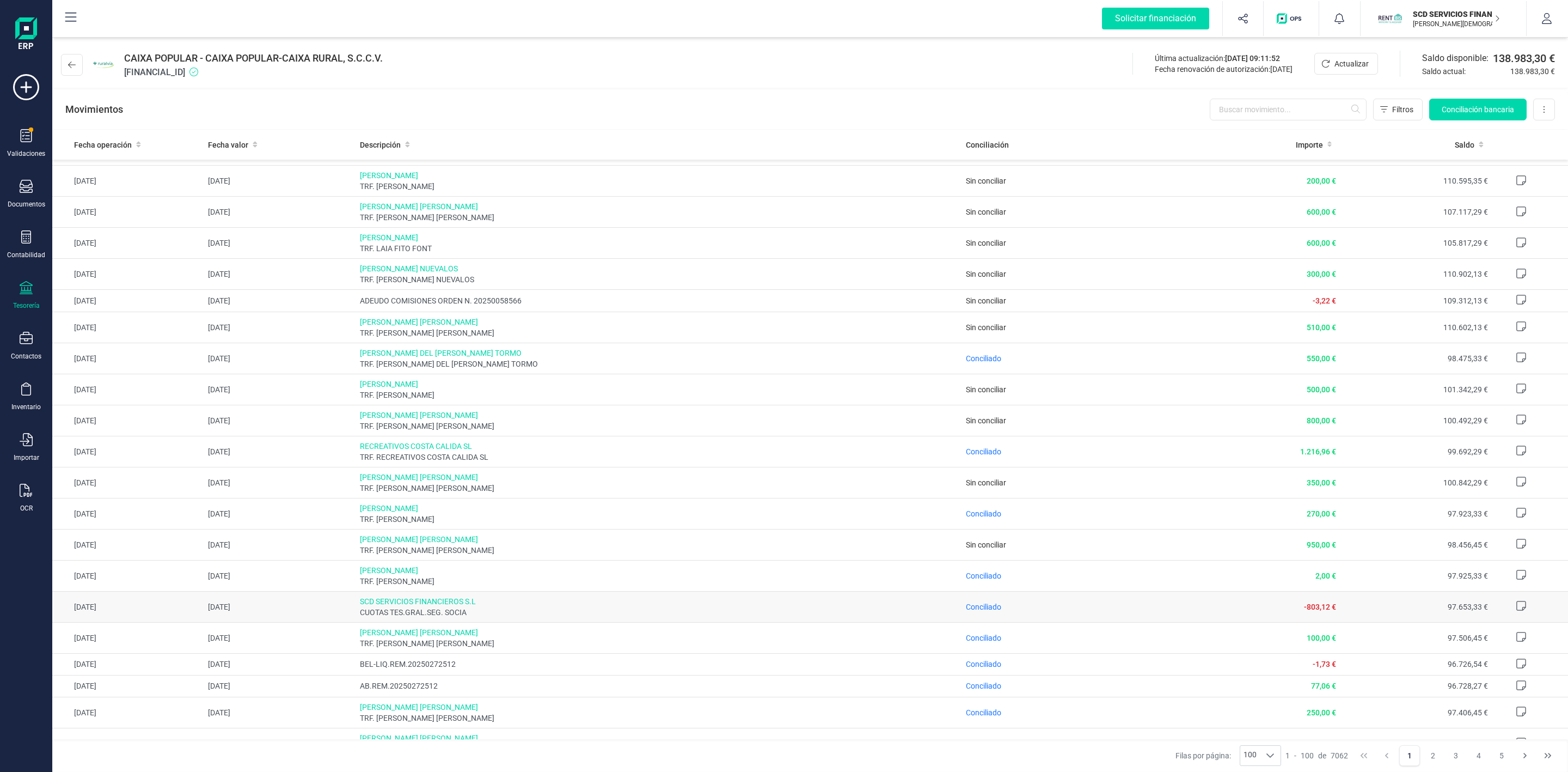
click at [463, 606] on span "SCD SERVICIOS FINANCIEROS S.L" at bounding box center [659, 601] width 598 height 11
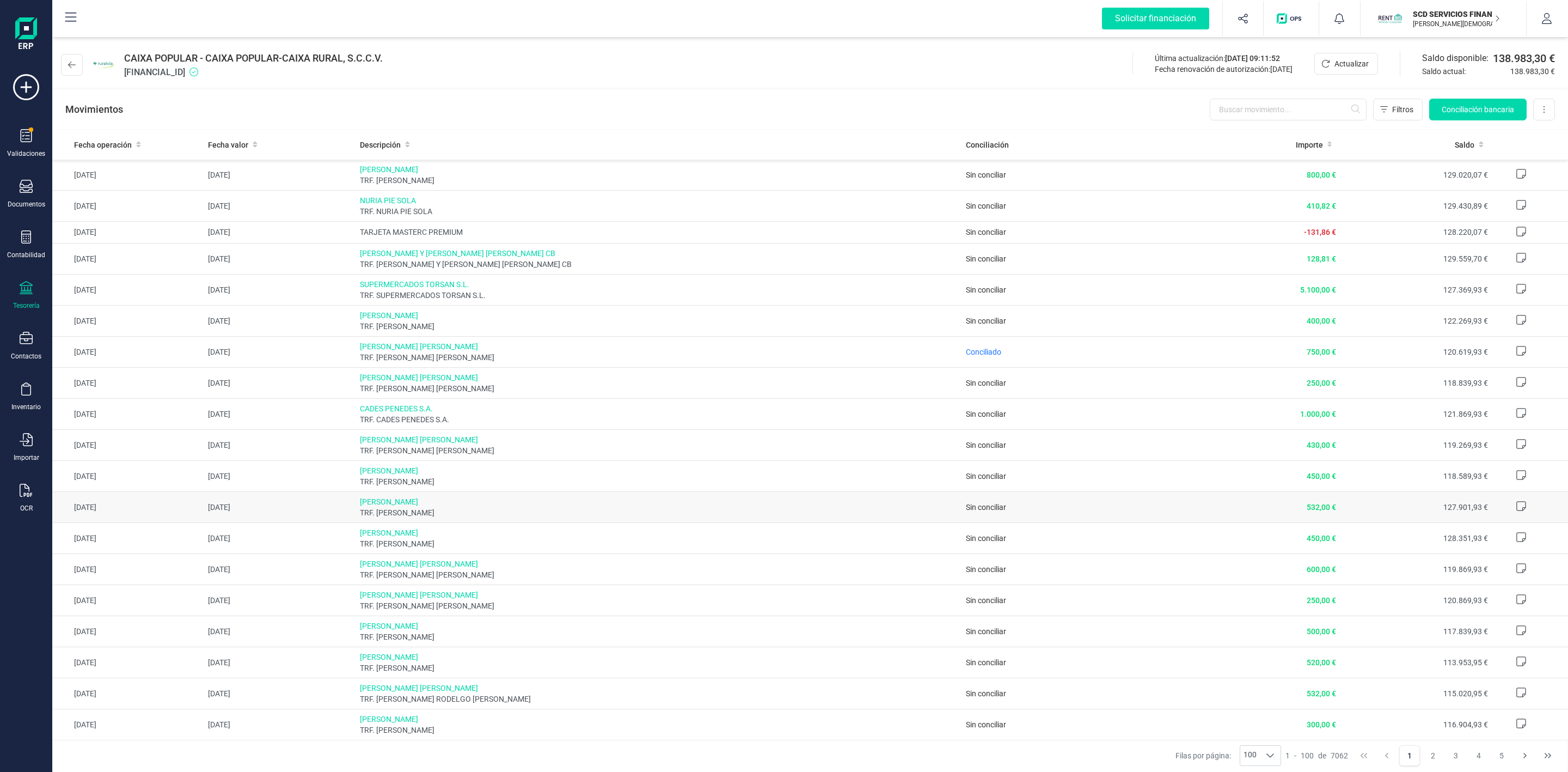
scroll to position [490, 0]
